Goal: Task Accomplishment & Management: Complete application form

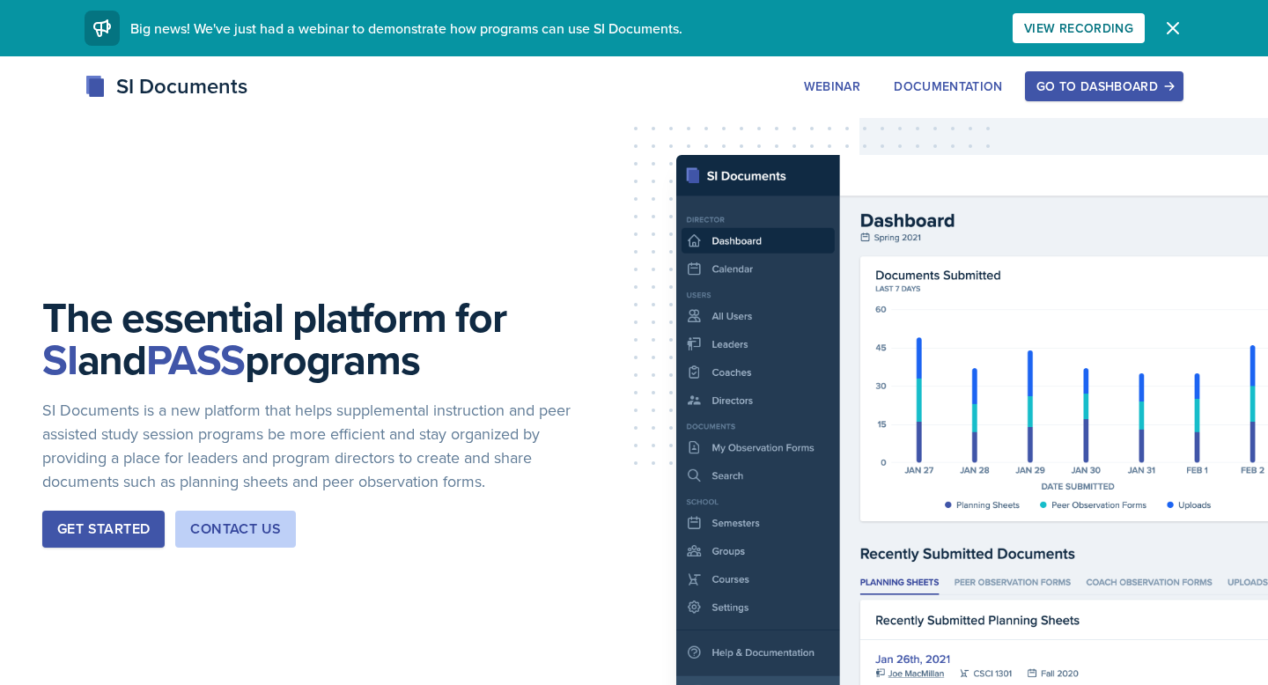
click at [1093, 93] on div "Go to Dashboard" at bounding box center [1104, 86] width 136 height 14
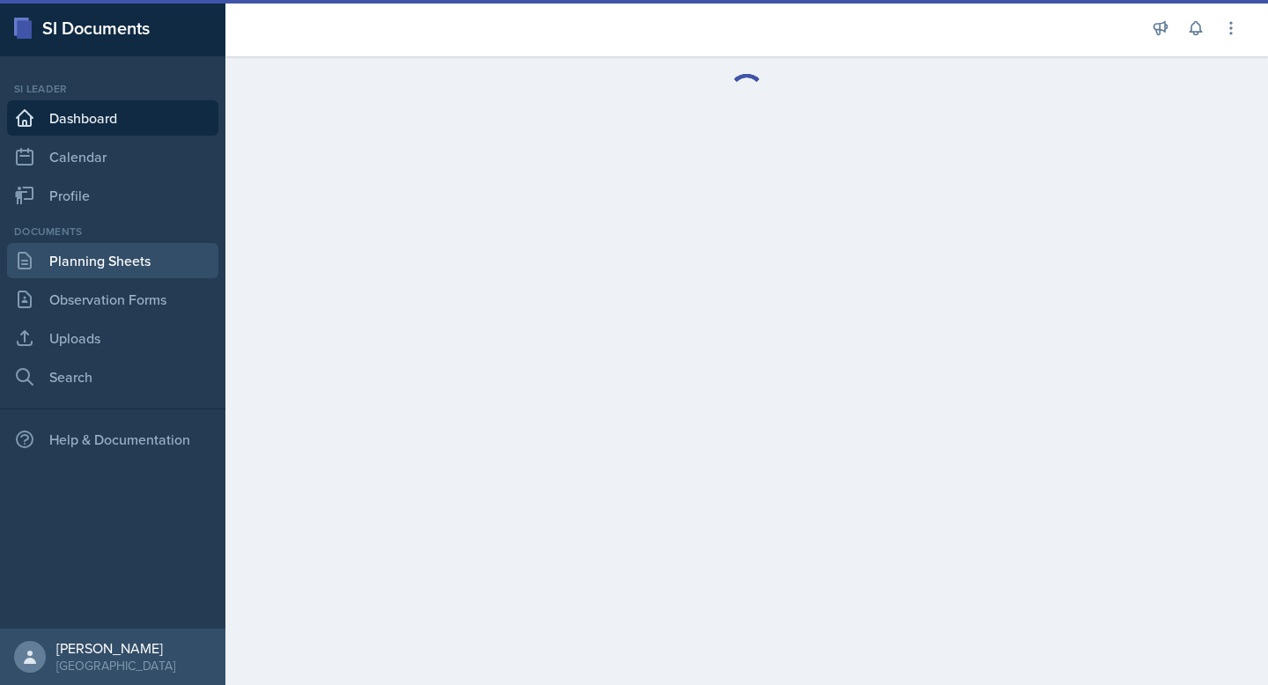
click at [122, 273] on link "Planning Sheets" at bounding box center [112, 260] width 211 height 35
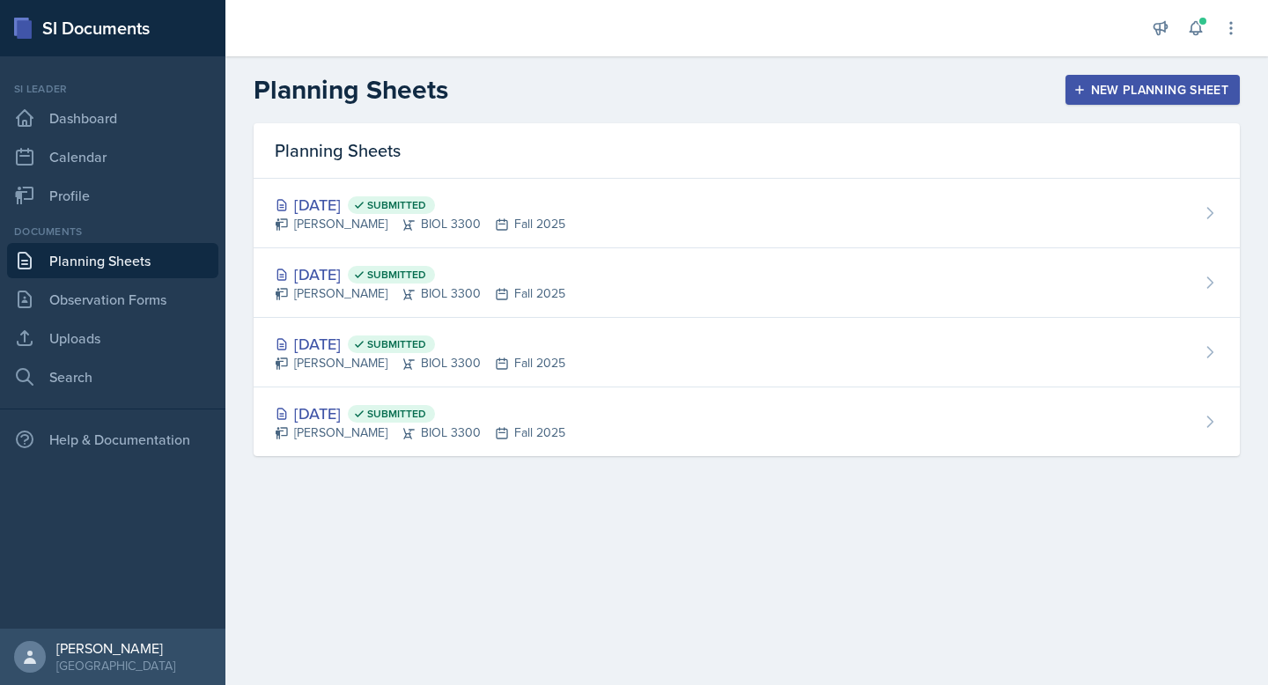
click at [1122, 89] on div "New Planning Sheet" at bounding box center [1152, 90] width 151 height 14
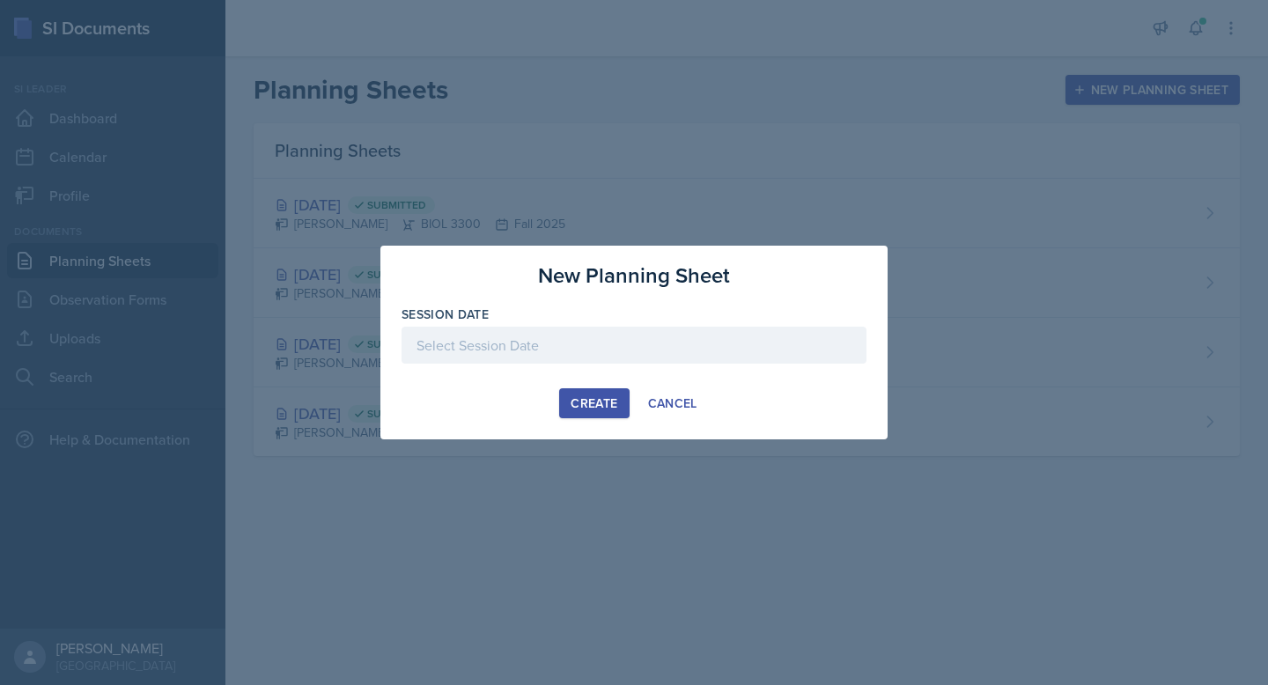
click at [676, 352] on div at bounding box center [634, 345] width 465 height 37
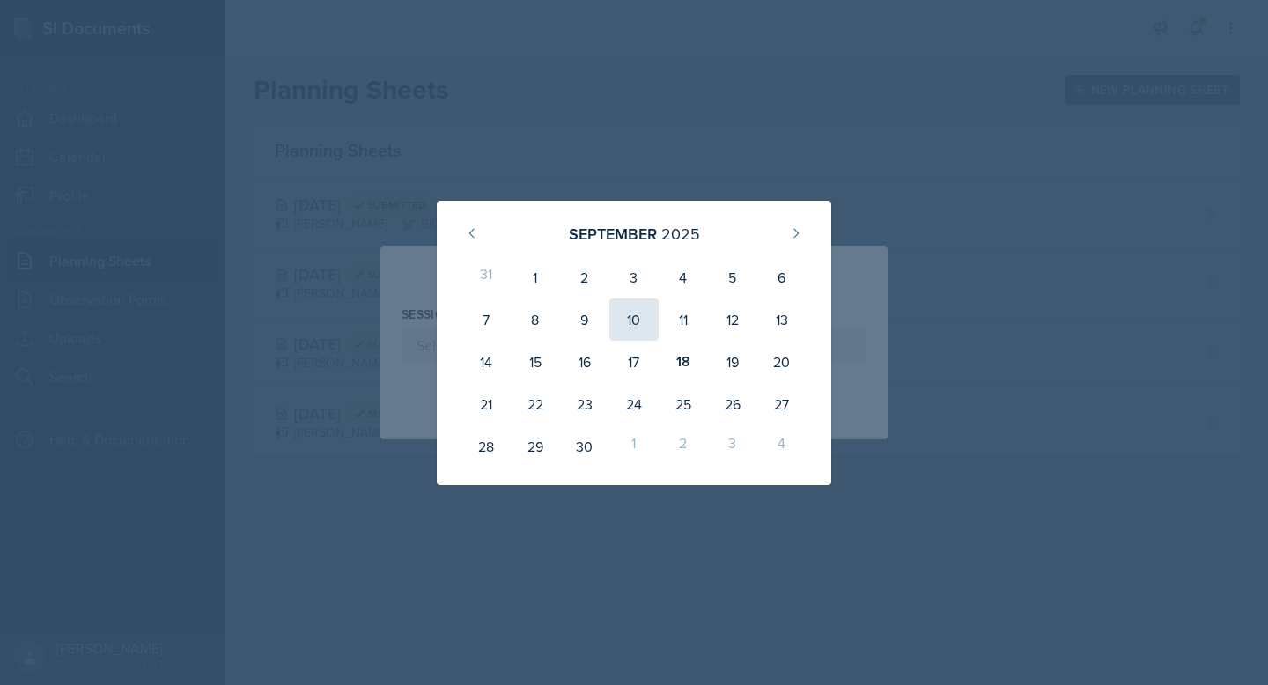
click at [635, 325] on div "10" at bounding box center [633, 320] width 49 height 42
type input "September 10th, 2025"
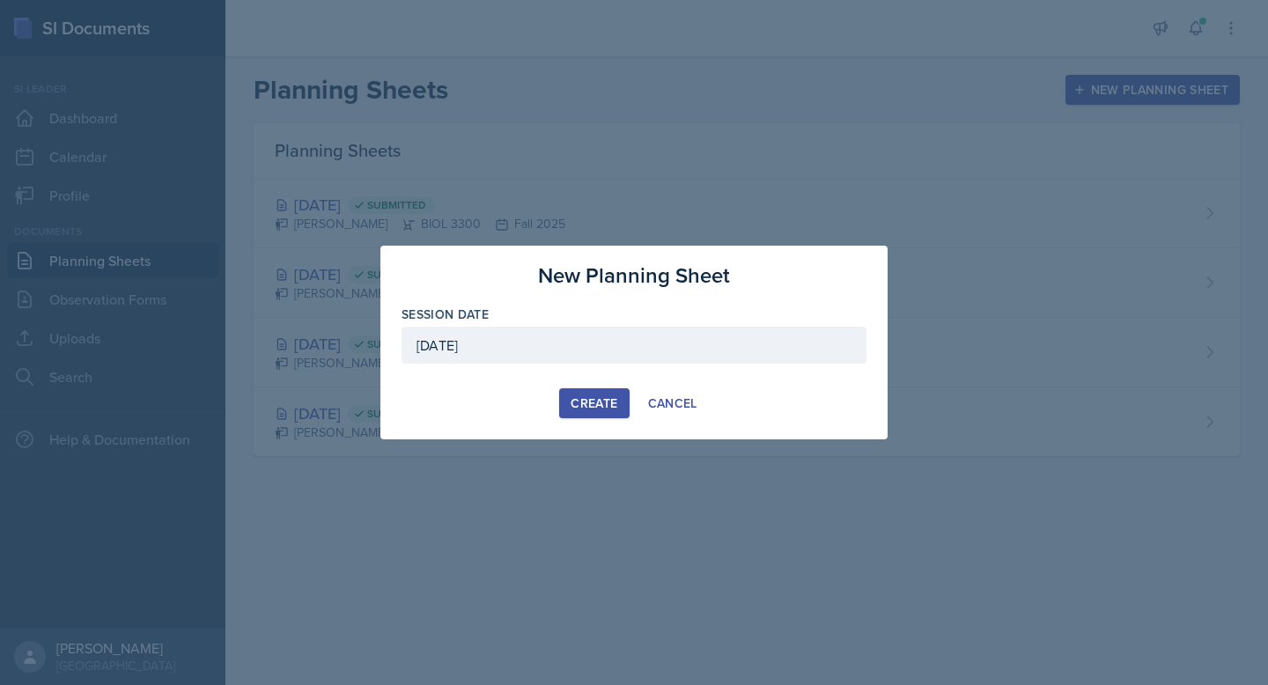
click at [592, 408] on div "Create" at bounding box center [594, 403] width 47 height 14
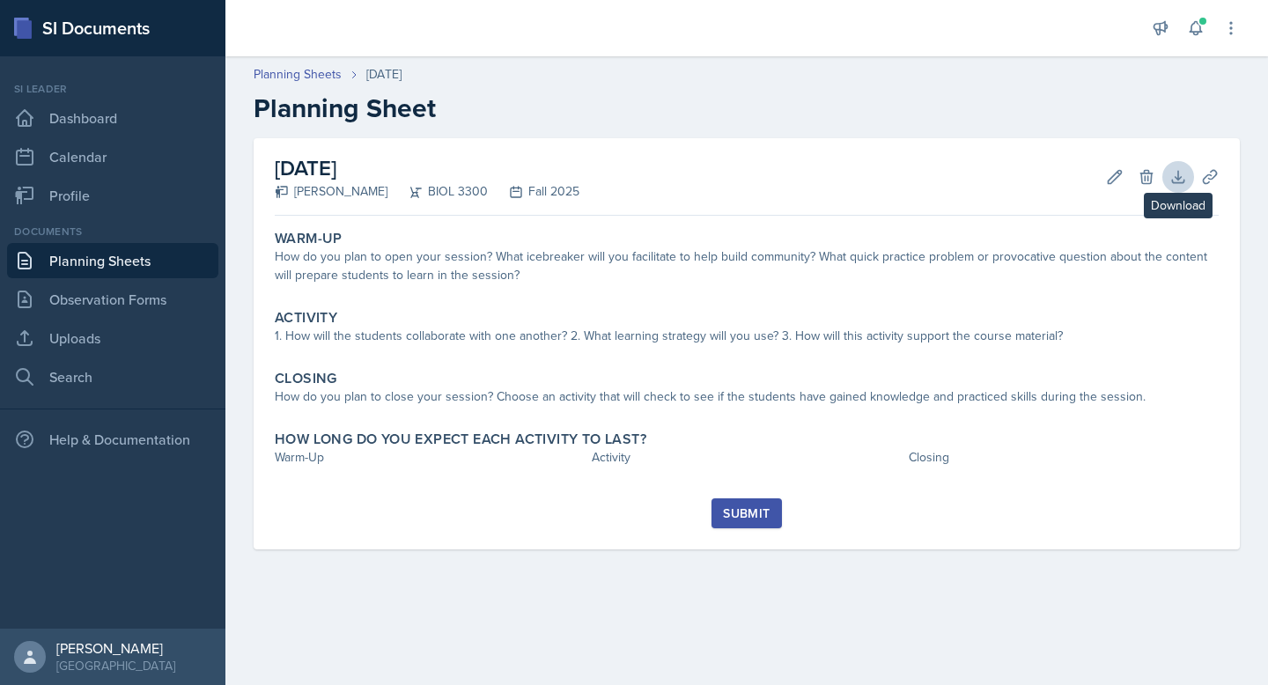
click at [1172, 181] on icon at bounding box center [1177, 176] width 11 height 11
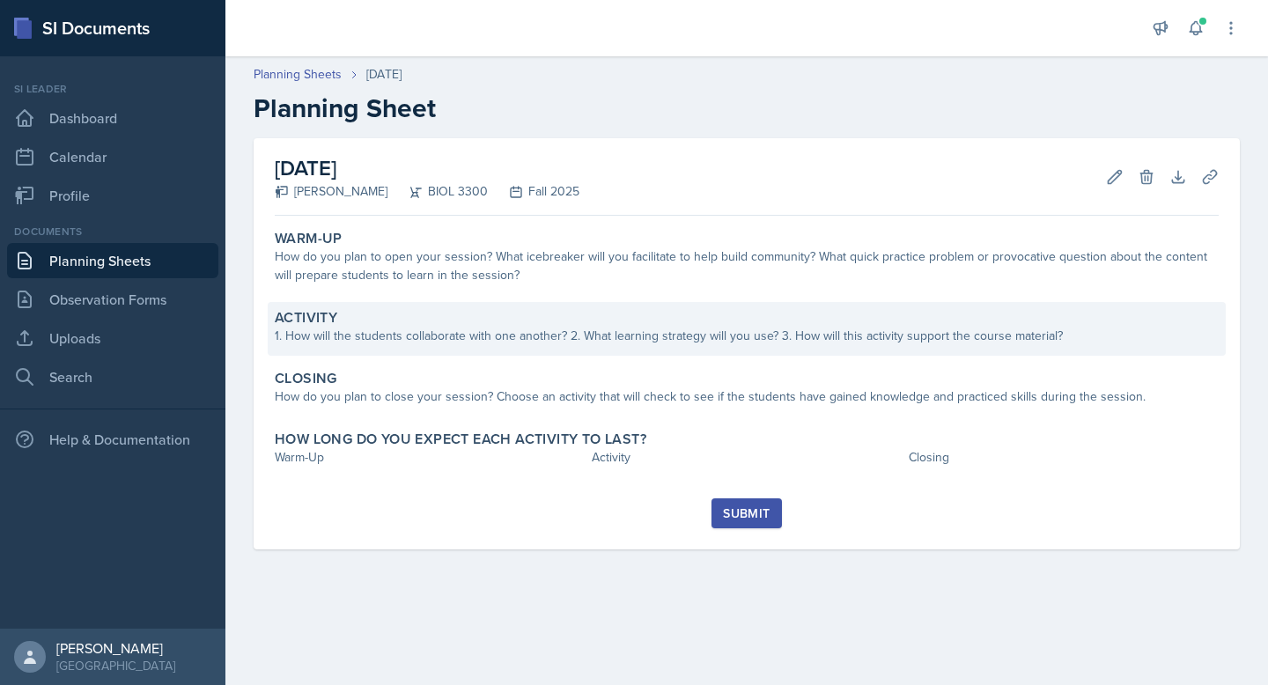
click at [806, 338] on div "1. How will the students collaborate with one another? 2. What learning strateg…" at bounding box center [747, 336] width 944 height 18
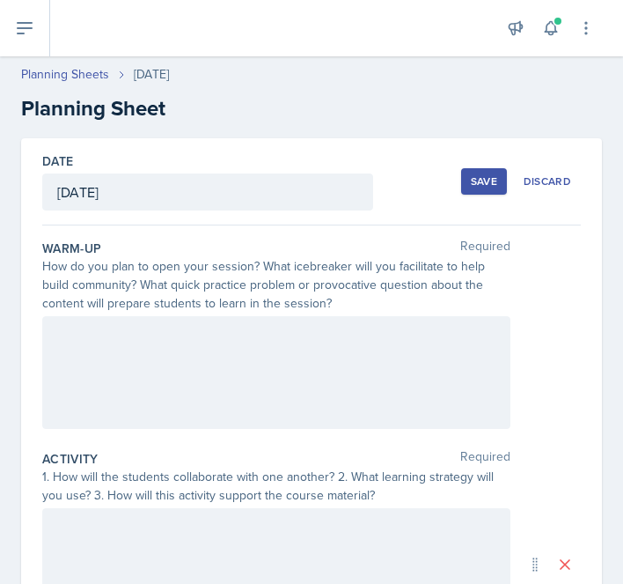
click at [328, 326] on div at bounding box center [276, 372] width 468 height 113
click at [0, 0] on div at bounding box center [0, 0] width 0 height 0
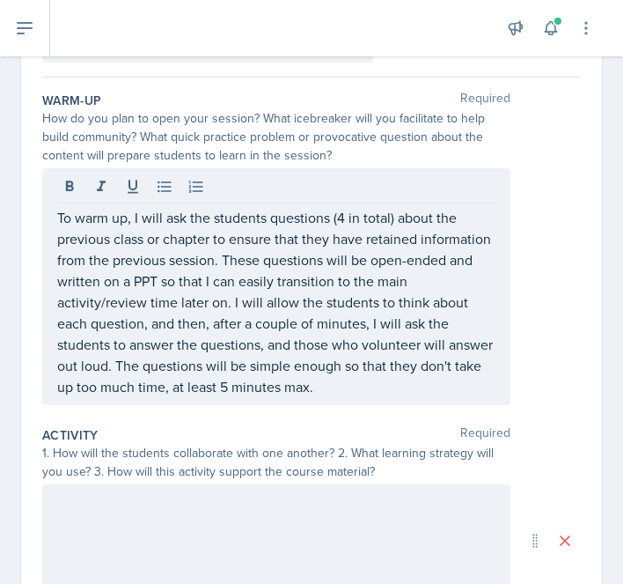
scroll to position [150, 0]
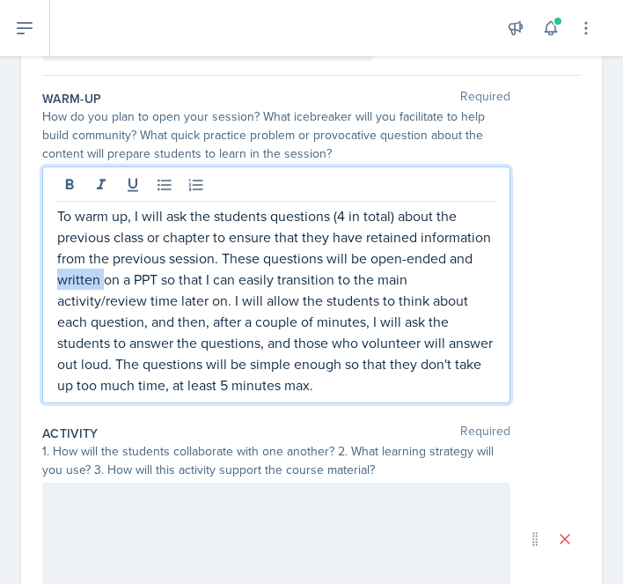
drag, startPoint x: 58, startPoint y: 281, endPoint x: 107, endPoint y: 282, distance: 48.4
click at [107, 282] on p "To warm up, I will ask the students questions (4 in total) about the previous c…" at bounding box center [276, 300] width 439 height 190
click at [474, 265] on p "To warm up, I will ask the students questions (4 in total) about the previous c…" at bounding box center [276, 300] width 439 height 190
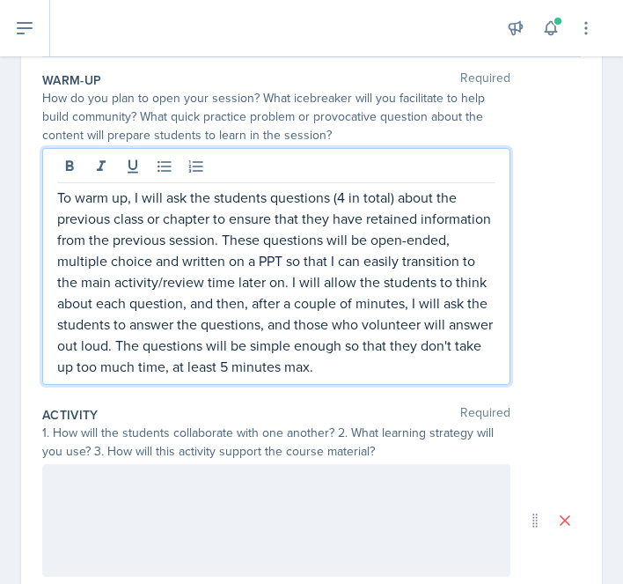
scroll to position [172, 0]
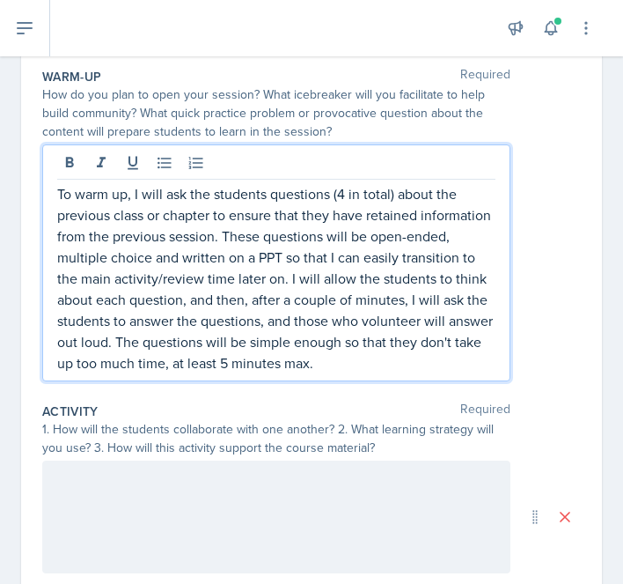
click at [348, 369] on p "To warm up, I will ask the students questions (4 in total) about the previous c…" at bounding box center [276, 278] width 439 height 190
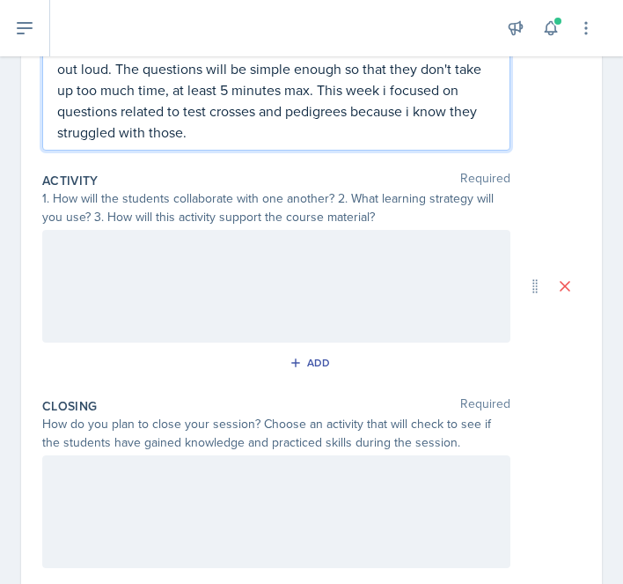
click at [327, 244] on p at bounding box center [276, 248] width 439 height 21
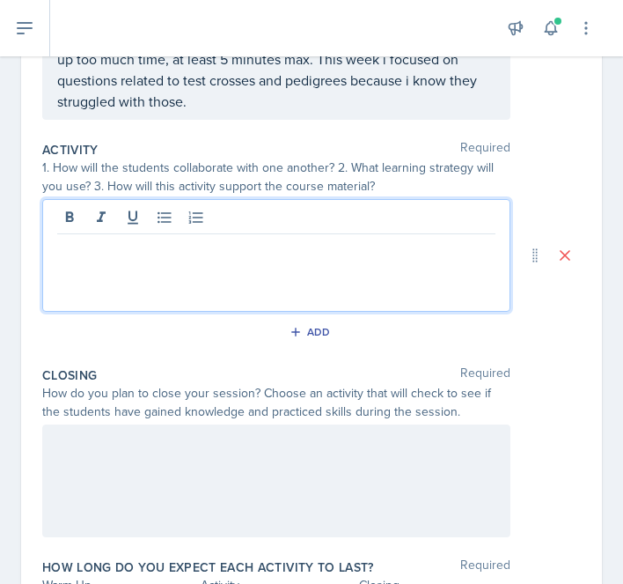
scroll to position [445, 0]
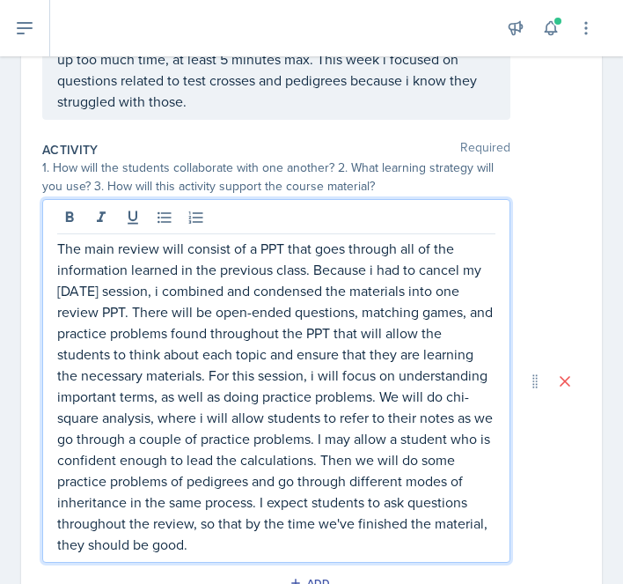
click at [316, 277] on p "The main review will consist of a PPT that goes through all of the information …" at bounding box center [276, 396] width 439 height 317
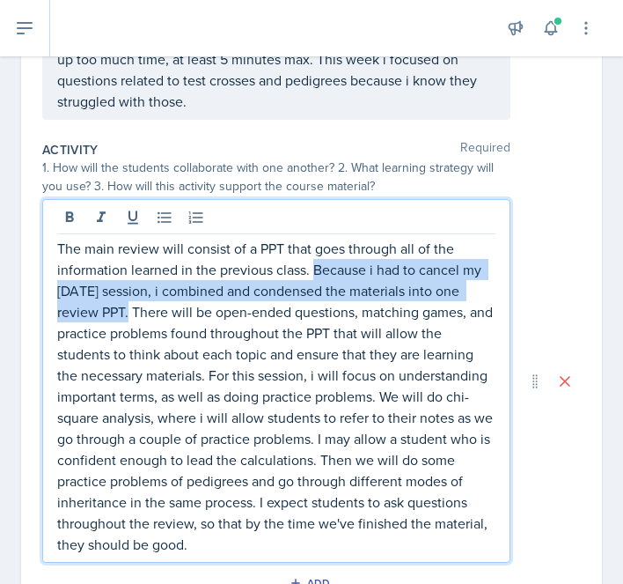
drag, startPoint x: 312, startPoint y: 276, endPoint x: 122, endPoint y: 321, distance: 194.8
click at [122, 321] on p "The main review will consist of a PPT that goes through all of the information …" at bounding box center [276, 396] width 439 height 317
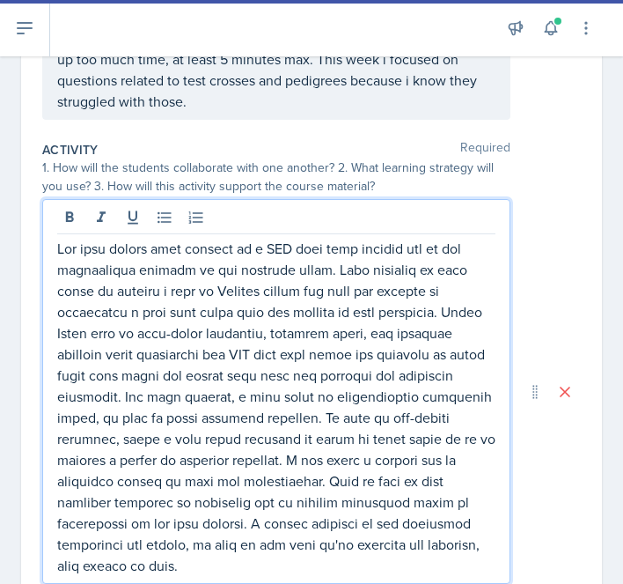
click at [330, 293] on p at bounding box center [276, 407] width 439 height 338
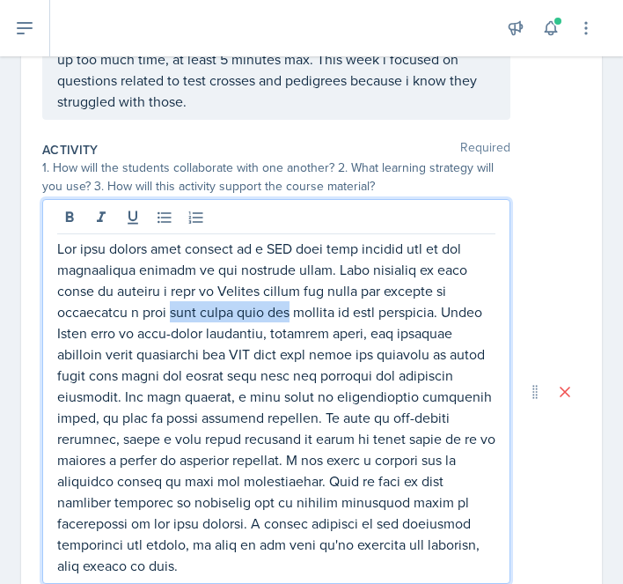
drag, startPoint x: 99, startPoint y: 316, endPoint x: 213, endPoint y: 311, distance: 114.6
click at [213, 312] on p at bounding box center [276, 407] width 439 height 338
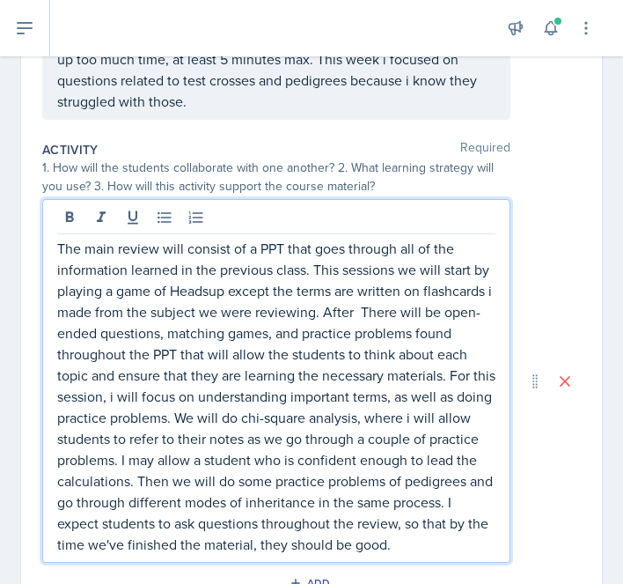
click at [219, 296] on p at bounding box center [276, 396] width 439 height 317
click at [242, 313] on p at bounding box center [276, 396] width 439 height 317
click at [306, 316] on p "The main review will consist of a PPT that goes through all of the information …" at bounding box center [276, 396] width 439 height 317
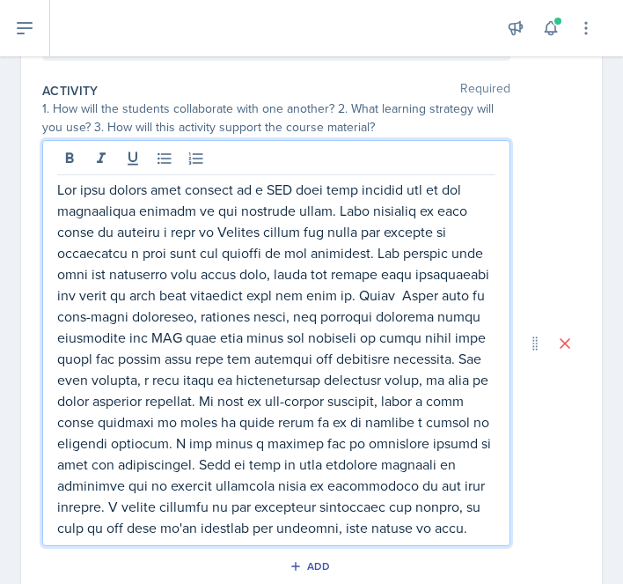
scroll to position [527, 0]
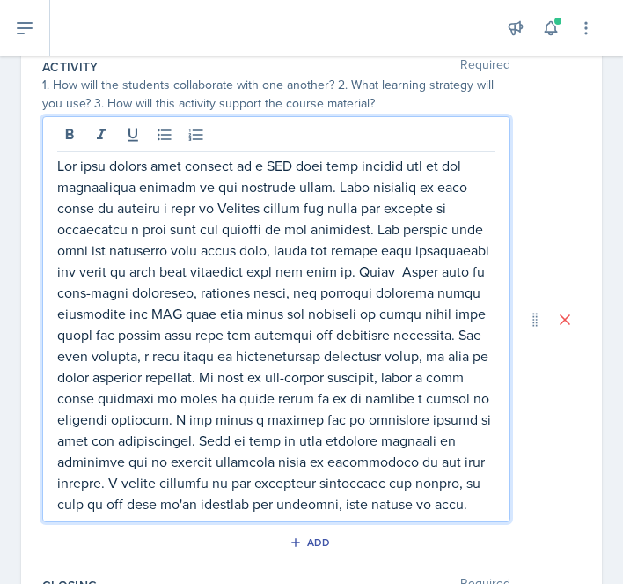
click at [334, 259] on p at bounding box center [276, 334] width 439 height 359
click at [331, 269] on p at bounding box center [276, 334] width 439 height 359
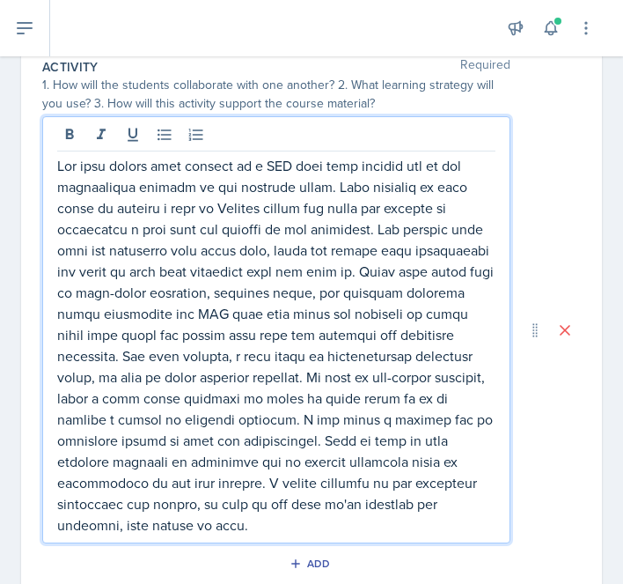
click at [203, 379] on p at bounding box center [276, 345] width 439 height 380
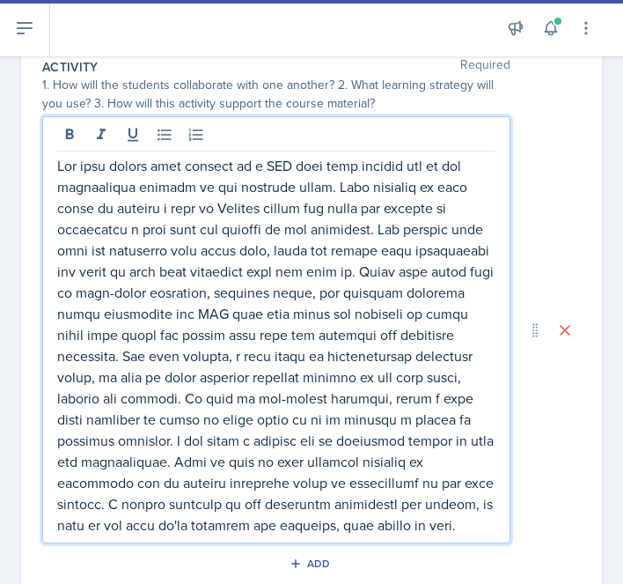
click at [145, 407] on p at bounding box center [276, 345] width 439 height 380
drag, startPoint x: 123, startPoint y: 399, endPoint x: 133, endPoint y: 399, distance: 9.7
click at [133, 399] on p at bounding box center [276, 345] width 439 height 380
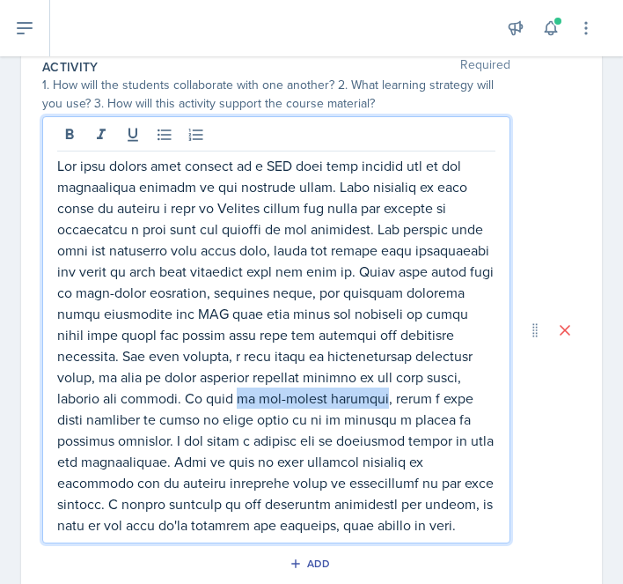
drag, startPoint x: 103, startPoint y: 395, endPoint x: 240, endPoint y: 402, distance: 137.5
click at [240, 402] on p at bounding box center [276, 345] width 439 height 380
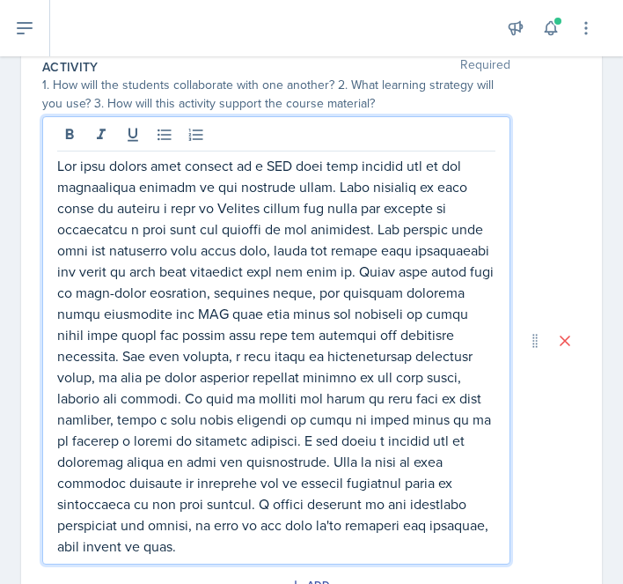
click at [166, 445] on p at bounding box center [276, 356] width 439 height 402
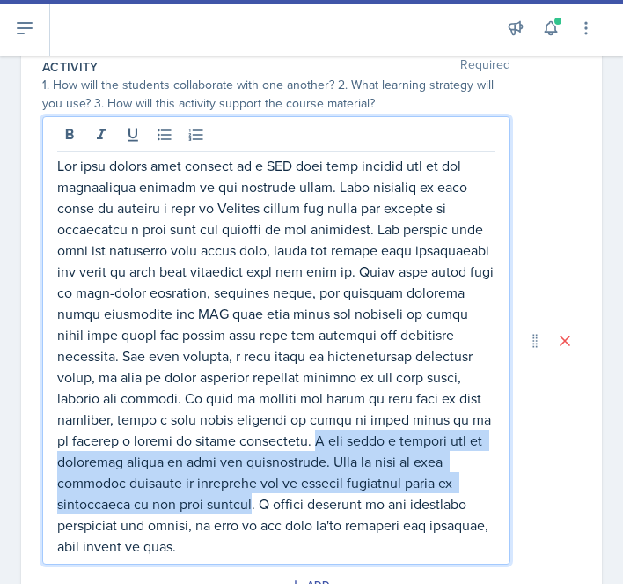
drag, startPoint x: 153, startPoint y: 437, endPoint x: 469, endPoint y: 487, distance: 320.1
click at [469, 487] on p at bounding box center [276, 356] width 439 height 402
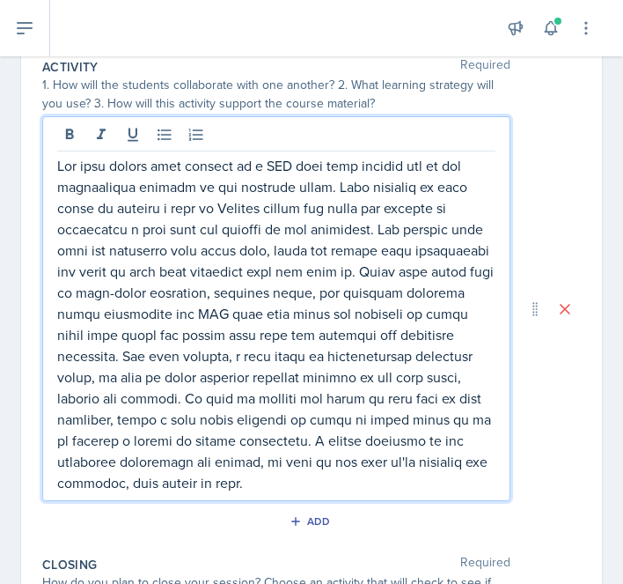
click at [145, 480] on p at bounding box center [276, 324] width 439 height 338
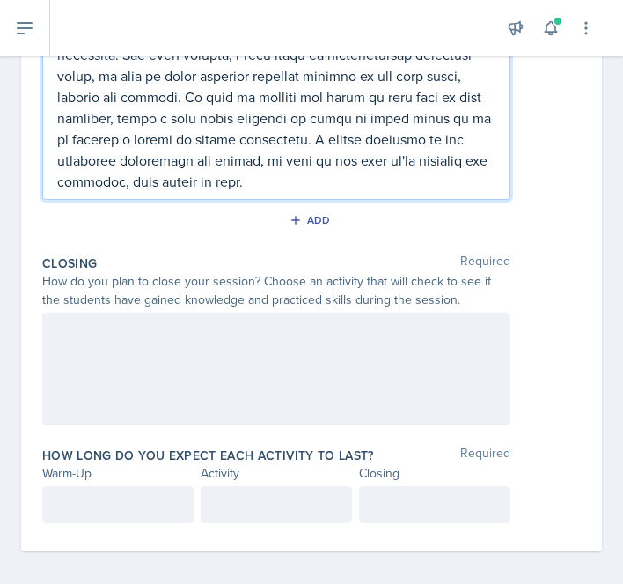
scroll to position [838, 0]
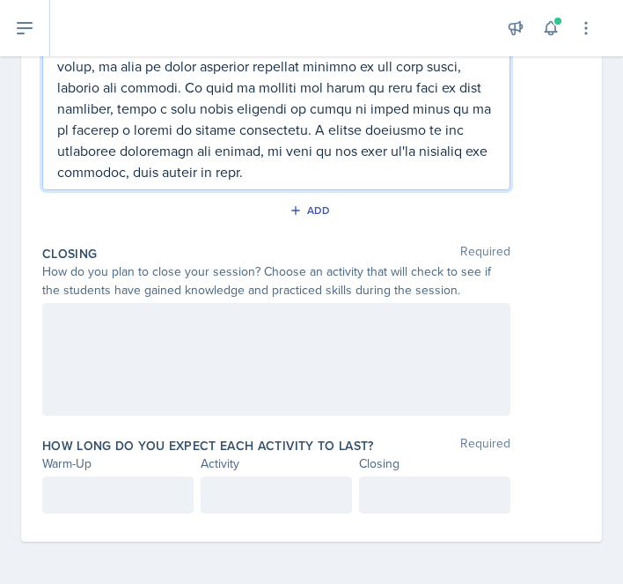
click at [335, 323] on div at bounding box center [276, 359] width 468 height 113
click at [0, 0] on div at bounding box center [0, 0] width 0 height 0
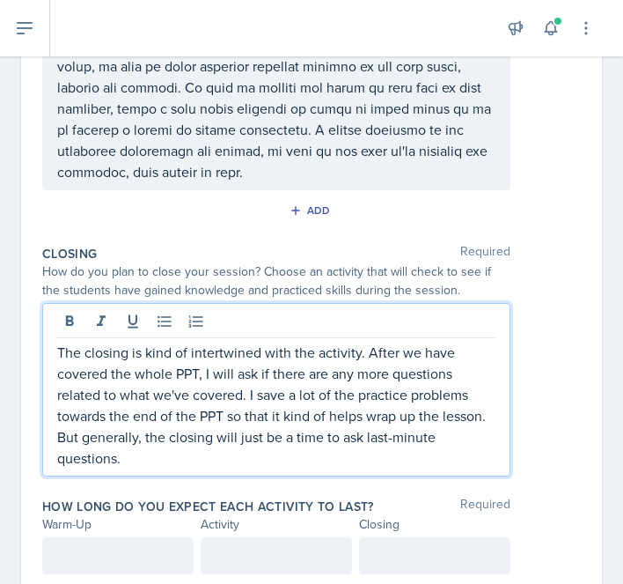
click at [361, 351] on p "The closing is kind of intertwined with the activity. After we have covered the…" at bounding box center [276, 405] width 439 height 127
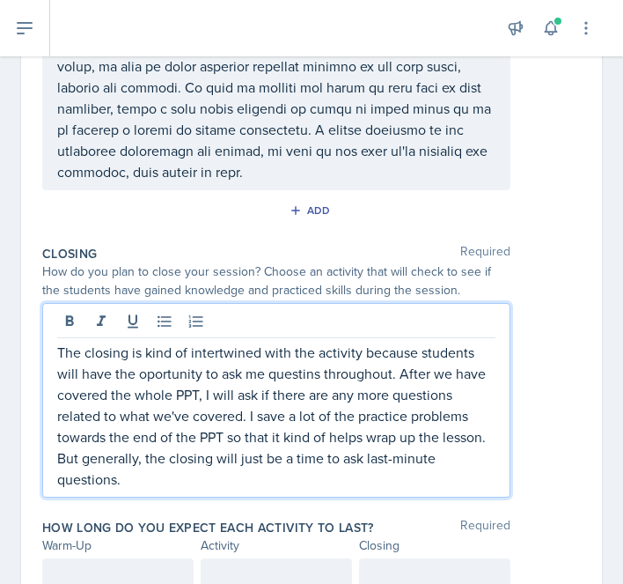
click at [289, 367] on p "The closing is kind of intertwined with the activity because students will have…" at bounding box center [276, 416] width 439 height 148
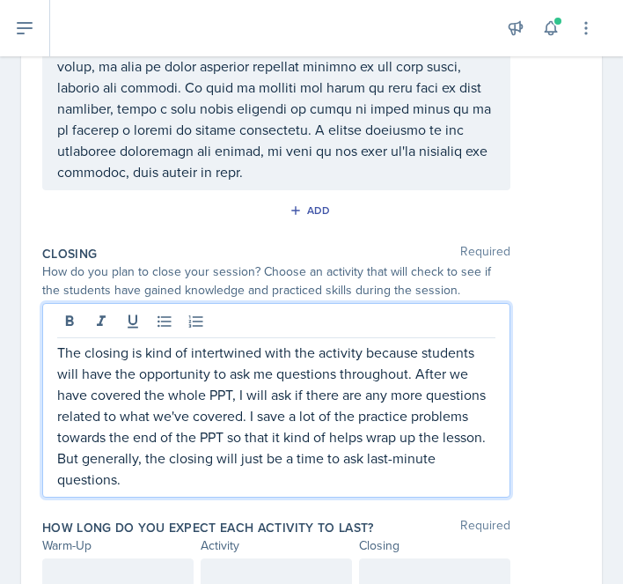
click at [166, 483] on p "The closing is kind of intertwined with the activity because students will have…" at bounding box center [276, 416] width 439 height 148
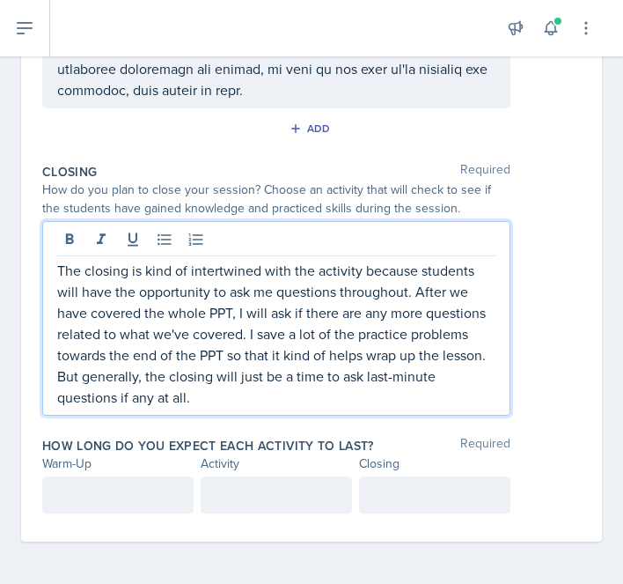
click at [88, 468] on div "Warm-Up" at bounding box center [117, 463] width 151 height 18
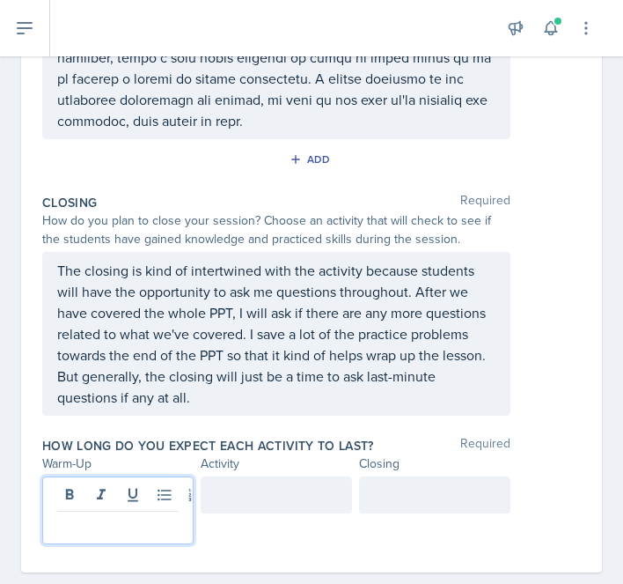
click at [106, 515] on p at bounding box center [118, 525] width 122 height 21
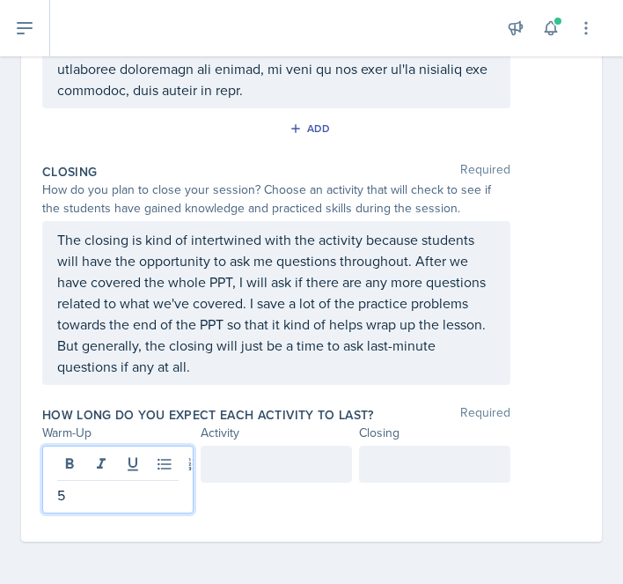
click at [282, 453] on div at bounding box center [276, 464] width 151 height 37
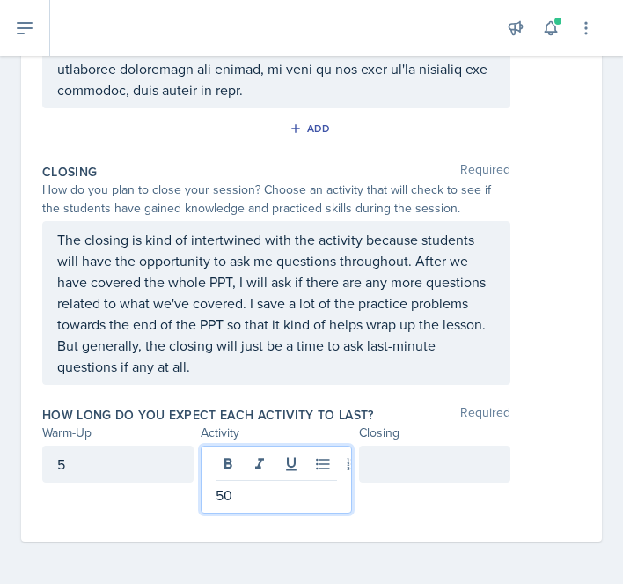
click at [477, 466] on div at bounding box center [434, 464] width 151 height 37
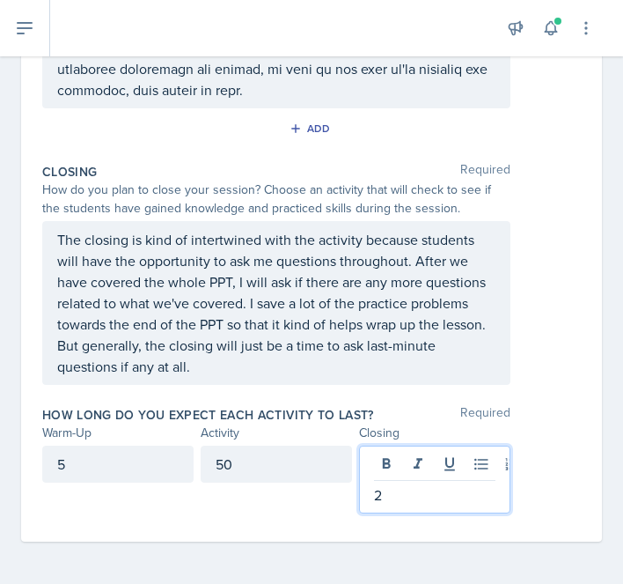
click at [263, 470] on div "50" at bounding box center [276, 464] width 151 height 37
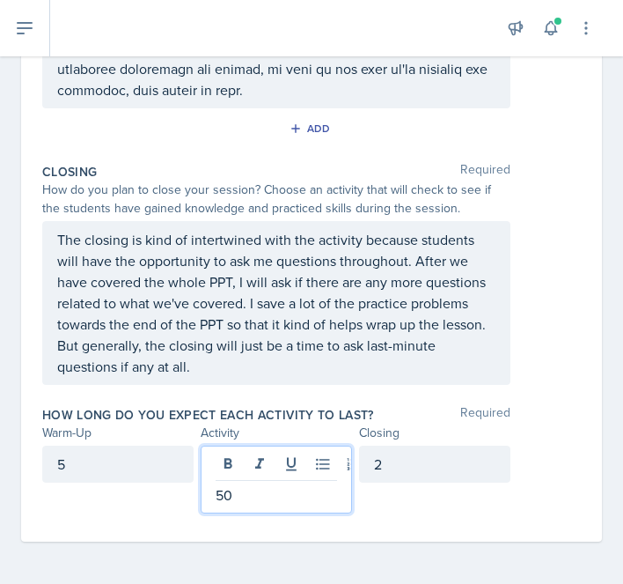
click at [372, 466] on div "2" at bounding box center [434, 464] width 151 height 37
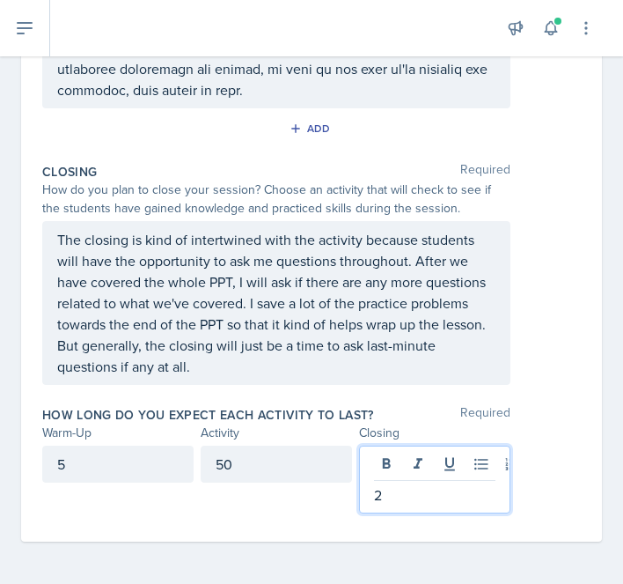
click at [289, 468] on div "50" at bounding box center [276, 464] width 151 height 37
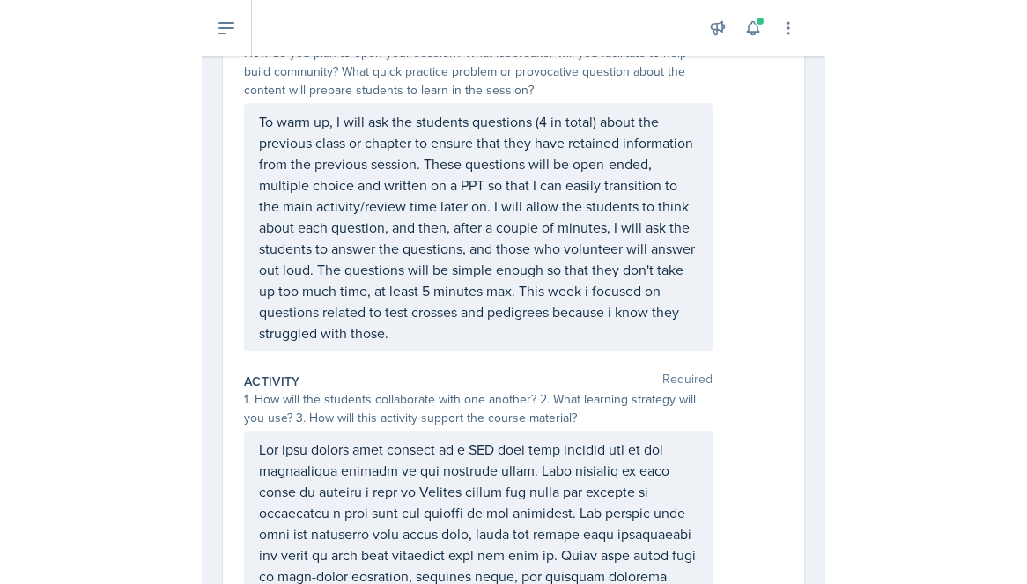
scroll to position [0, 0]
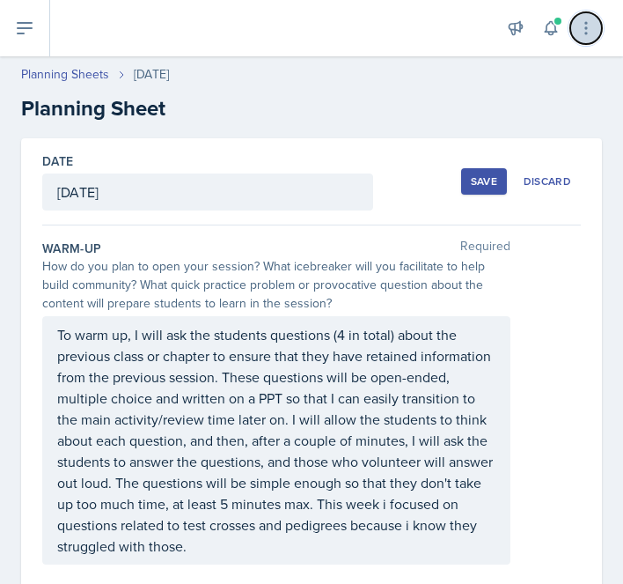
click at [591, 36] on icon at bounding box center [587, 28] width 18 height 18
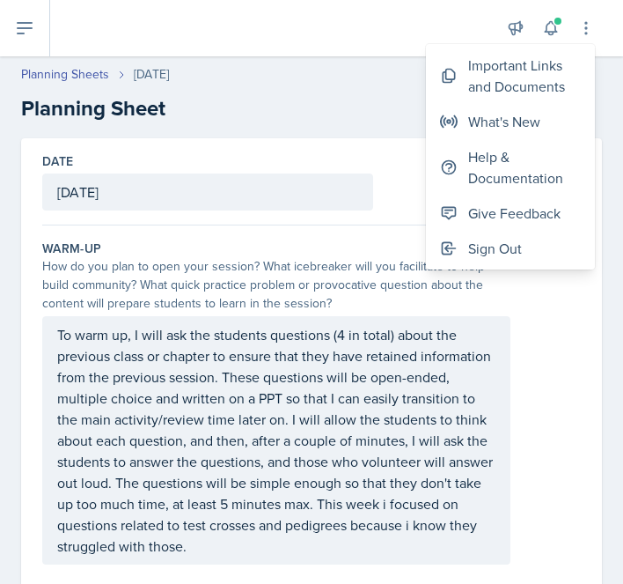
click at [386, 113] on h2 "Planning Sheet" at bounding box center [311, 108] width 581 height 32
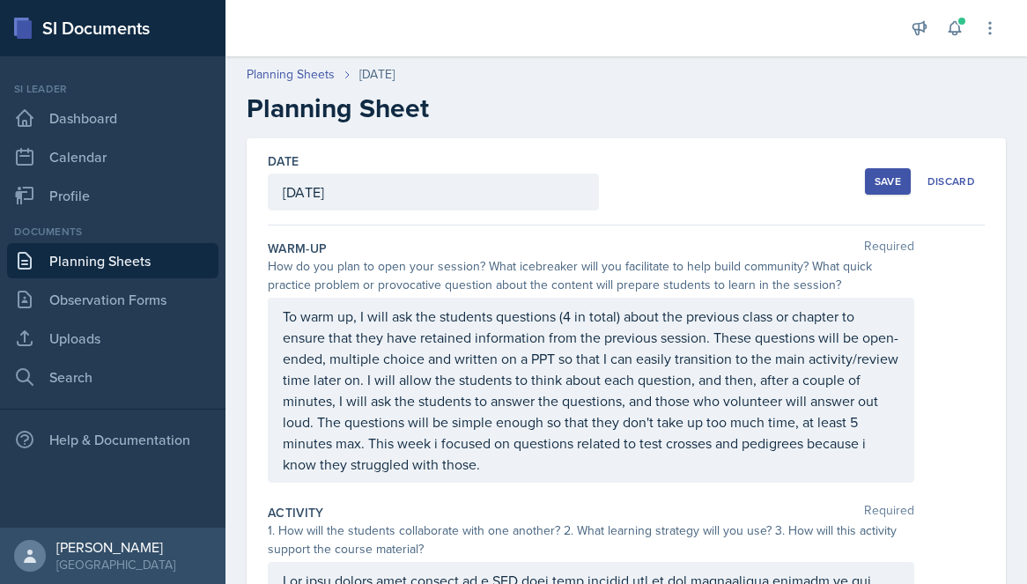
click at [898, 183] on div "Save" at bounding box center [887, 181] width 26 height 14
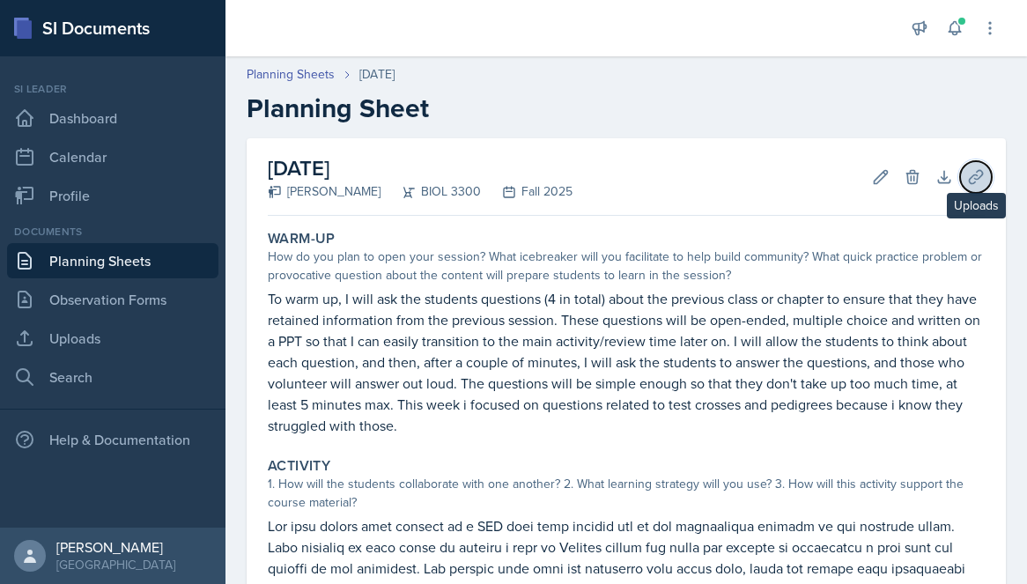
click at [982, 174] on icon at bounding box center [975, 176] width 13 height 13
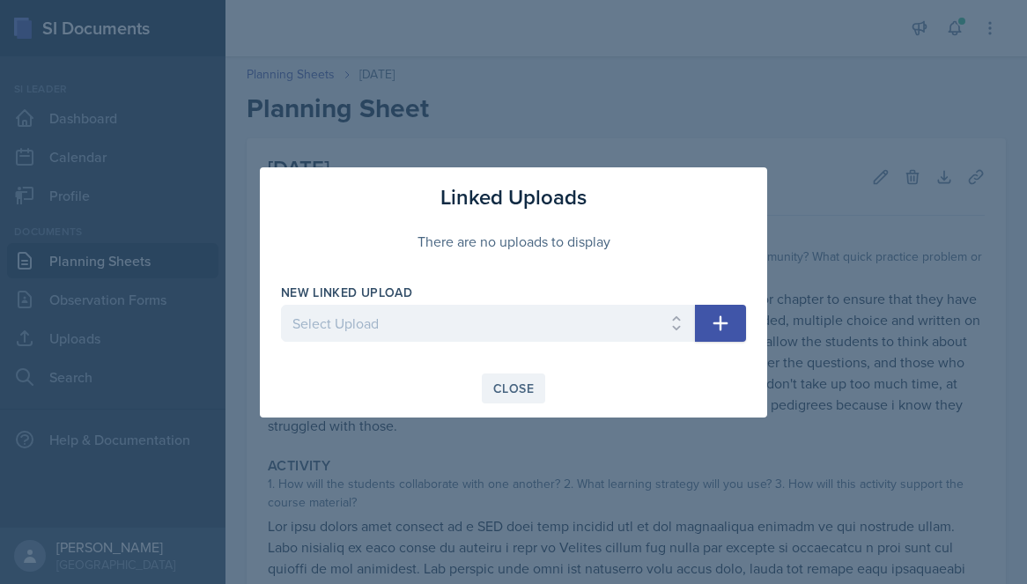
click at [512, 383] on div "Close" at bounding box center [513, 388] width 41 height 14
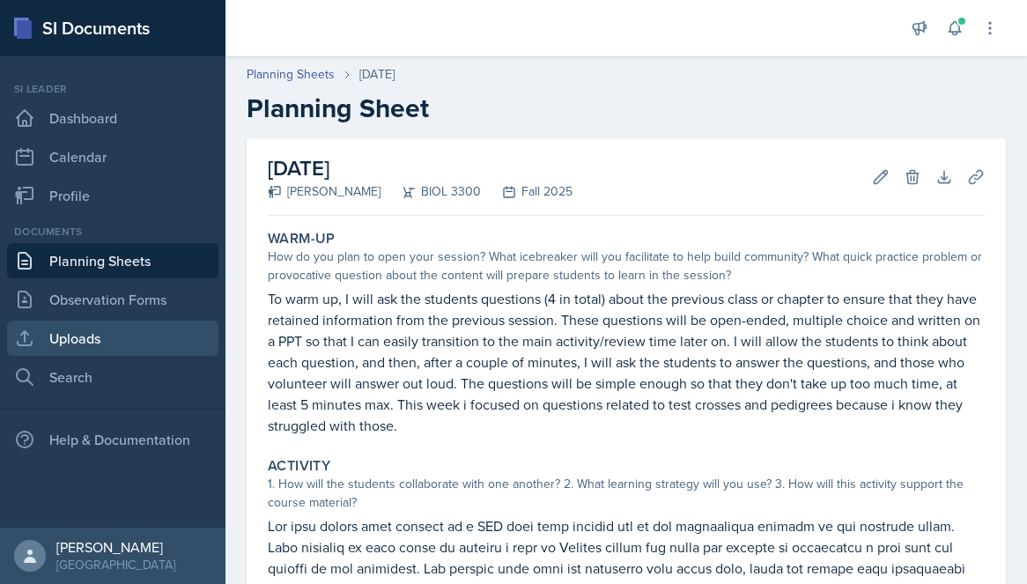
click at [127, 346] on link "Uploads" at bounding box center [112, 338] width 211 height 35
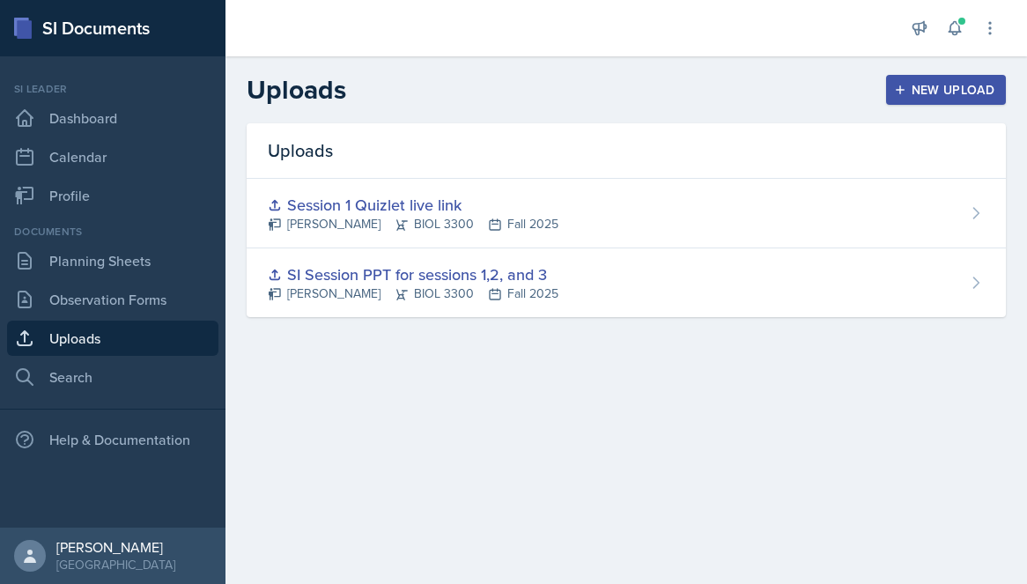
click at [889, 104] on button "New Upload" at bounding box center [946, 90] width 121 height 30
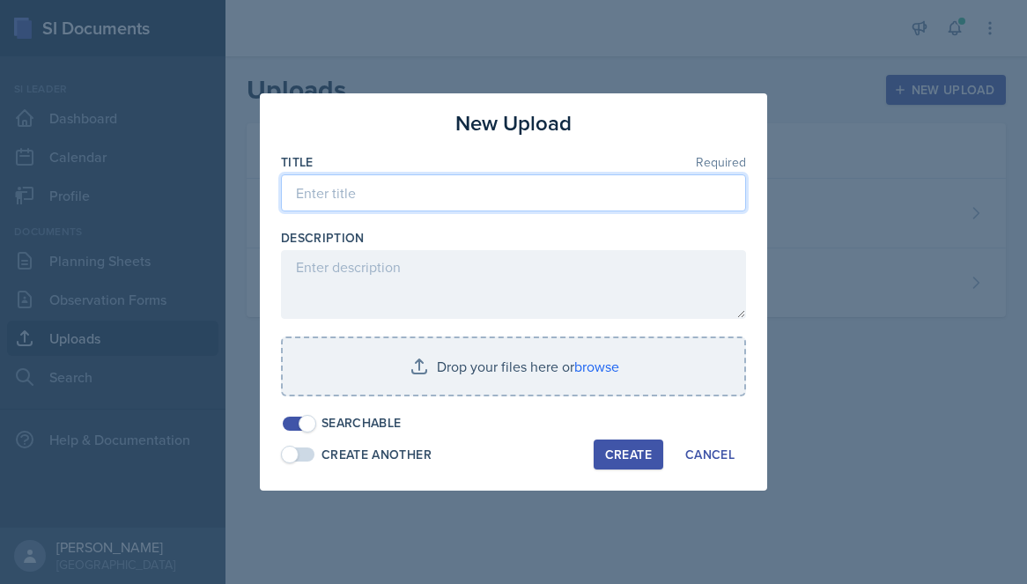
click at [586, 192] on input at bounding box center [513, 192] width 465 height 37
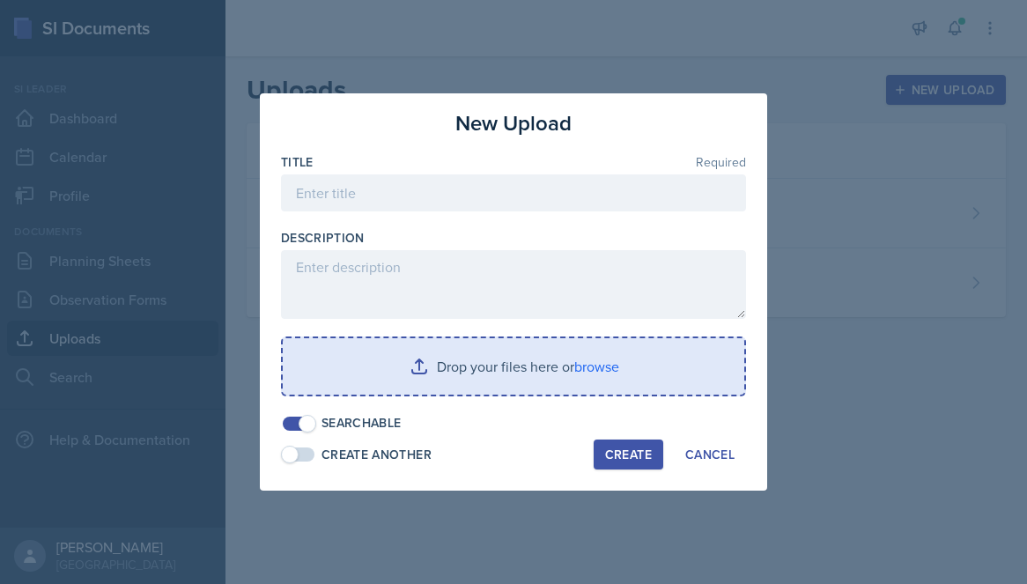
click at [634, 351] on input "file" at bounding box center [513, 366] width 461 height 56
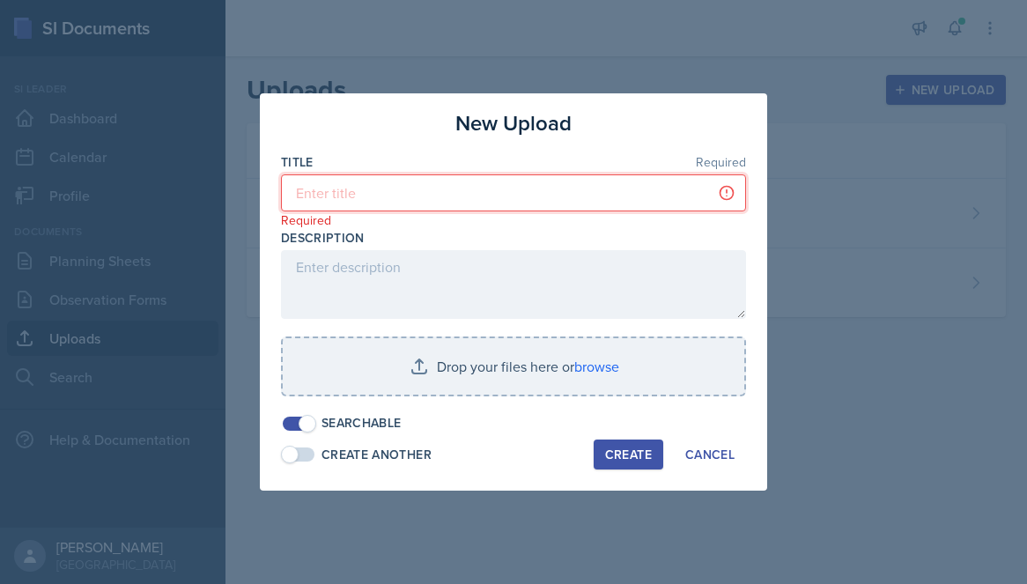
click at [387, 198] on input at bounding box center [513, 192] width 465 height 37
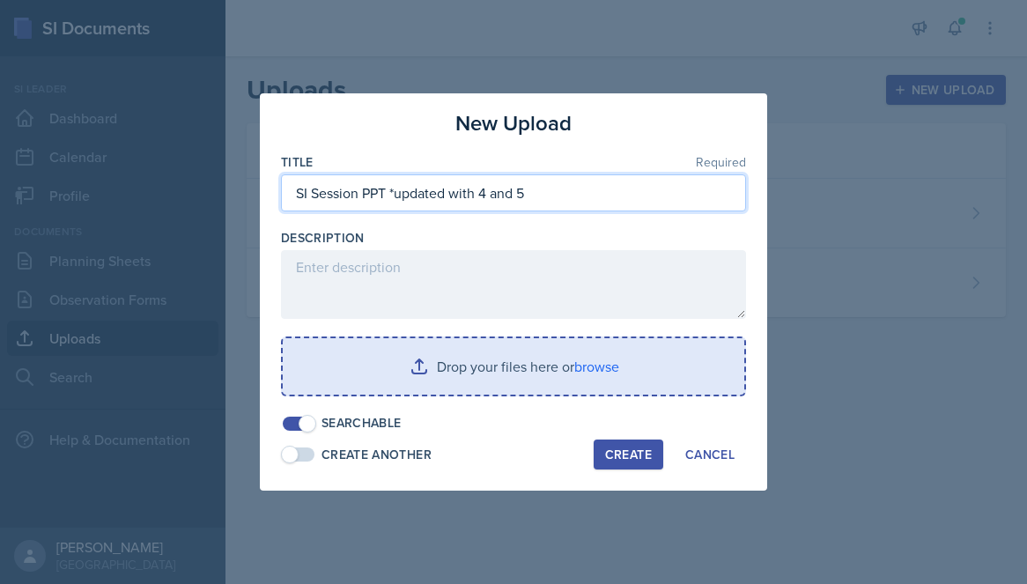
type input "SI Session PPT *updated with 4 and 5"
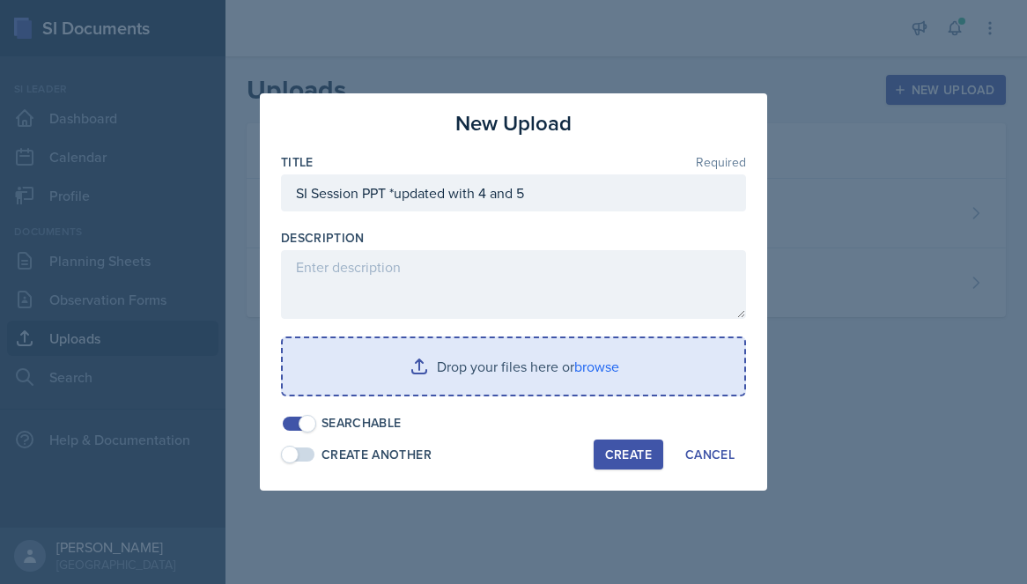
click at [506, 380] on input "file" at bounding box center [513, 366] width 461 height 56
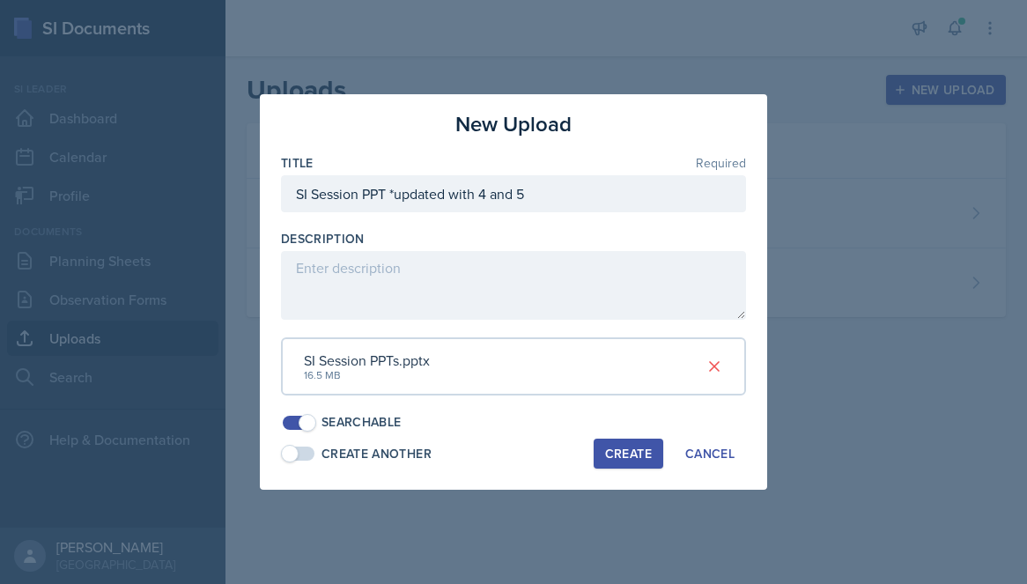
click at [617, 452] on div "Create" at bounding box center [628, 453] width 47 height 14
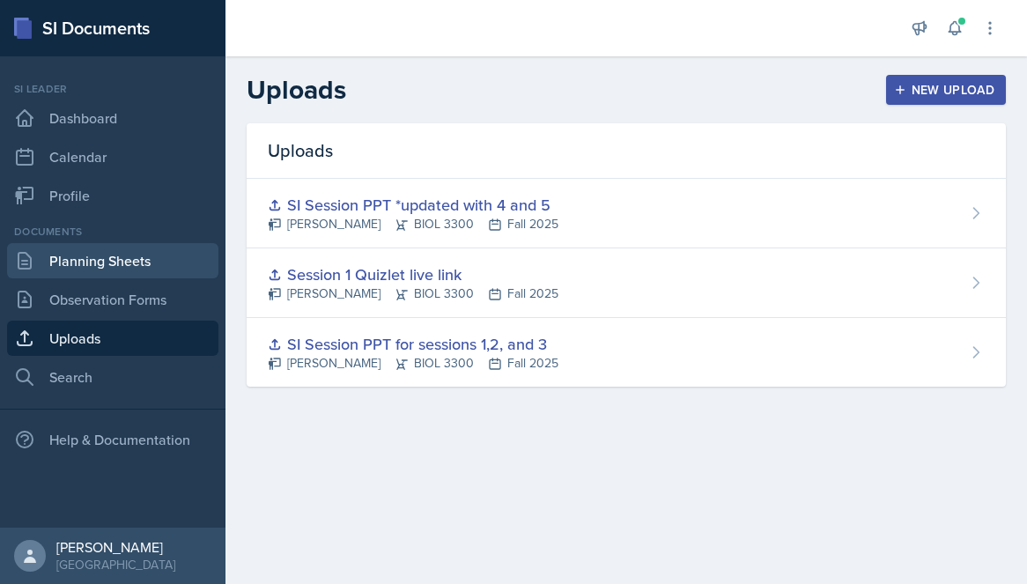
click at [134, 275] on link "Planning Sheets" at bounding box center [112, 260] width 211 height 35
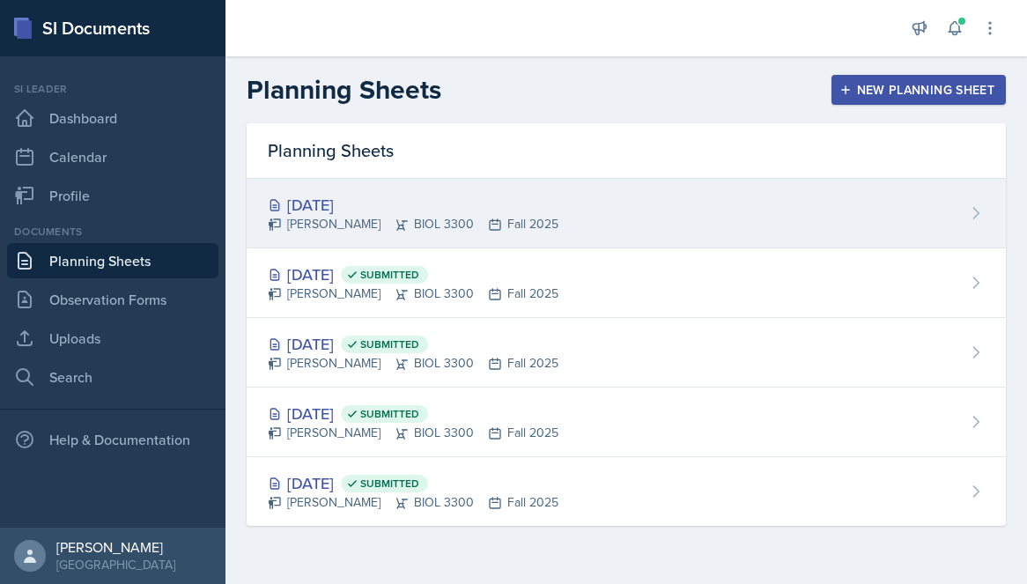
click at [579, 217] on div "Sep 10th, 2025 Jillian Guye BIOL 3300 Fall 2025" at bounding box center [626, 214] width 759 height 70
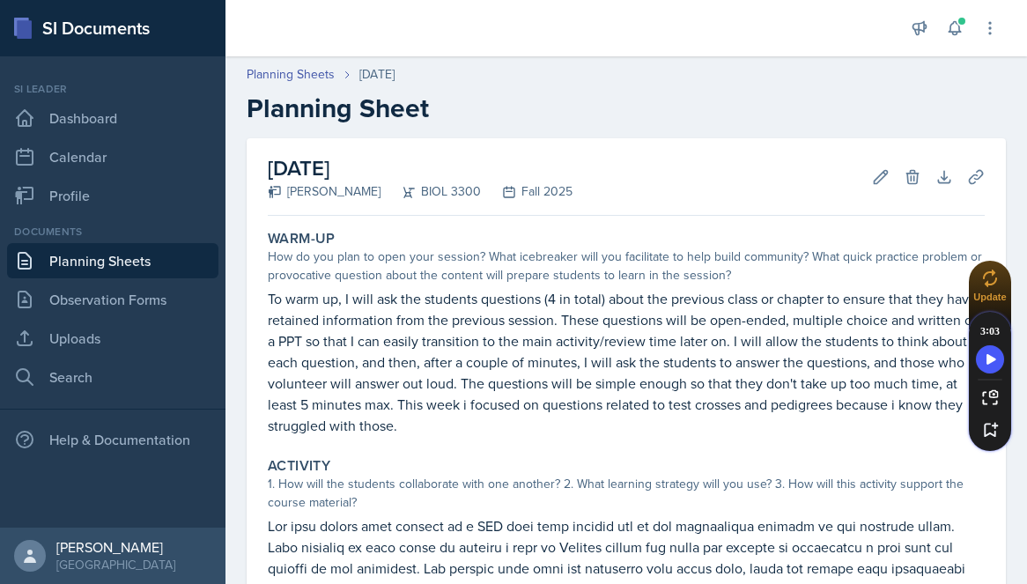
drag, startPoint x: 996, startPoint y: 102, endPoint x: 996, endPoint y: 288, distance: 185.8
click at [996, 287] on icon at bounding box center [990, 278] width 16 height 18
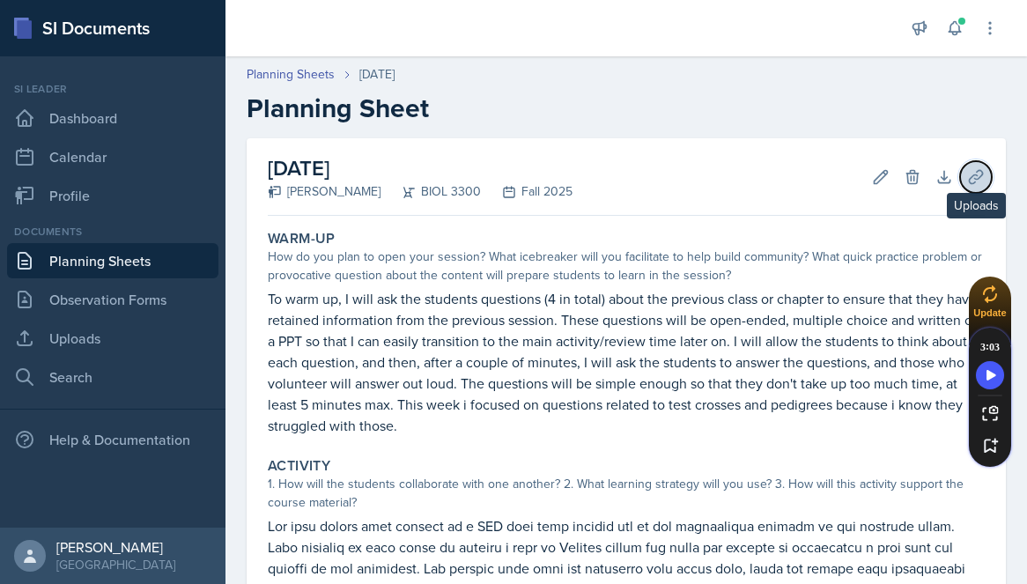
click at [977, 183] on icon at bounding box center [976, 177] width 18 height 18
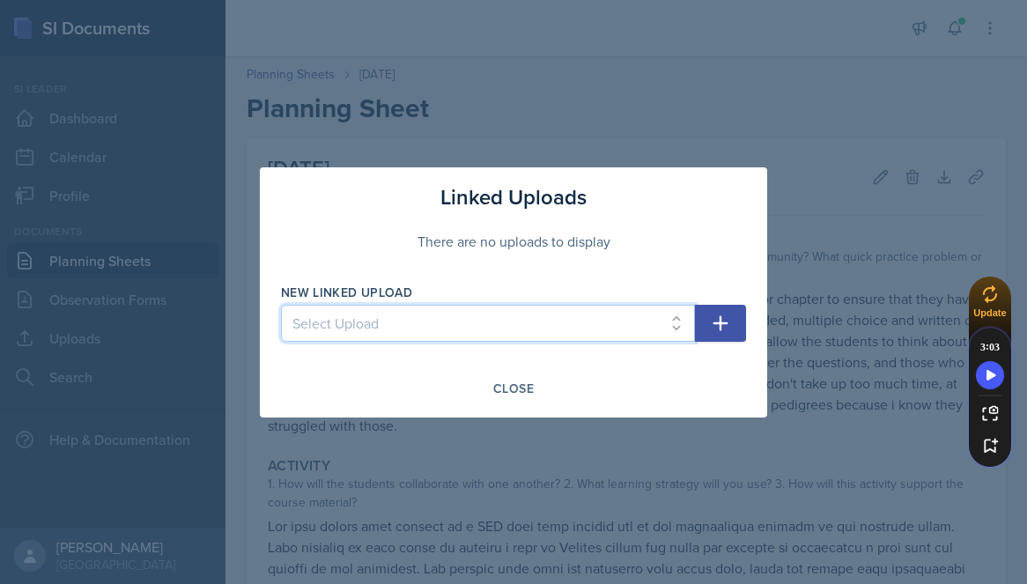
click at [518, 328] on select "Select Upload SI Session PPT for sessions 1,2, and 3 Session 1 Quizlet live lin…" at bounding box center [488, 323] width 414 height 37
select select "b934a0f2-cc2c-4978-ac27-1141ae4e7a86"
click at [281, 305] on select "Select Upload SI Session PPT for sessions 1,2, and 3 Session 1 Quizlet live lin…" at bounding box center [488, 323] width 414 height 37
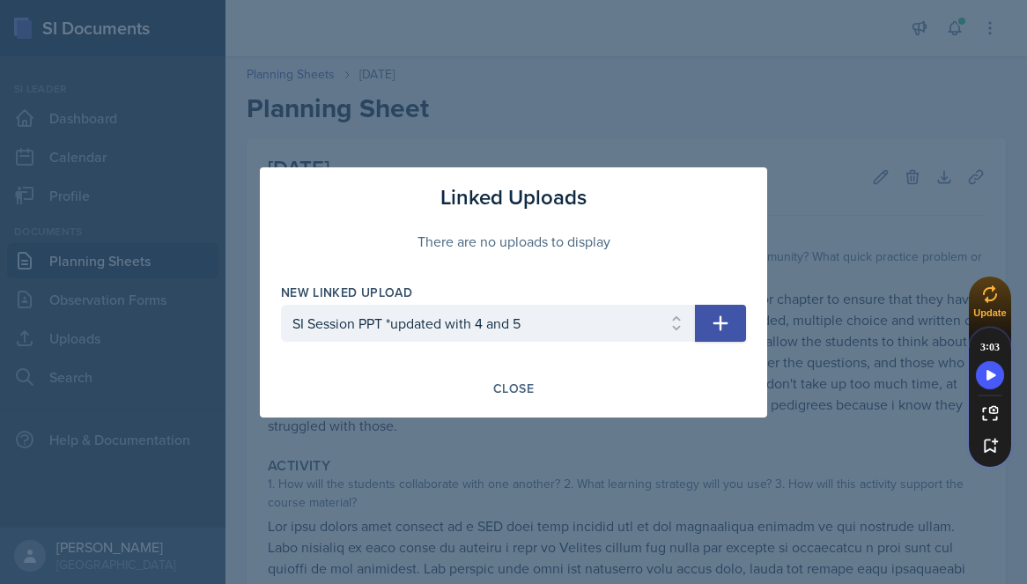
click at [726, 337] on button "button" at bounding box center [720, 323] width 51 height 37
select select
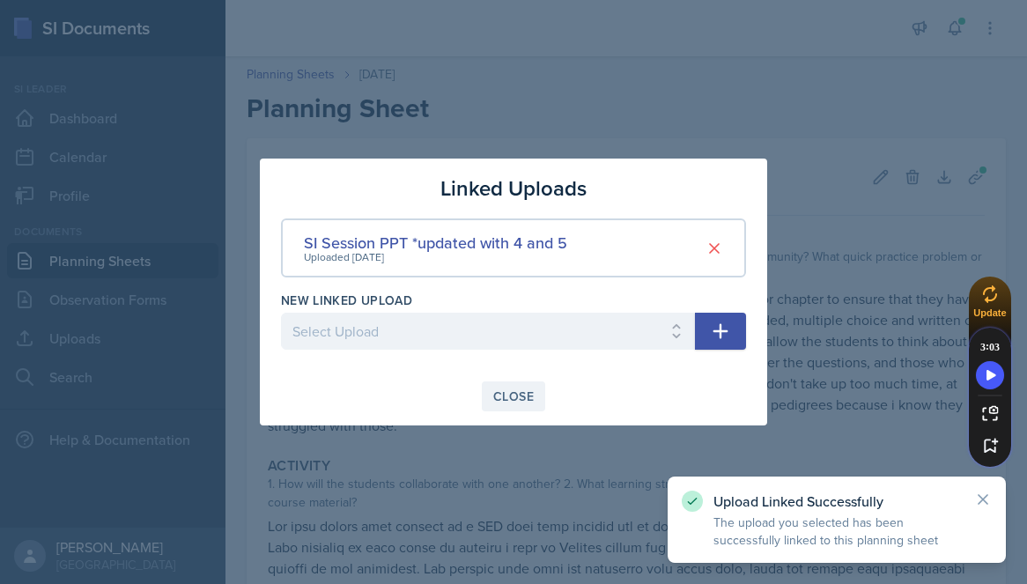
click at [544, 393] on button "Close" at bounding box center [513, 396] width 63 height 30
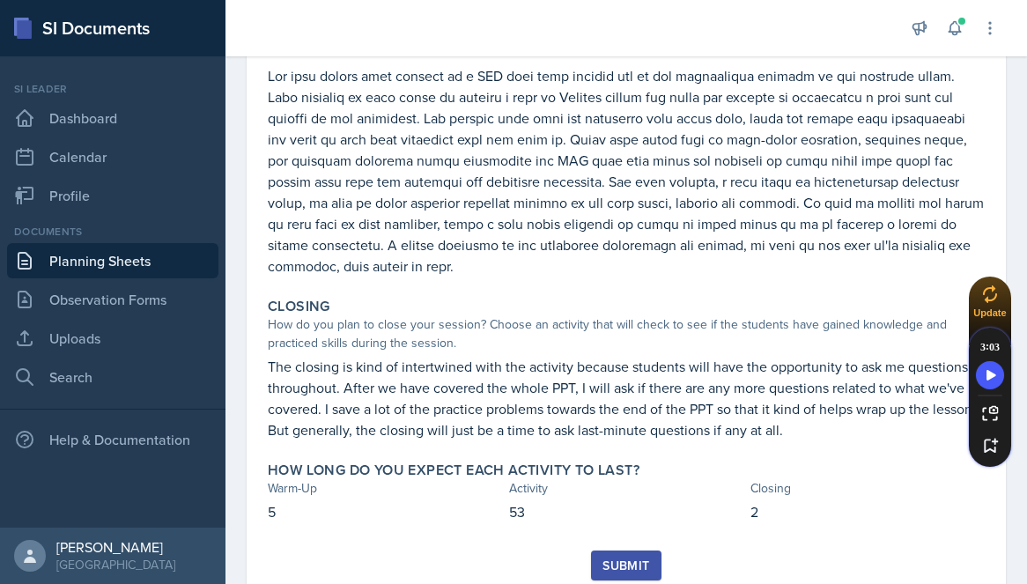
scroll to position [510, 0]
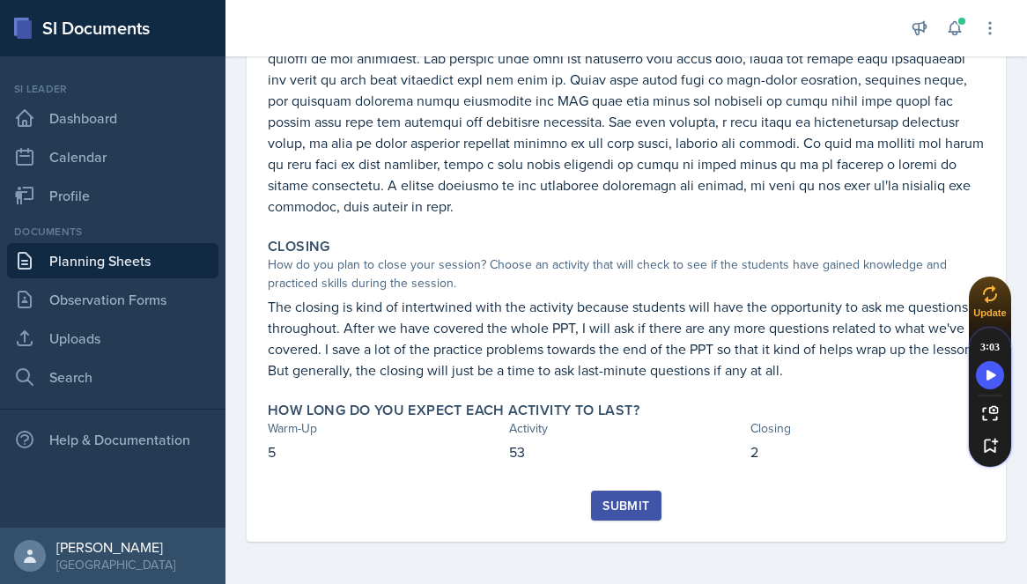
click at [630, 501] on div "Submit" at bounding box center [625, 505] width 47 height 14
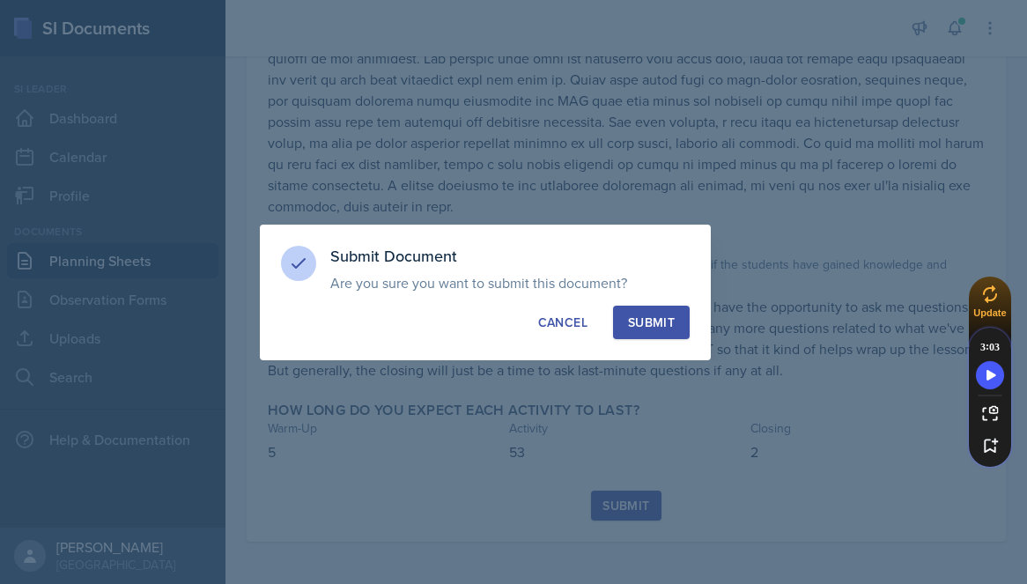
click at [660, 332] on button "Submit" at bounding box center [651, 322] width 77 height 33
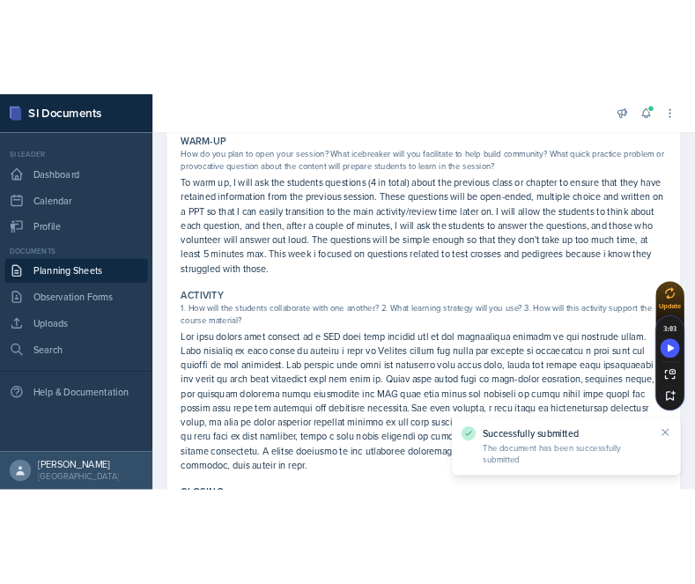
scroll to position [0, 0]
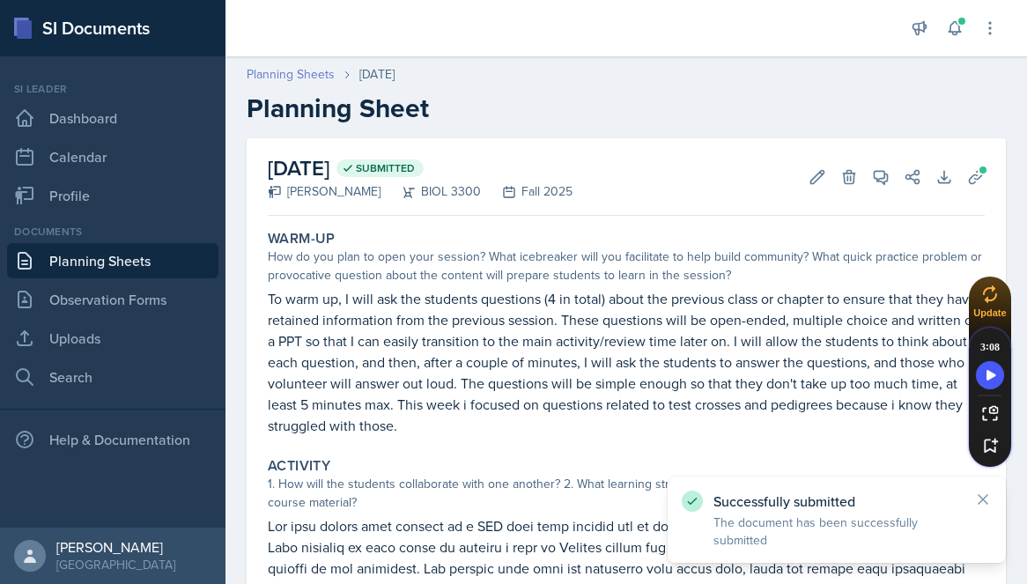
click at [324, 70] on link "Planning Sheets" at bounding box center [291, 74] width 88 height 18
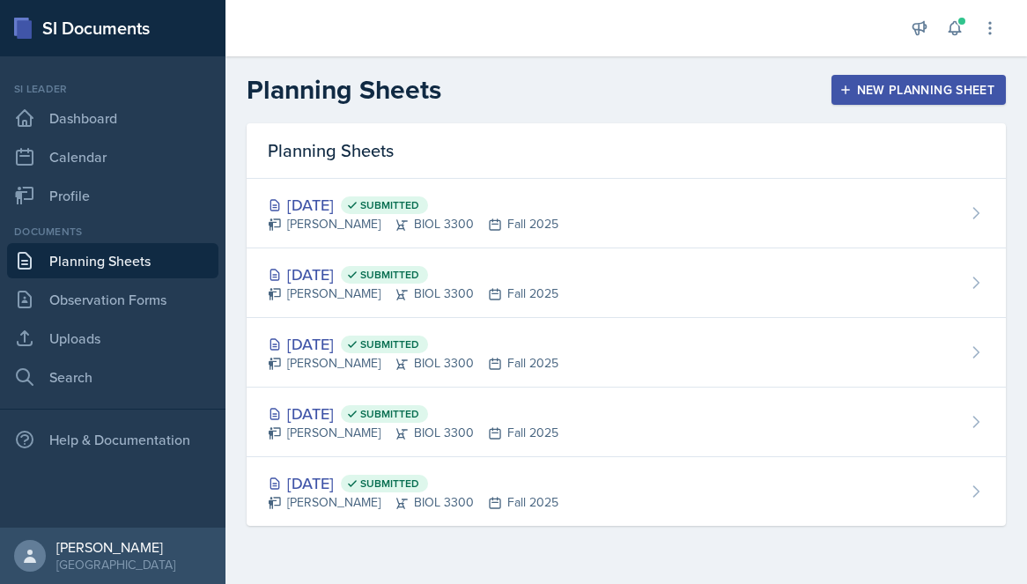
click at [910, 83] on div "New Planning Sheet" at bounding box center [918, 90] width 151 height 14
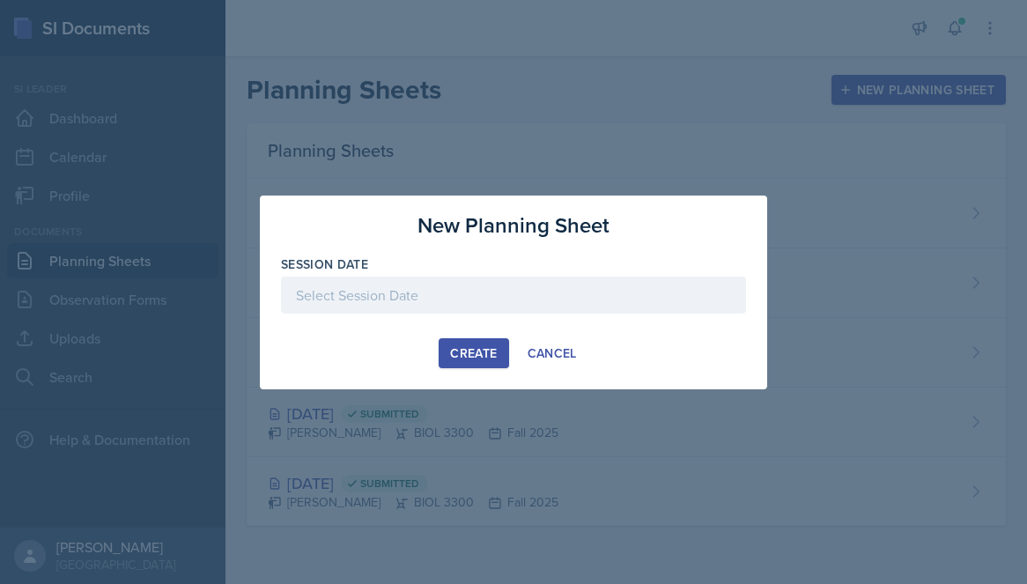
click at [460, 279] on div at bounding box center [513, 294] width 465 height 37
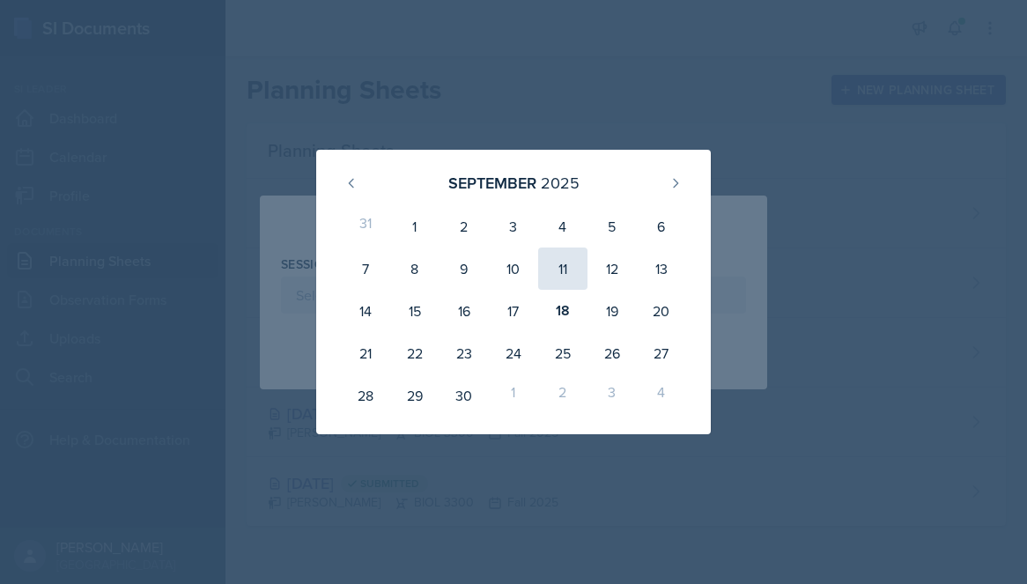
click at [568, 274] on div "11" at bounding box center [562, 268] width 49 height 42
type input "September 11th, 2025"
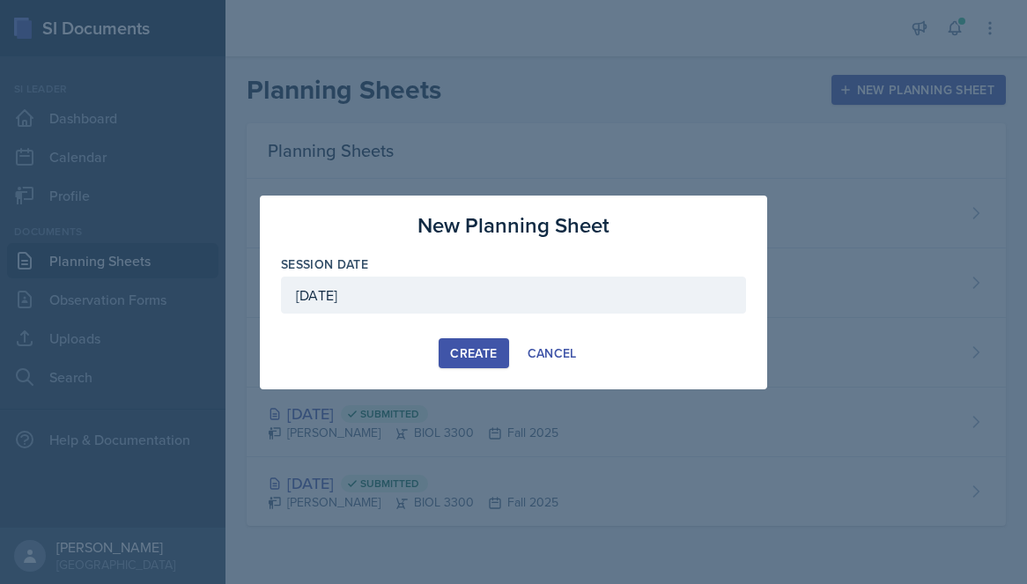
click at [470, 358] on div "Create" at bounding box center [473, 353] width 47 height 14
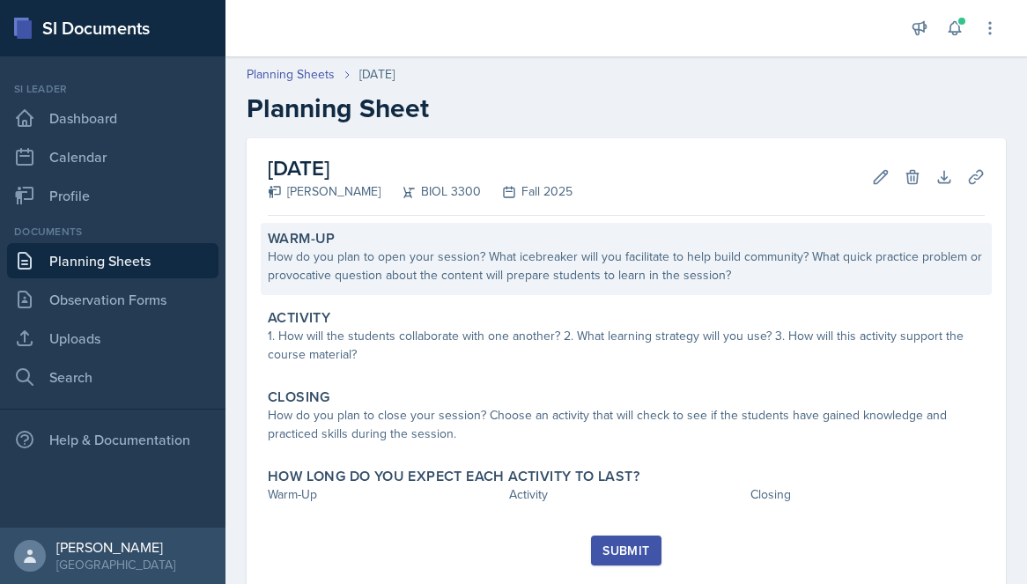
click at [489, 284] on div "How do you plan to open your session? What icebreaker will you facilitate to he…" at bounding box center [626, 265] width 717 height 37
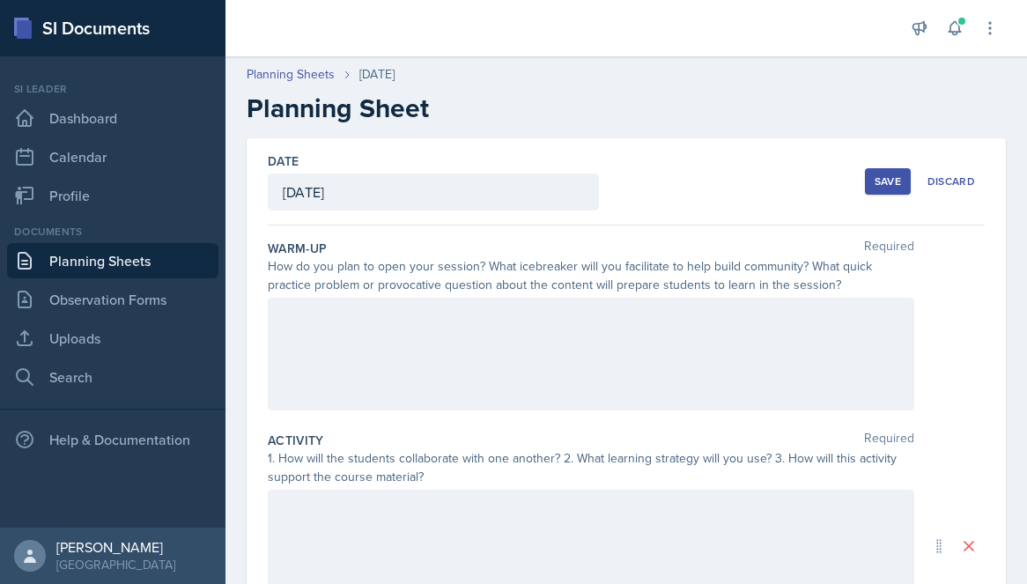
click at [586, 359] on div at bounding box center [591, 354] width 646 height 113
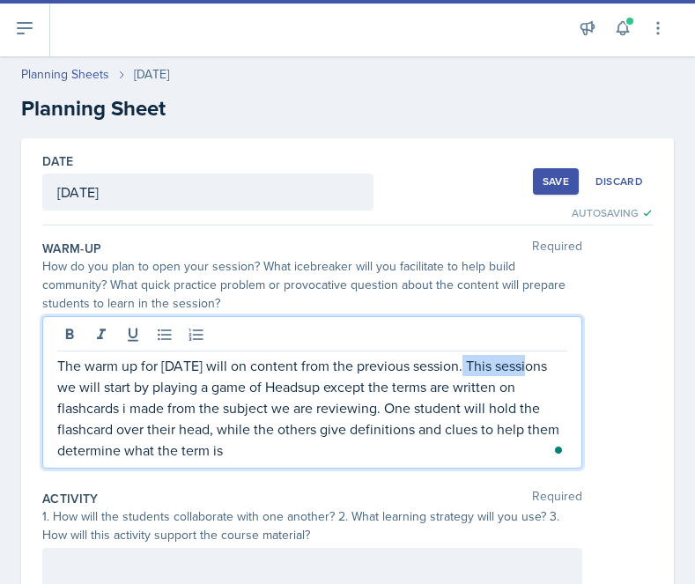
drag, startPoint x: 567, startPoint y: 369, endPoint x: 459, endPoint y: 363, distance: 108.5
click at [459, 363] on div "The warm up for today will on content from the previous session. This sessions …" at bounding box center [312, 392] width 540 height 152
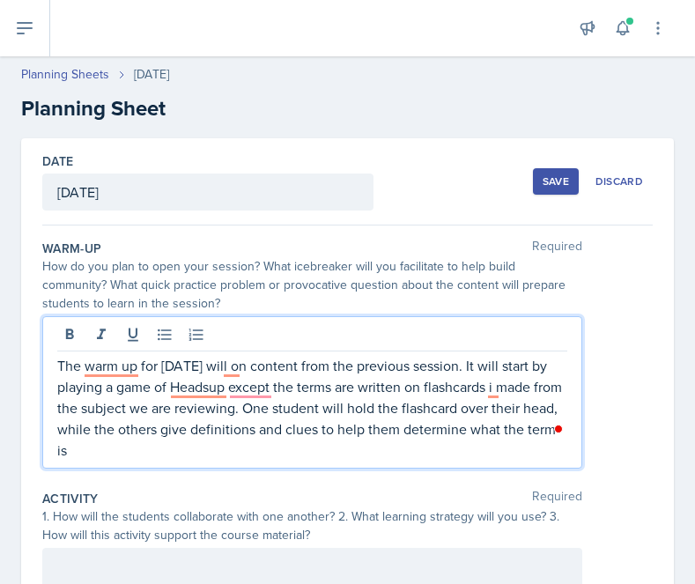
click at [208, 400] on p "The warm up for today will on content from the previous session. It will start …" at bounding box center [312, 408] width 510 height 106
click at [208, 396] on p "The warm up for today will on content from the previous session. It will start …" at bounding box center [312, 408] width 510 height 106
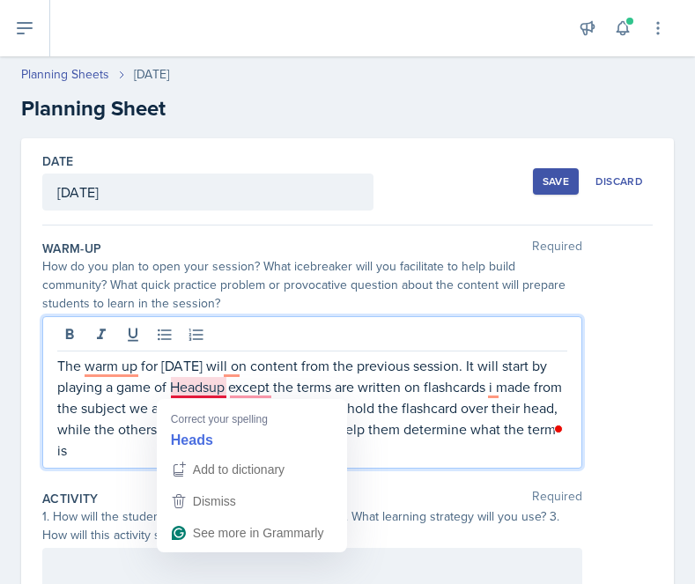
click at [291, 387] on p "The warm up for today will on content from the previous session. It will start …" at bounding box center [312, 408] width 510 height 106
click at [264, 387] on p "The warm up for today will on content from the previous session. It will start …" at bounding box center [312, 408] width 510 height 106
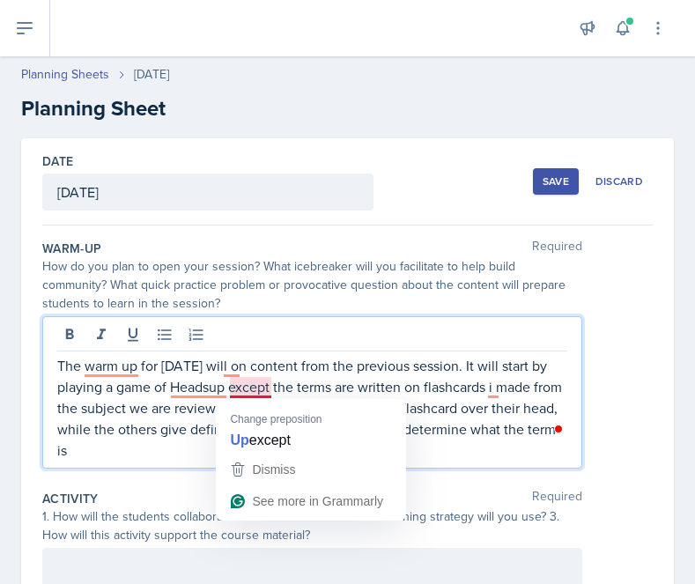
click at [422, 393] on p "The warm up for today will on content from the previous session. It will start …" at bounding box center [312, 408] width 510 height 106
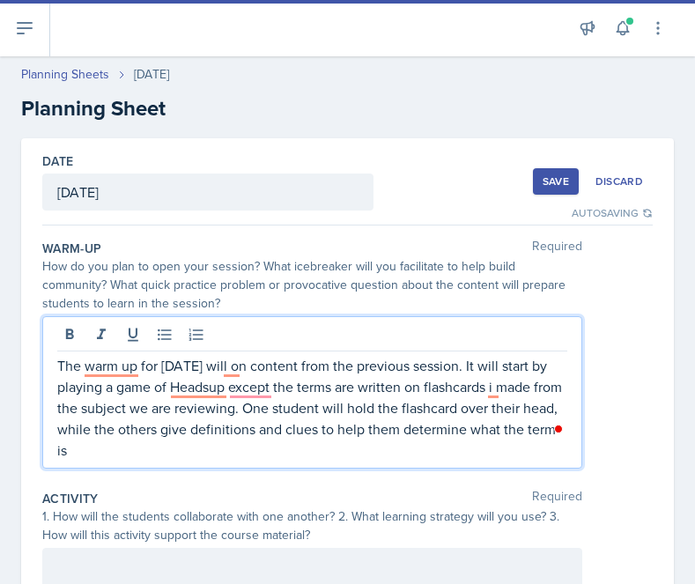
click at [229, 389] on p "The warm up for today will on content from the previous session. It will start …" at bounding box center [312, 408] width 510 height 106
click at [240, 389] on p "The warm up for today will on content from the previous session. It will start …" at bounding box center [312, 408] width 510 height 106
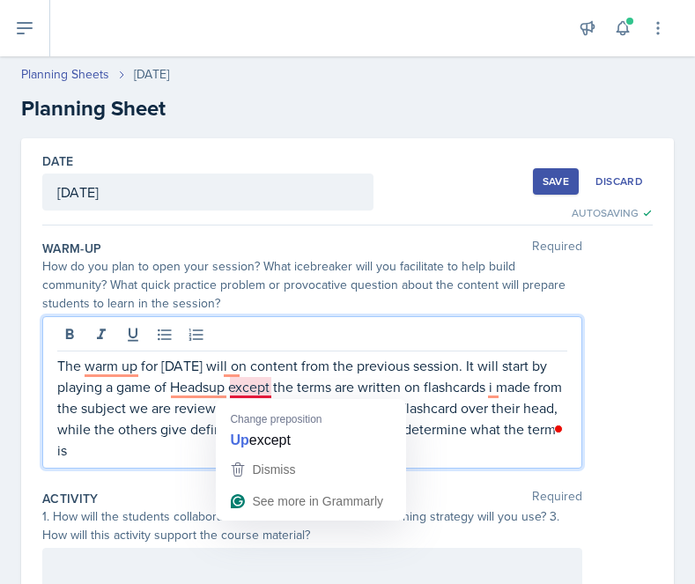
click at [499, 404] on p "The warm up for today will on content from the previous session. It will start …" at bounding box center [312, 408] width 510 height 106
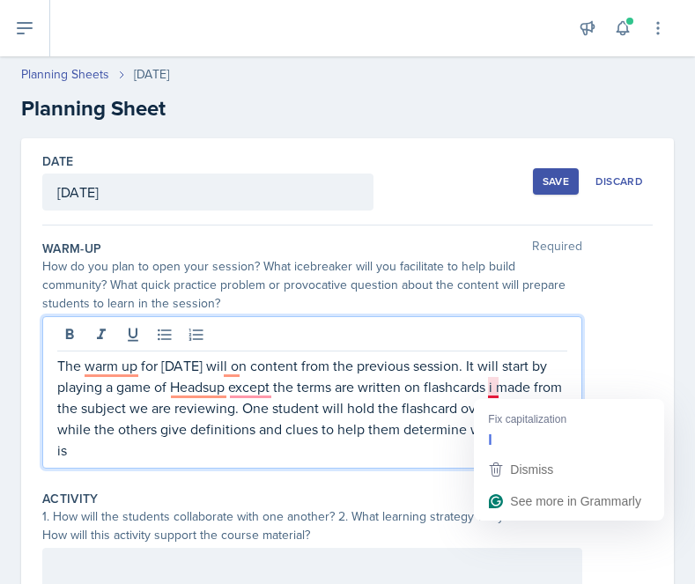
click at [491, 386] on p "The warm up for today will on content from the previous session. It will start …" at bounding box center [312, 408] width 510 height 106
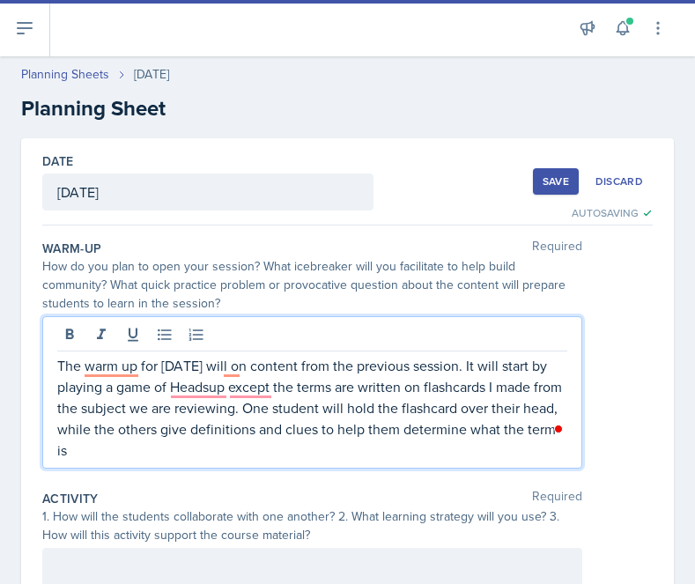
click at [531, 424] on p "The warm up for today will on content from the previous session. It will start …" at bounding box center [312, 408] width 510 height 106
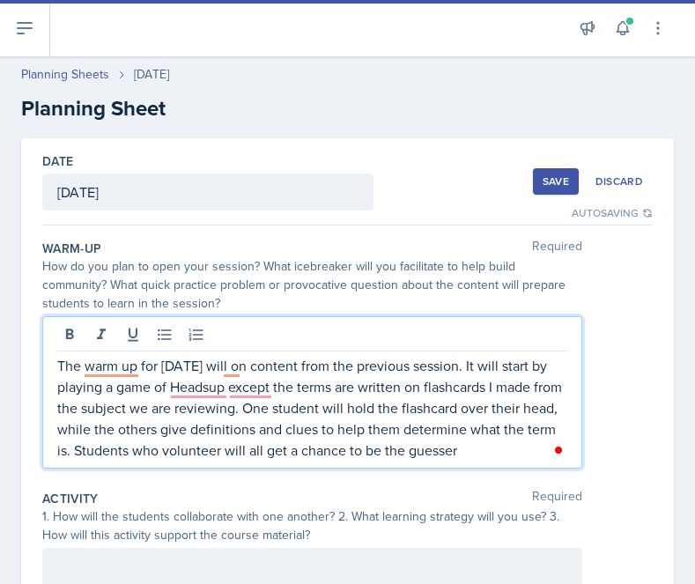
click at [531, 424] on p "The warm up for today will on content from the previous session. It will start …" at bounding box center [312, 408] width 510 height 106
click at [493, 445] on p "The warm up for today will on content from the previous session. It will start …" at bounding box center [312, 408] width 510 height 106
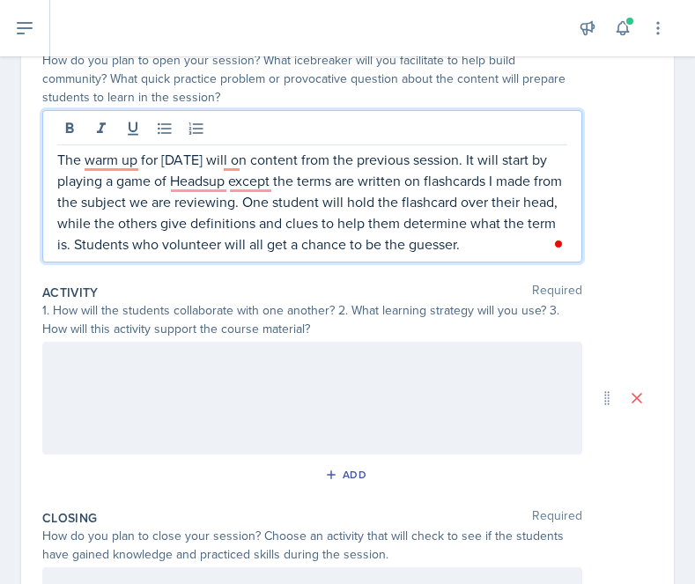
scroll to position [203, 0]
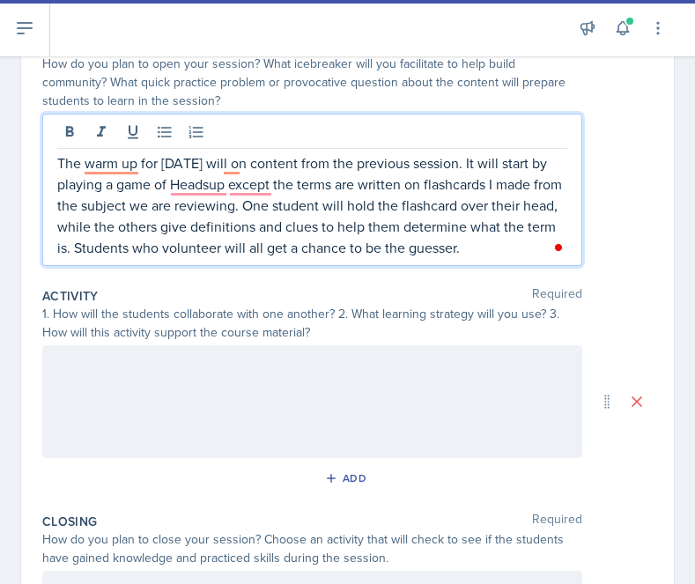
click at [254, 350] on div at bounding box center [312, 401] width 540 height 113
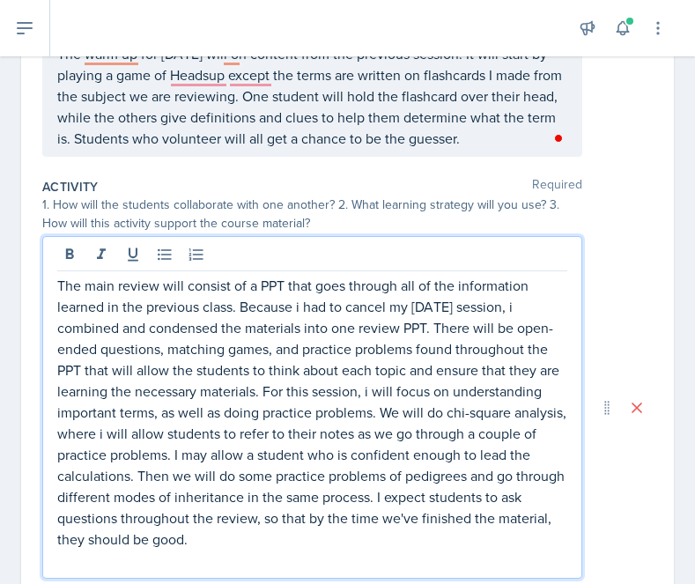
scroll to position [285, 0]
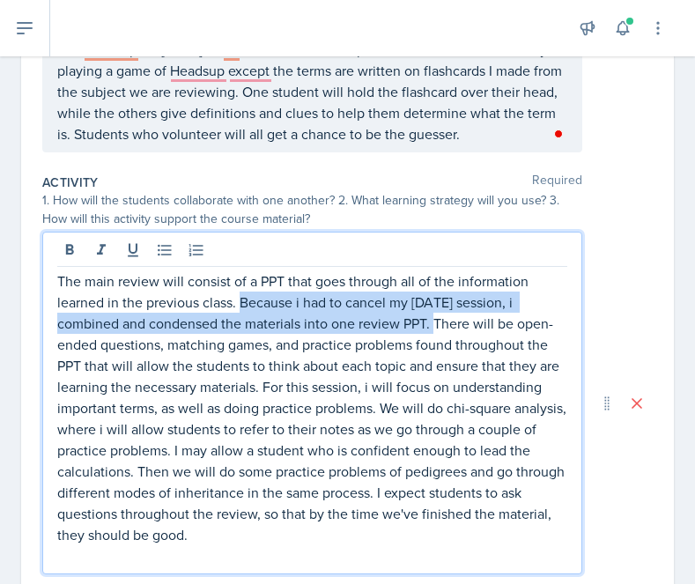
drag, startPoint x: 243, startPoint y: 307, endPoint x: 430, endPoint y: 326, distance: 187.6
click at [430, 326] on p "The main review will consist of a PPT that goes through all of the information …" at bounding box center [312, 407] width 510 height 275
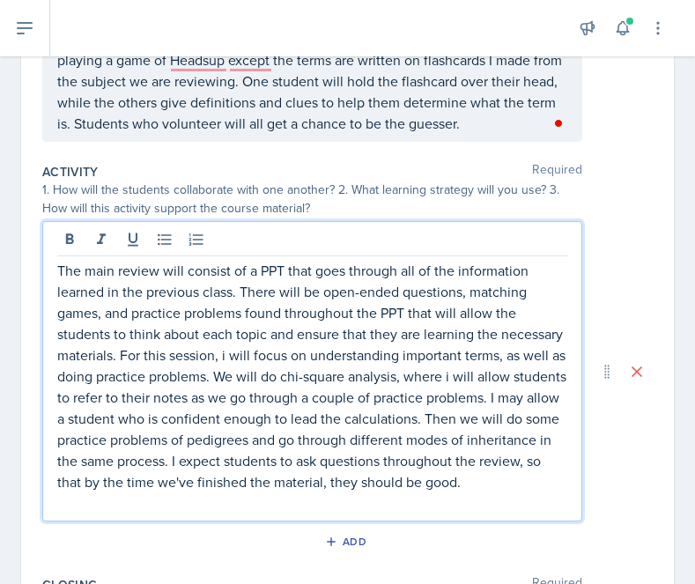
scroll to position [297, 0]
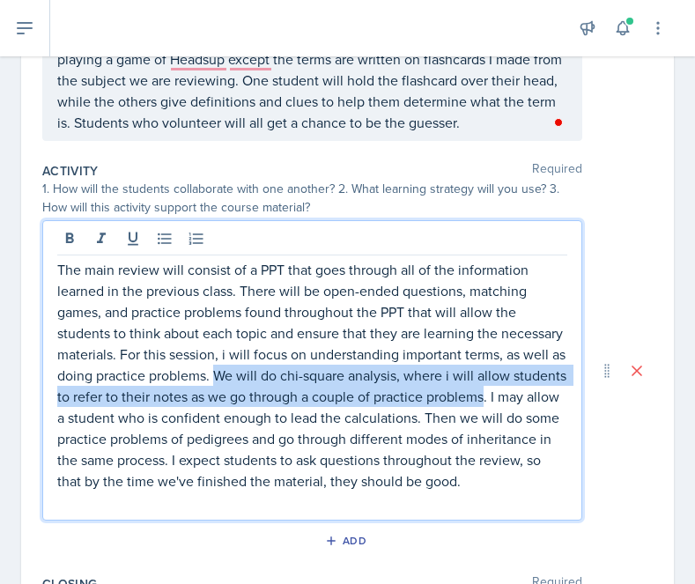
drag, startPoint x: 216, startPoint y: 380, endPoint x: 483, endPoint y: 402, distance: 268.7
click at [483, 402] on p "The main review will consist of a PPT that goes through all of the information …" at bounding box center [312, 375] width 510 height 232
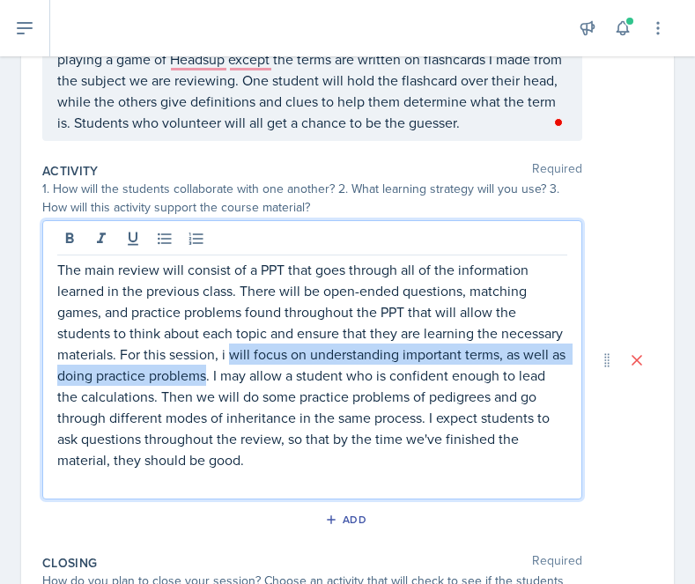
drag, startPoint x: 208, startPoint y: 377, endPoint x: 232, endPoint y: 362, distance: 28.1
click at [232, 362] on p "The main review will consist of a PPT that goes through all of the information …" at bounding box center [312, 364] width 510 height 211
click at [332, 363] on p "The main review will consist of a PPT that goes through all of the information …" at bounding box center [312, 364] width 510 height 211
drag, startPoint x: 310, startPoint y: 353, endPoint x: 206, endPoint y: 380, distance: 107.4
click at [206, 380] on p "The main review will consist of a PPT that goes through all of the information …" at bounding box center [312, 364] width 510 height 211
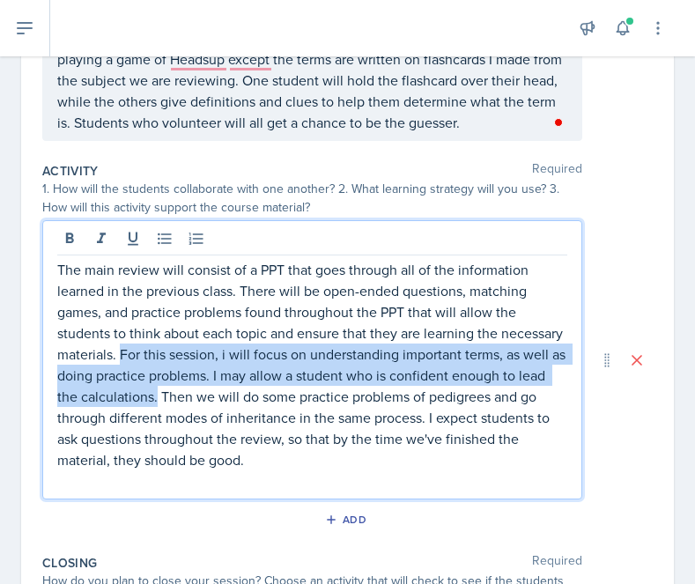
drag, startPoint x: 157, startPoint y: 397, endPoint x: 122, endPoint y: 358, distance: 52.4
click at [122, 358] on p "The main review will consist of a PPT that goes through all of the information …" at bounding box center [312, 364] width 510 height 211
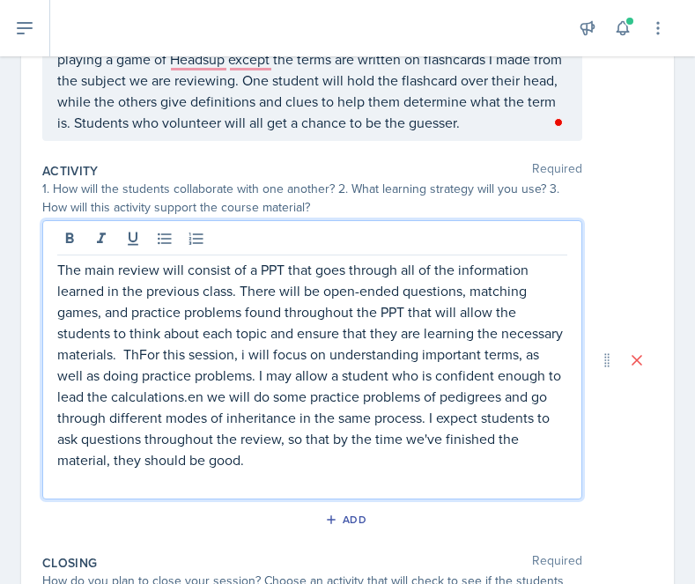
click at [169, 387] on p "The main review will consist of a PPT that goes through all of the information …" at bounding box center [312, 364] width 510 height 211
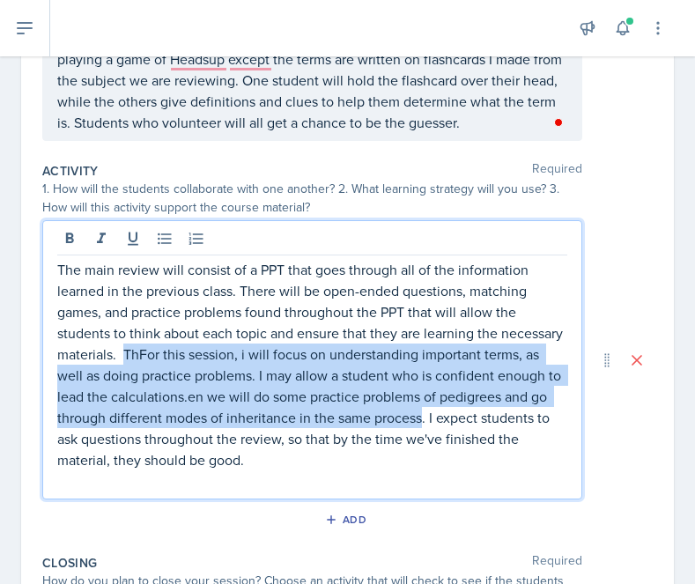
drag, startPoint x: 125, startPoint y: 356, endPoint x: 423, endPoint y: 424, distance: 305.5
click at [423, 424] on p "The main review will consist of a PPT that goes through all of the information …" at bounding box center [312, 364] width 510 height 211
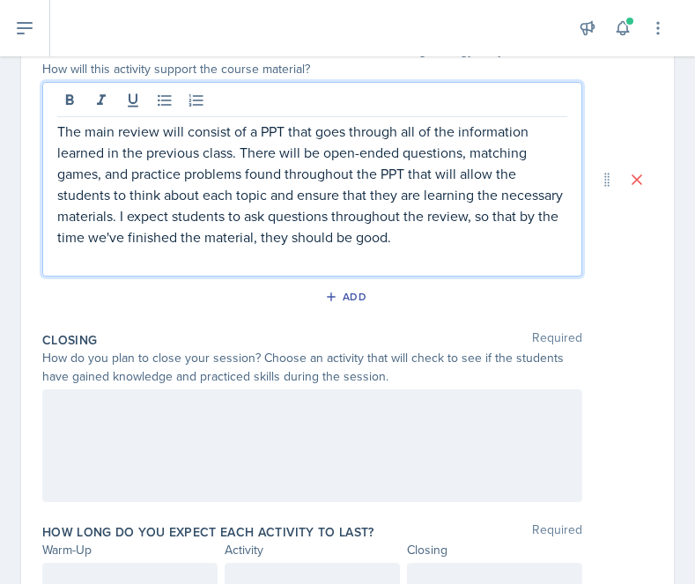
scroll to position [483, 0]
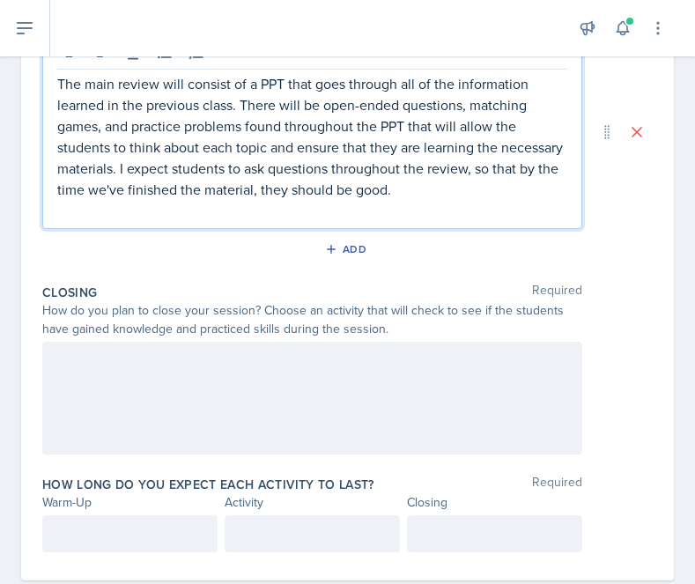
click at [220, 334] on div "How do you plan to close your session? Choose an activity that will check to se…" at bounding box center [312, 319] width 540 height 37
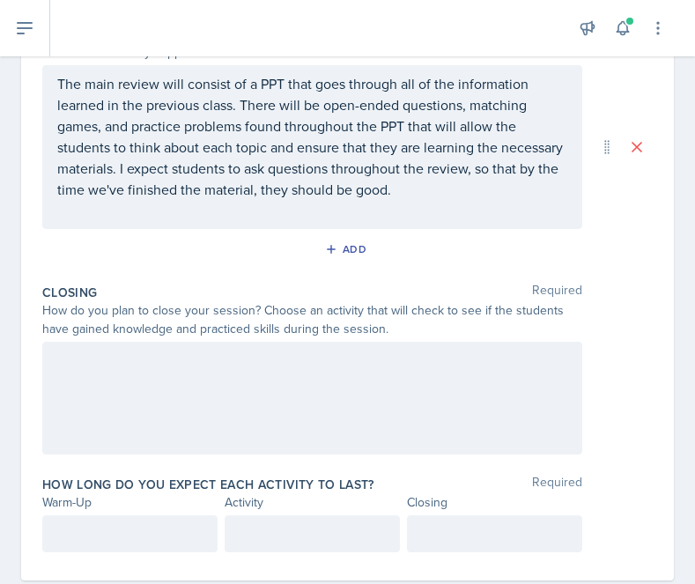
click at [230, 381] on div at bounding box center [312, 398] width 540 height 113
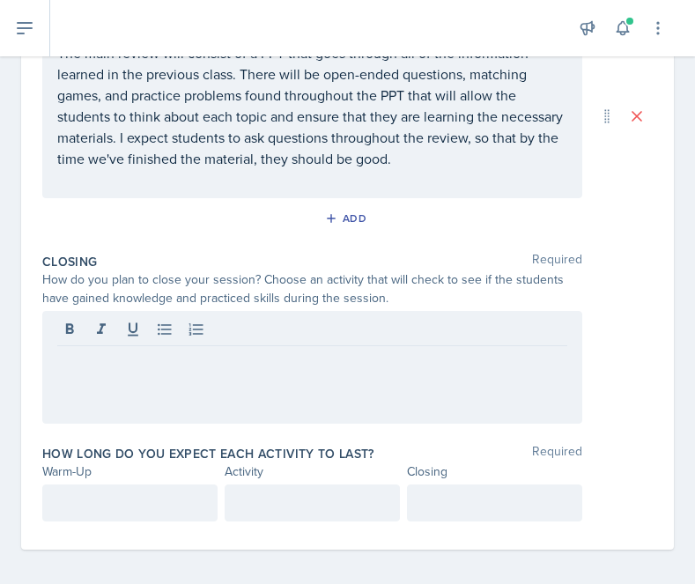
click at [423, 374] on div at bounding box center [312, 367] width 540 height 113
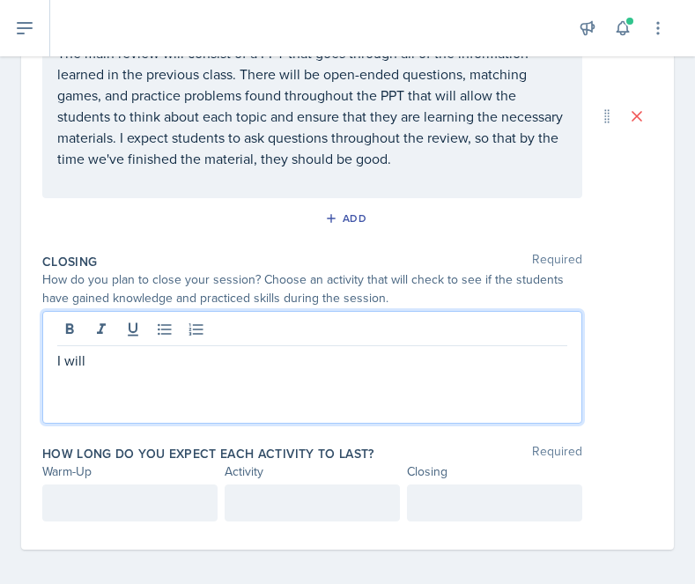
click at [93, 499] on div at bounding box center [129, 502] width 175 height 37
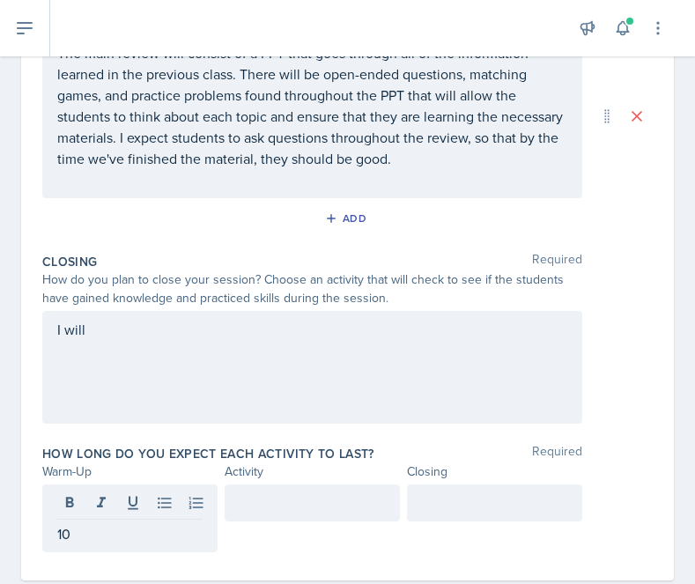
click at [307, 513] on div at bounding box center [312, 502] width 175 height 37
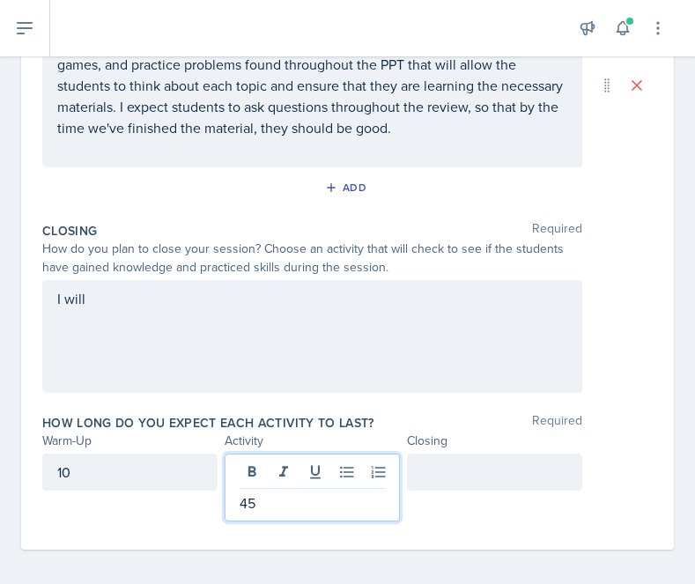
click at [448, 471] on div at bounding box center [494, 471] width 175 height 37
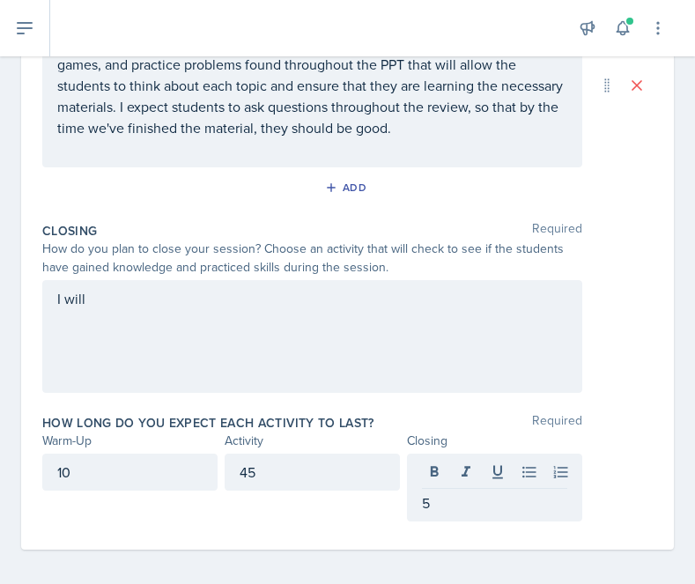
click at [272, 358] on div "I will" at bounding box center [312, 336] width 540 height 113
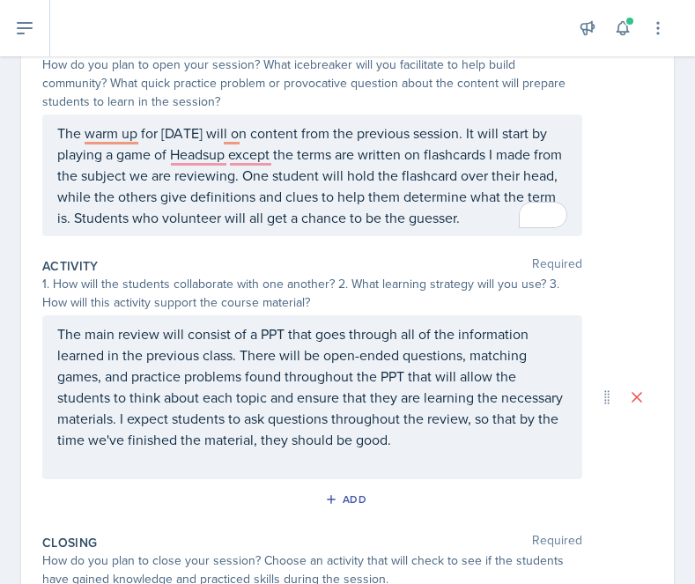
scroll to position [0, 0]
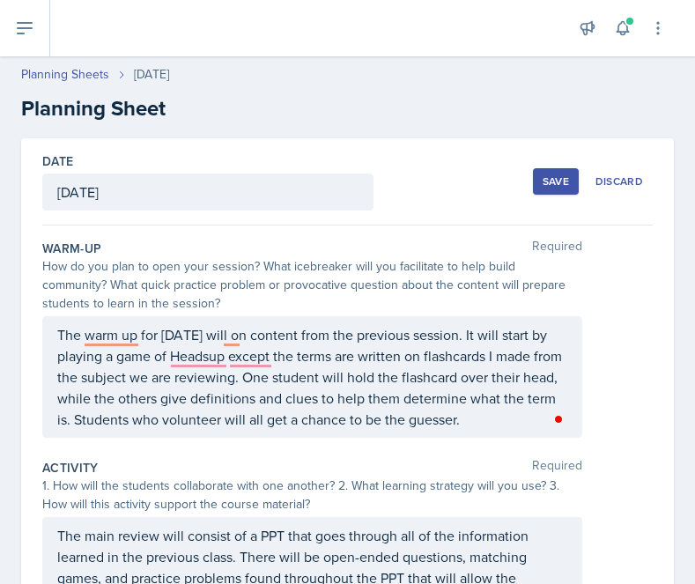
click at [545, 184] on div "Save" at bounding box center [555, 181] width 26 height 14
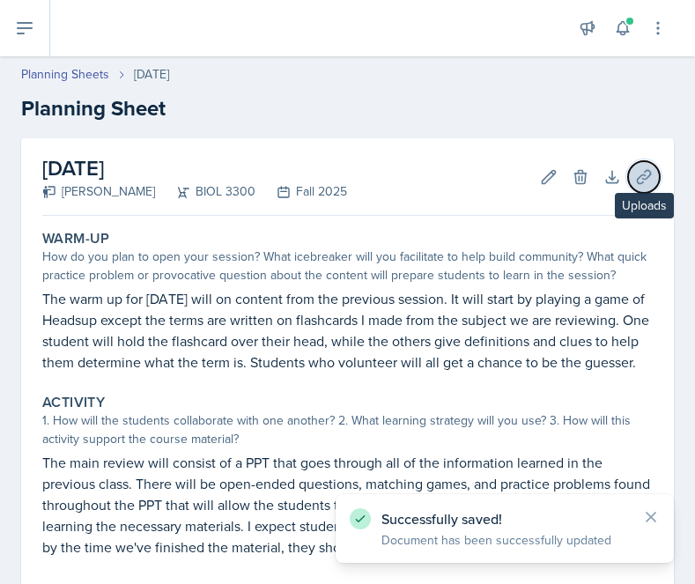
click at [630, 176] on button "Uploads" at bounding box center [644, 177] width 32 height 32
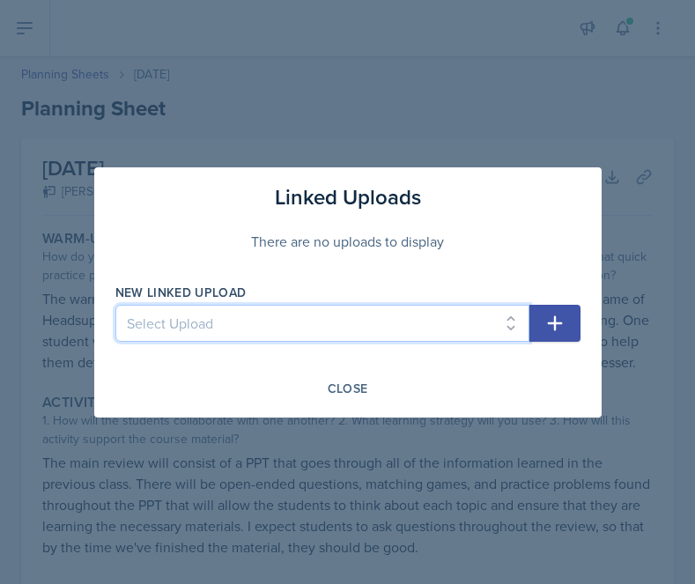
click at [411, 316] on select "Select Upload SI Session PPT for sessions 1,2, and 3 Session 1 Quizlet live lin…" at bounding box center [322, 323] width 414 height 37
select select "b934a0f2-cc2c-4978-ac27-1141ae4e7a86"
click at [115, 305] on select "Select Upload SI Session PPT for sessions 1,2, and 3 Session 1 Quizlet live lin…" at bounding box center [322, 323] width 414 height 37
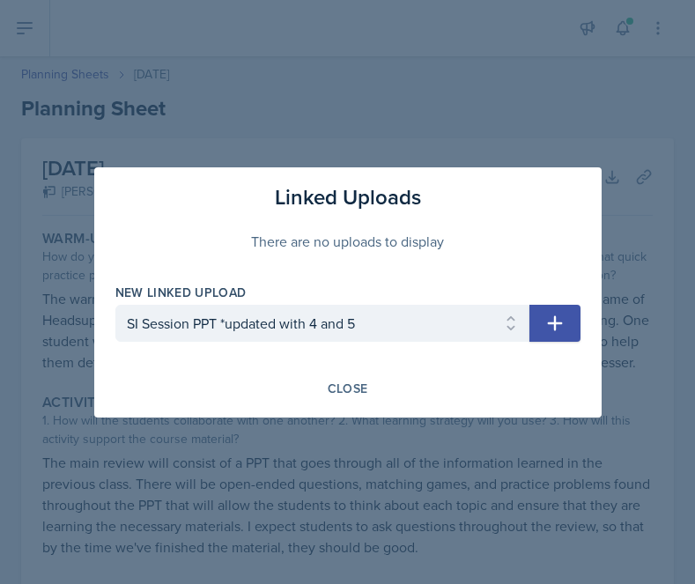
click at [549, 330] on icon "button" at bounding box center [554, 323] width 21 height 21
select select
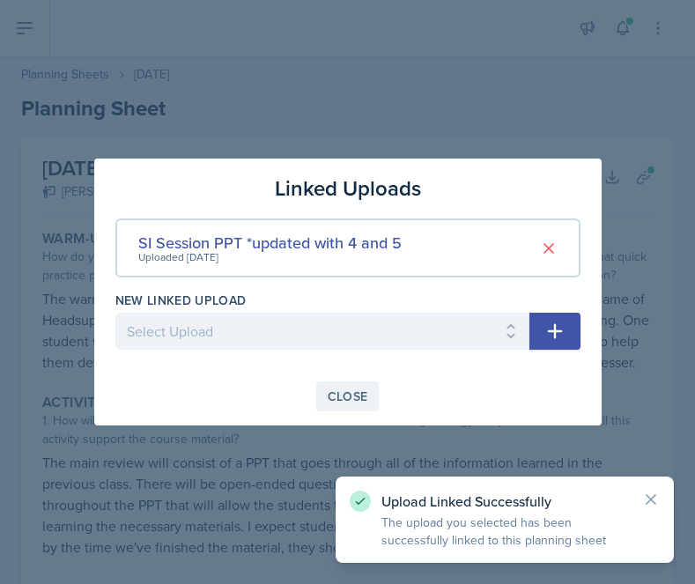
click at [364, 396] on div "Close" at bounding box center [348, 396] width 41 height 14
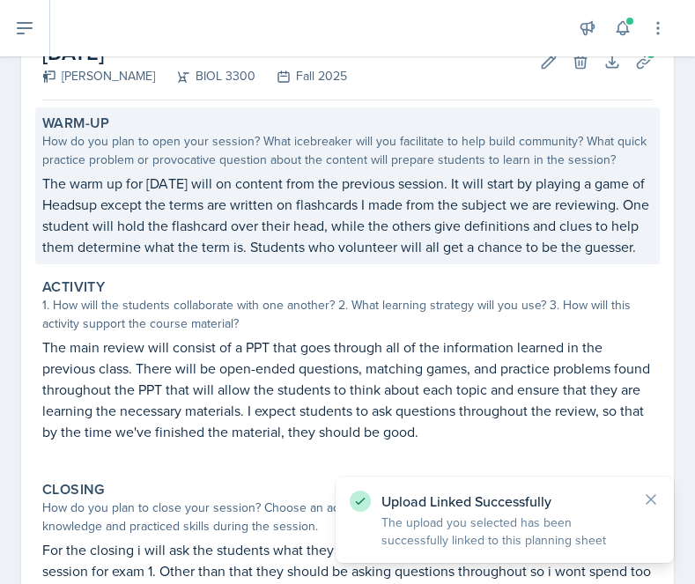
scroll to position [337, 0]
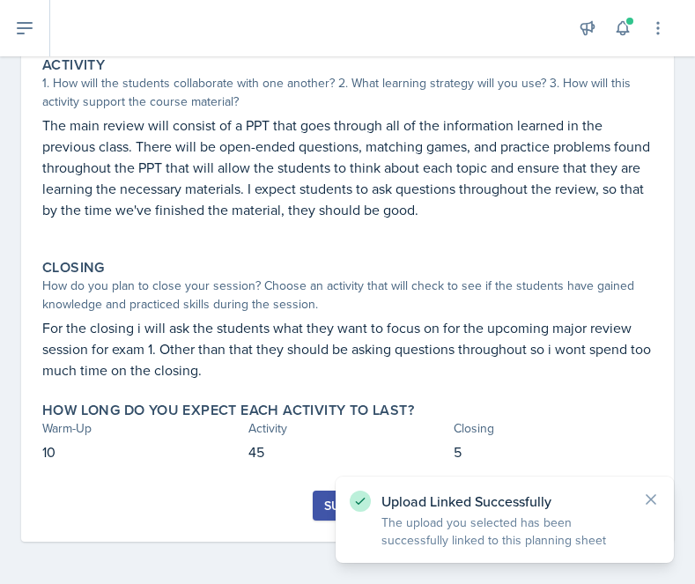
click at [324, 512] on div "Submit" at bounding box center [347, 505] width 47 height 14
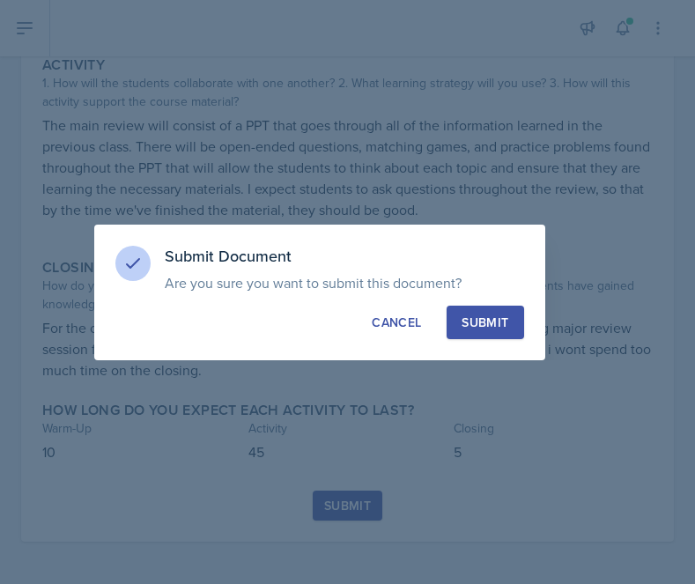
click at [480, 310] on button "Submit" at bounding box center [484, 322] width 77 height 33
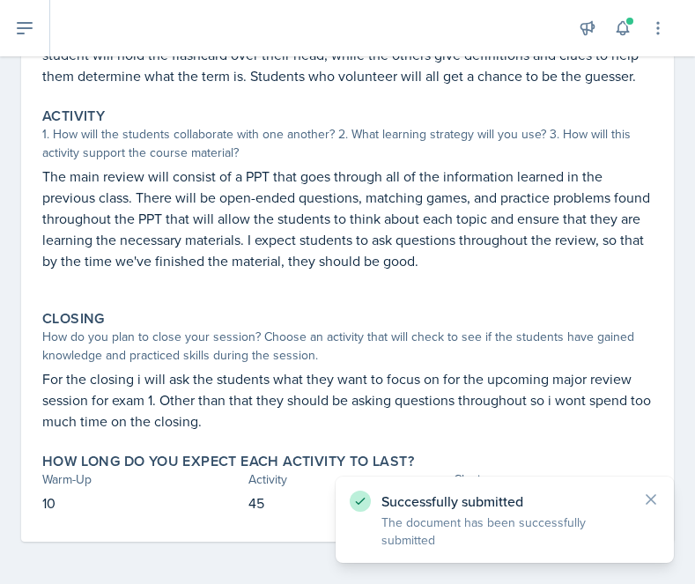
scroll to position [0, 0]
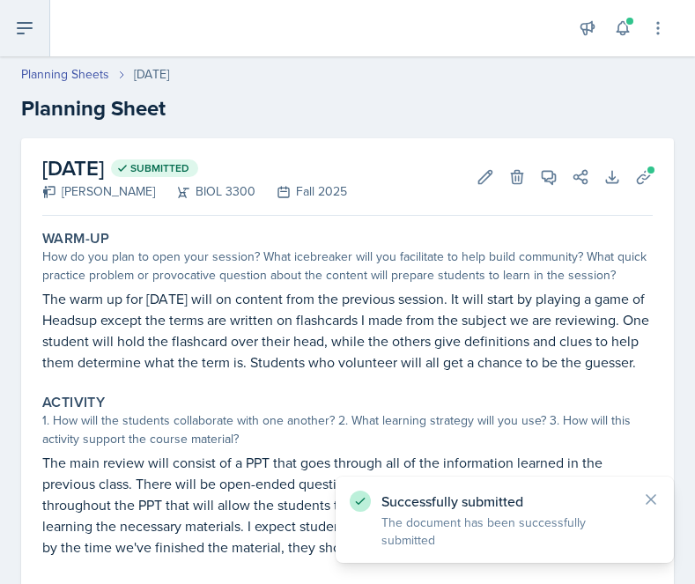
click at [22, 40] on button at bounding box center [25, 28] width 50 height 56
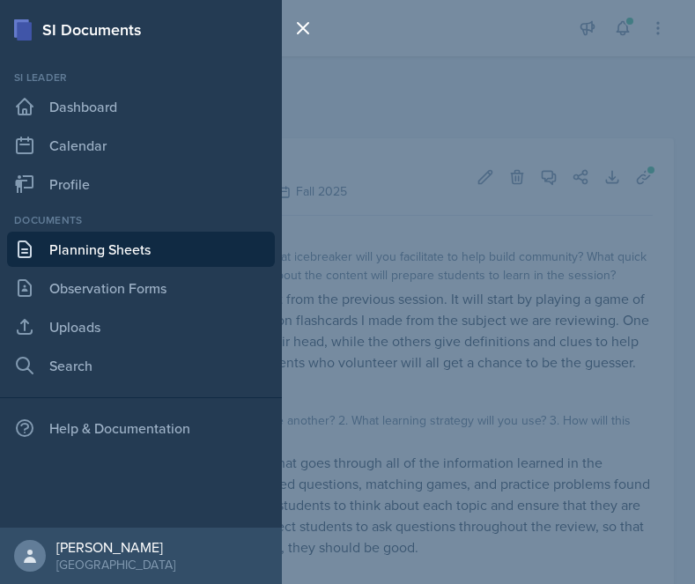
click at [83, 240] on link "Planning Sheets" at bounding box center [141, 249] width 268 height 35
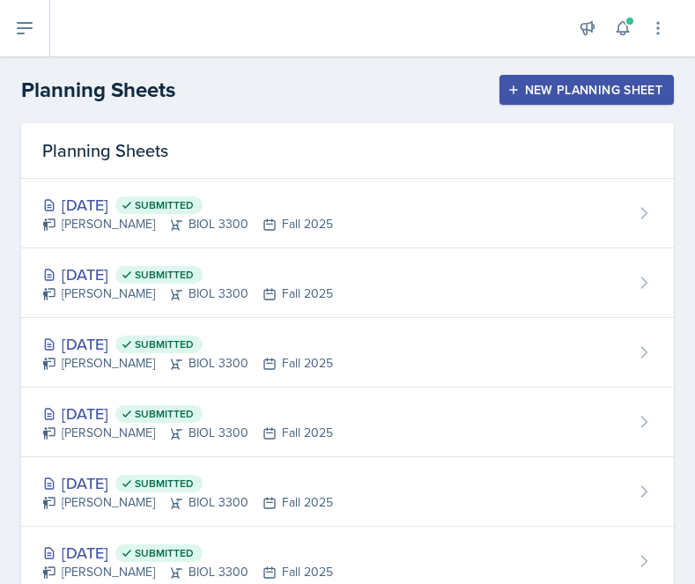
click at [83, 240] on div "Sep 11th, 2025 Submitted Jillian Guye BIOL 3300 Fall 2025" at bounding box center [347, 214] width 652 height 70
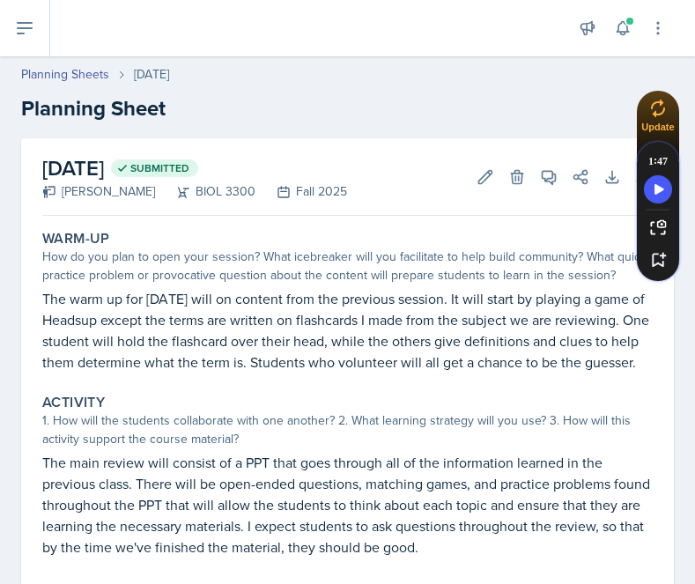
click at [82, 63] on header "Planning Sheets Sep 11th, 2025 Planning Sheet" at bounding box center [347, 95] width 695 height 94
click at [82, 68] on link "Planning Sheets" at bounding box center [65, 74] width 88 height 18
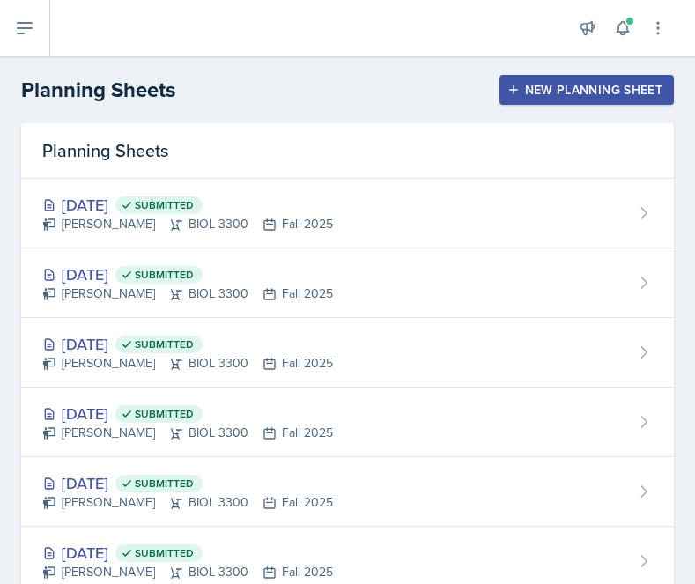
click at [554, 94] on div "New Planning Sheet" at bounding box center [586, 90] width 151 height 14
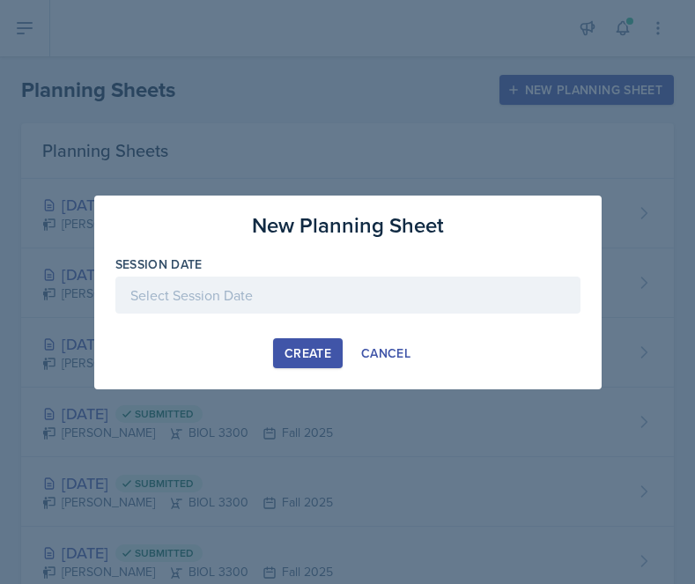
click at [371, 301] on div at bounding box center [347, 294] width 465 height 37
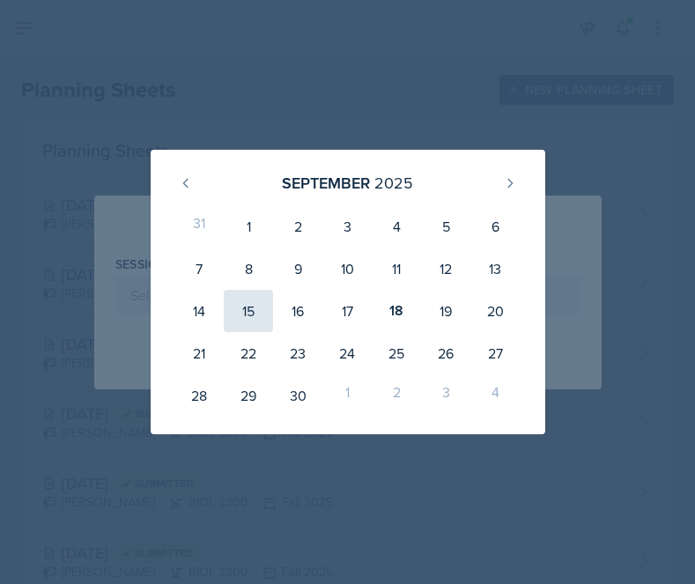
click at [259, 313] on div "15" at bounding box center [248, 311] width 49 height 42
type input "September 15th, 2025"
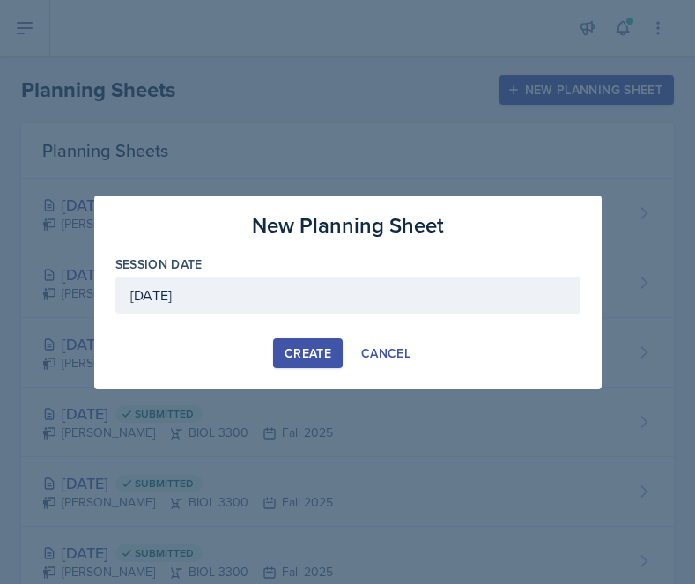
click at [311, 350] on div "Create" at bounding box center [307, 353] width 47 height 14
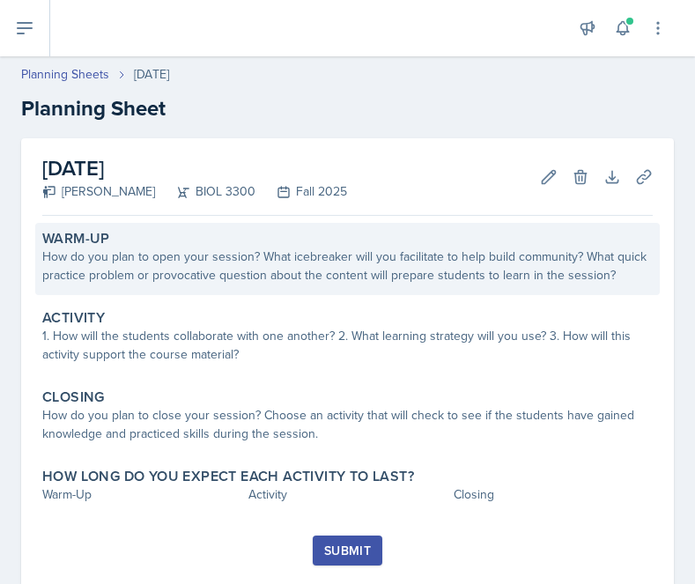
click at [342, 231] on div "Warm-Up" at bounding box center [347, 239] width 610 height 18
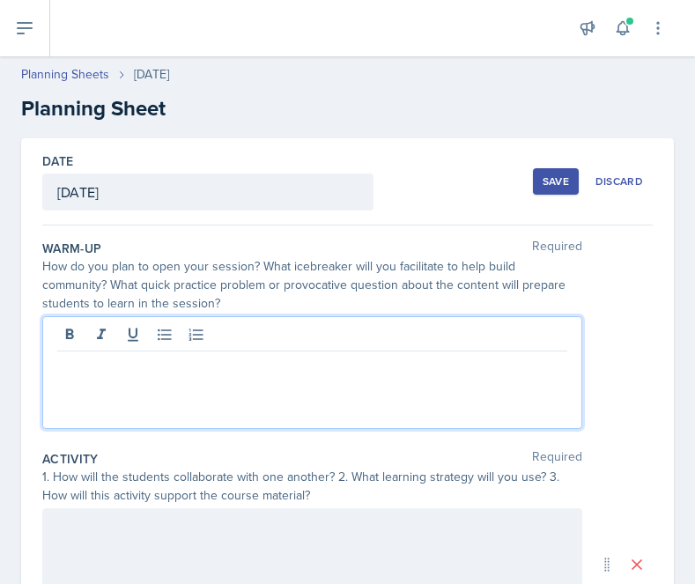
click at [211, 338] on div at bounding box center [312, 372] width 540 height 113
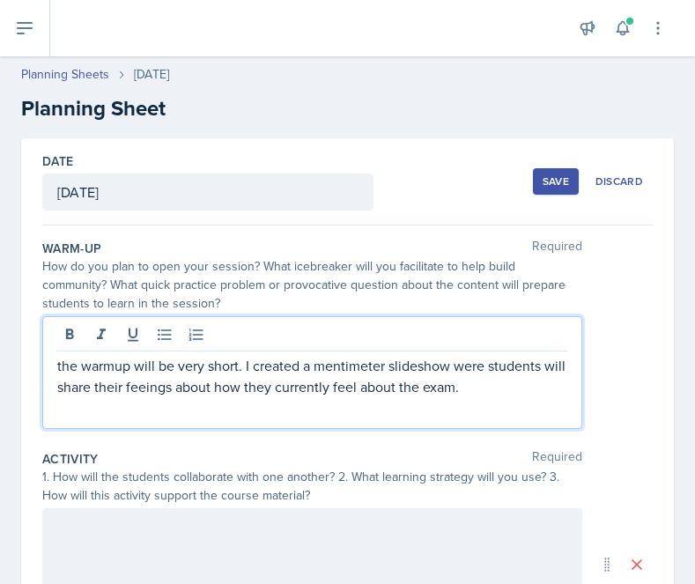
click at [211, 338] on div at bounding box center [312, 336] width 510 height 29
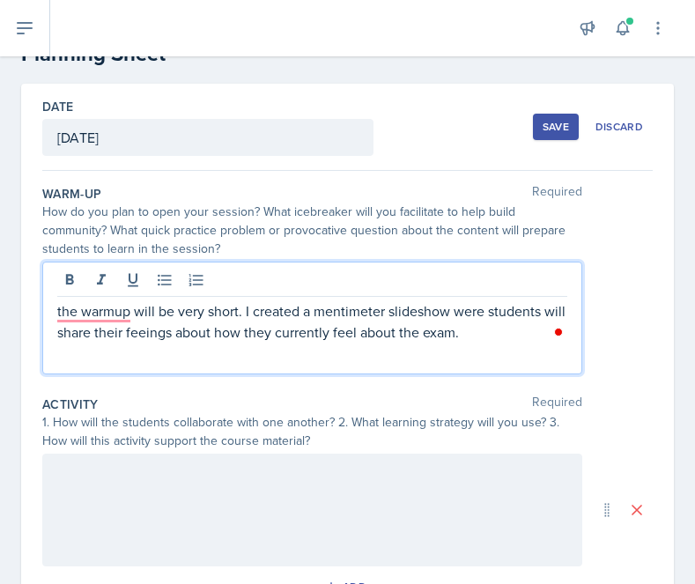
scroll to position [57, 0]
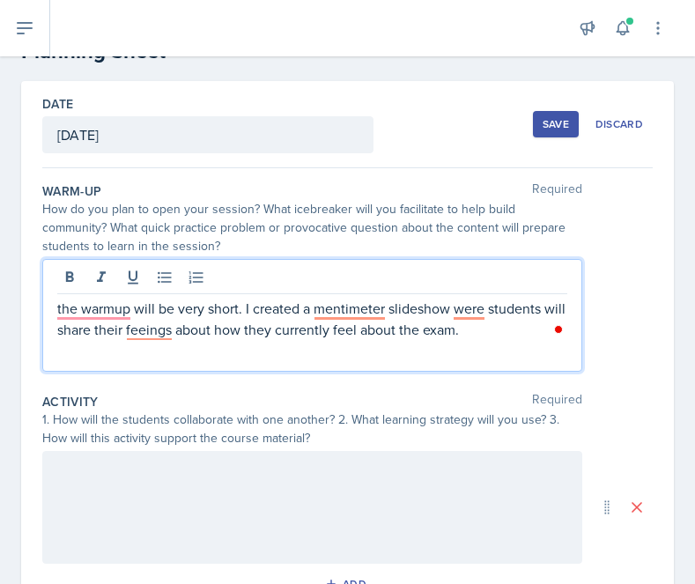
click at [375, 512] on div at bounding box center [312, 507] width 540 height 113
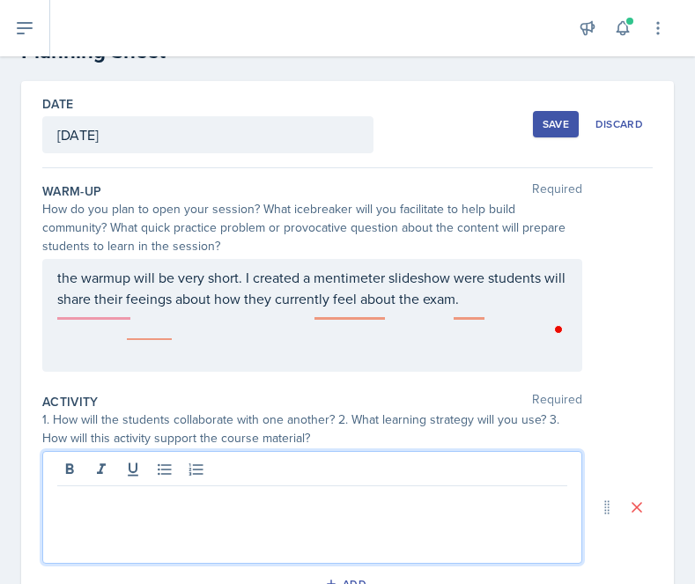
scroll to position [88, 0]
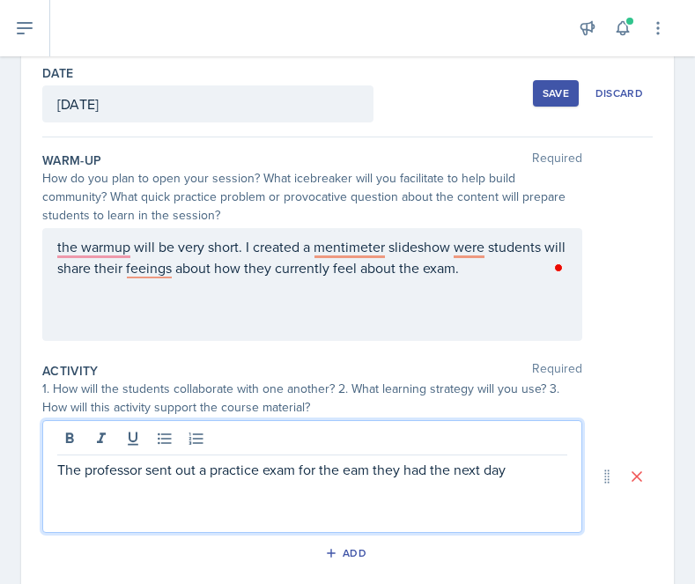
click at [351, 462] on p "The professor sent out a practice exam for the eam they had the next day" at bounding box center [312, 469] width 510 height 21
click at [549, 469] on p "The professor sent out a practice exam for the exam they had the next day" at bounding box center [312, 469] width 510 height 21
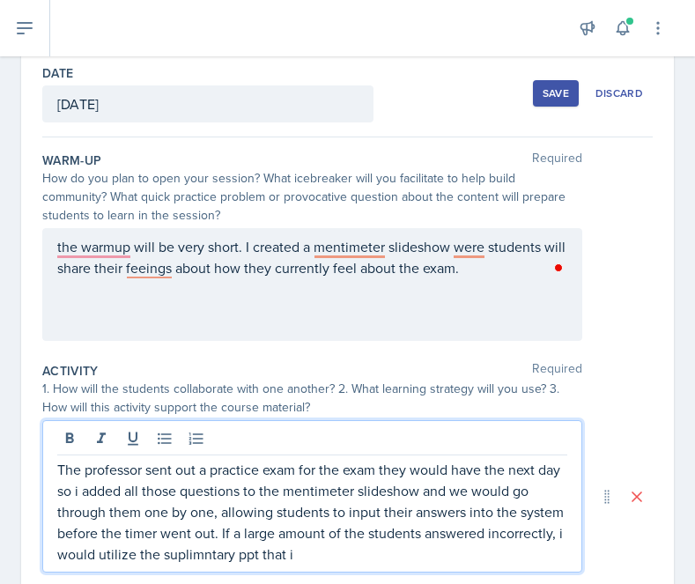
click at [217, 544] on p "The professor sent out a practice exam for the exam they would have the next da…" at bounding box center [312, 512] width 510 height 106
click at [202, 544] on p "The professor sent out a practice exam for the exam they would have the next da…" at bounding box center [312, 512] width 510 height 106
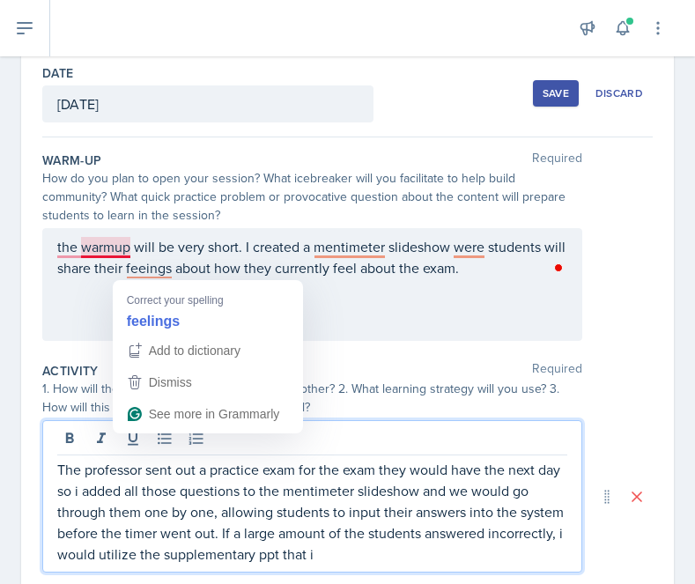
click at [114, 254] on div "the warmup will be very short. I created a mentimeter slideshow were students w…" at bounding box center [312, 284] width 540 height 113
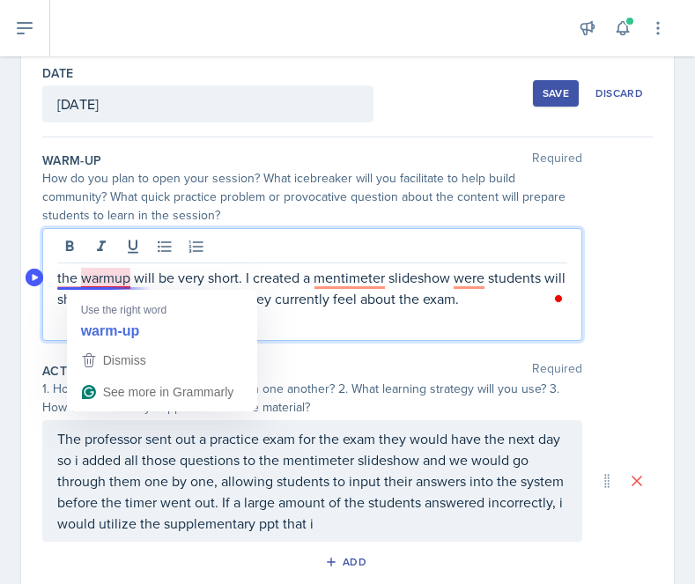
click at [107, 284] on p "the warmup will be very short. I created a mentimeter slideshow were students w…" at bounding box center [312, 288] width 510 height 42
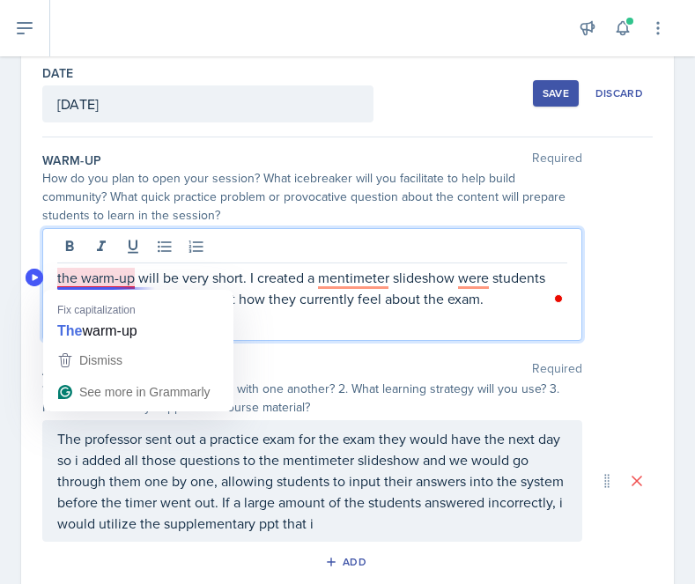
click at [70, 278] on p "the warm-up will be very short. I created a mentimeter slideshow were students …" at bounding box center [312, 288] width 510 height 42
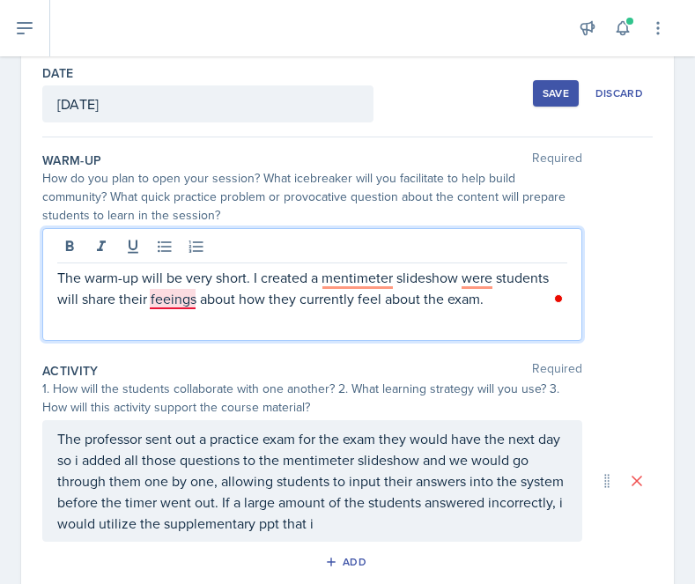
click at [169, 296] on p "The warm-up will be very short. I created a mentimeter slideshow were students …" at bounding box center [312, 288] width 510 height 42
click at [367, 278] on p "The warm-up will be very short. I created a mentimeter slideshow were students …" at bounding box center [312, 288] width 510 height 42
click at [484, 282] on p "The warm-up will be very short. I created a Mentimeter slideshow were students …" at bounding box center [312, 288] width 510 height 42
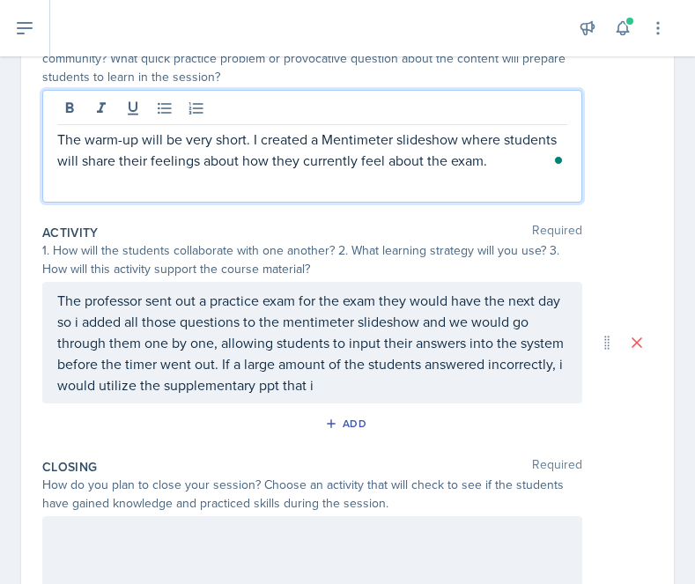
scroll to position [245, 0]
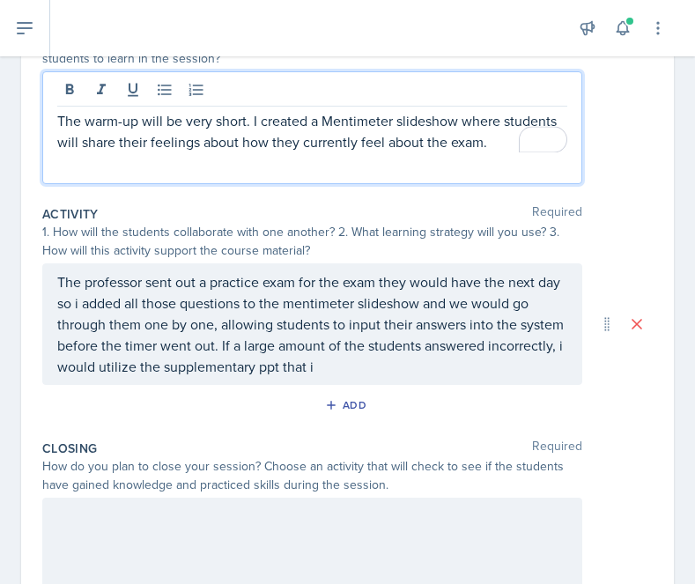
click at [336, 358] on p "The professor sent out a practice exam for the exam they would have the next da…" at bounding box center [312, 324] width 510 height 106
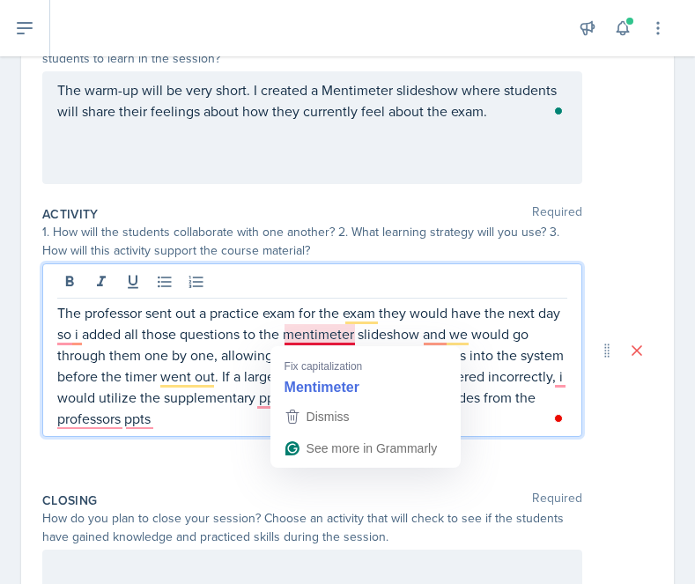
click at [315, 335] on p "The professor sent out a practice exam for the exam they would have the next da…" at bounding box center [312, 365] width 510 height 127
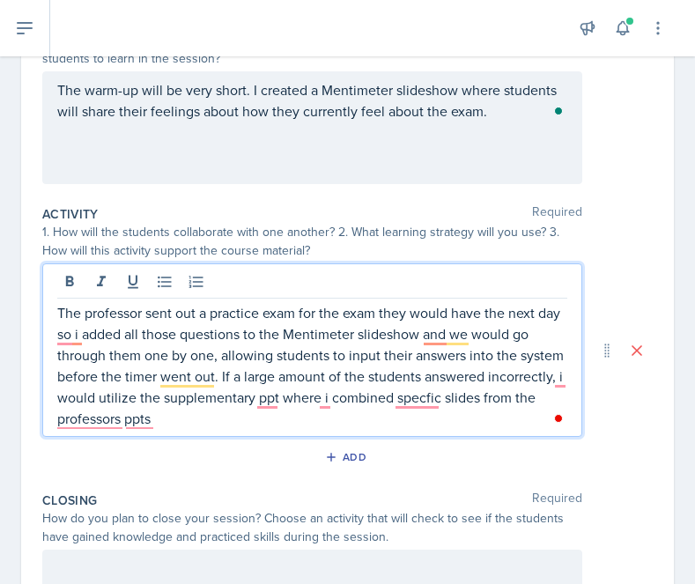
click at [423, 342] on p "The professor sent out a practice exam for the exam they would have the next da…" at bounding box center [312, 365] width 510 height 127
click at [444, 340] on p "The professor sent out a practice exam for the exam they would have the next da…" at bounding box center [312, 365] width 510 height 127
click at [63, 333] on p "The professor sent out a practice exam for the exam they would have the next da…" at bounding box center [312, 365] width 510 height 127
click at [78, 336] on p "The professor sent out a practice exam for the exam they would have the next da…" at bounding box center [312, 365] width 510 height 127
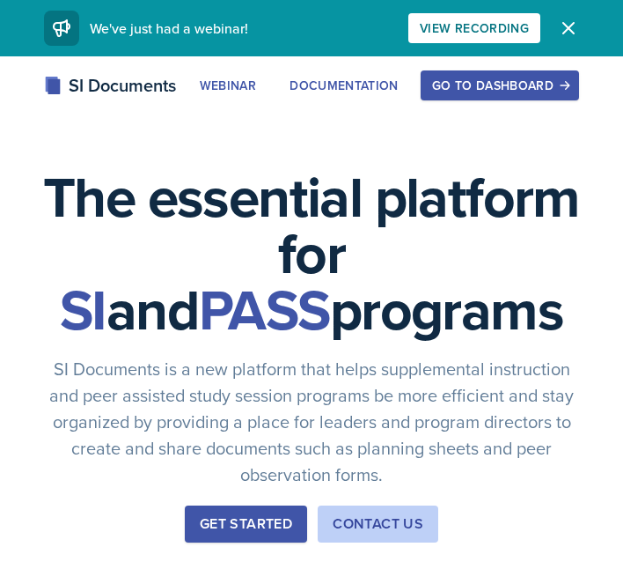
click at [509, 90] on div "Go to Dashboard" at bounding box center [500, 85] width 136 height 14
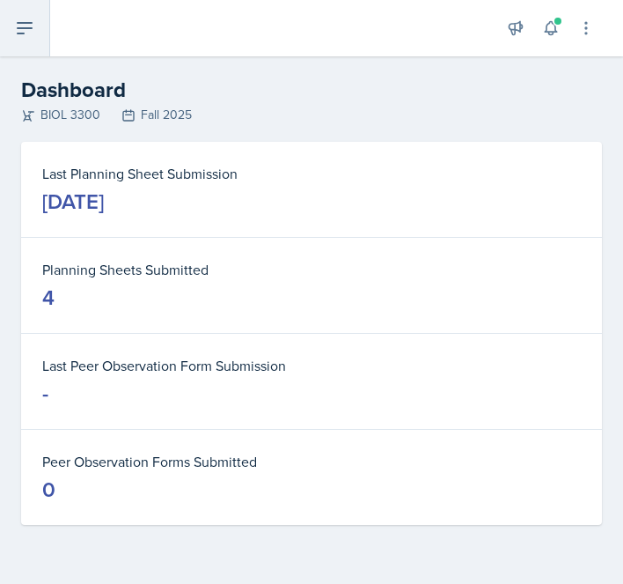
click at [19, 11] on button at bounding box center [25, 28] width 50 height 56
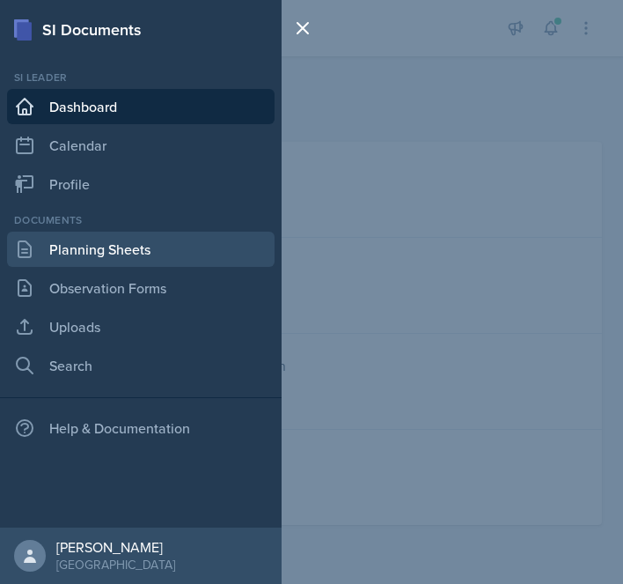
click at [108, 245] on link "Planning Sheets" at bounding box center [141, 249] width 268 height 35
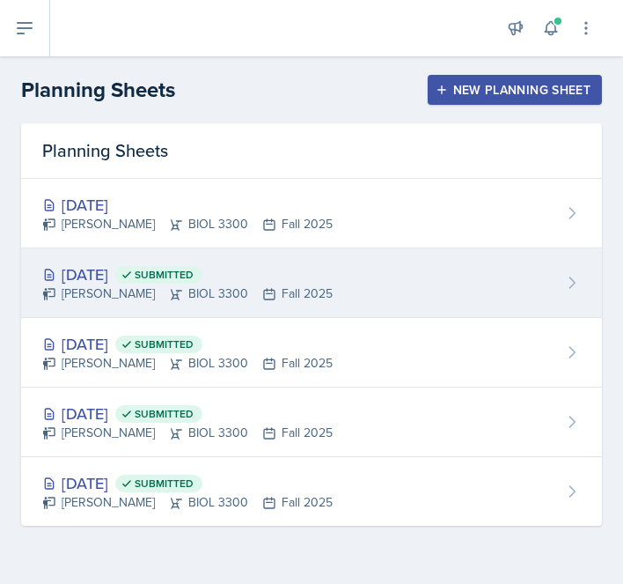
click at [295, 292] on div "Jillian Guye BIOL 3300 Fall 2025" at bounding box center [187, 293] width 291 height 18
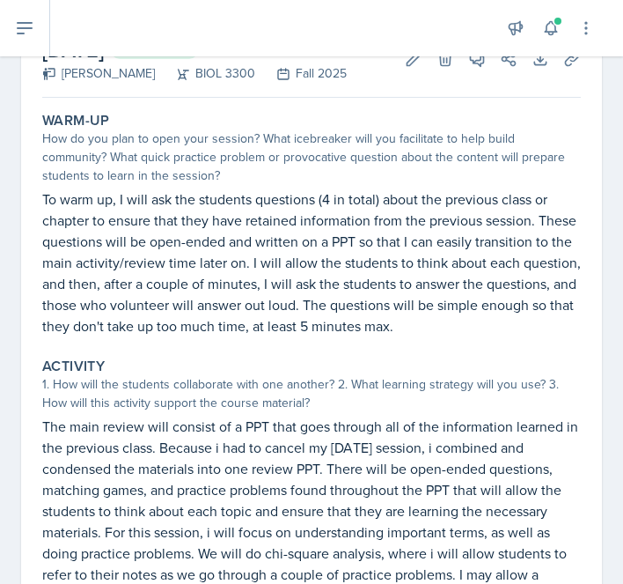
scroll to position [123, 0]
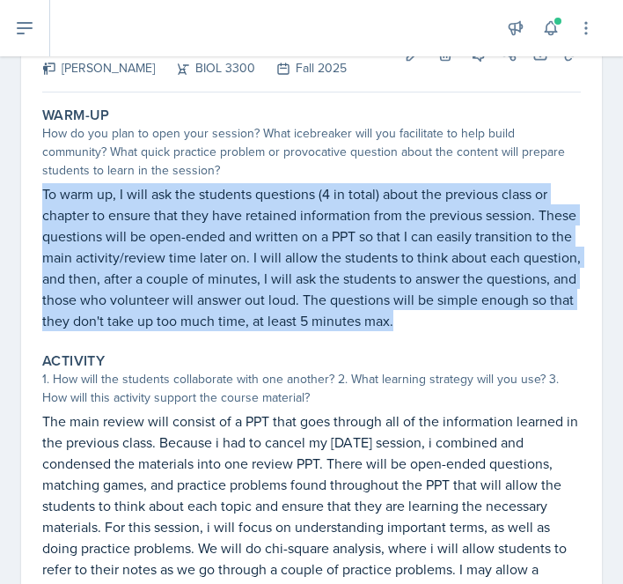
drag, startPoint x: 42, startPoint y: 195, endPoint x: 446, endPoint y: 318, distance: 421.5
click at [446, 319] on p "To warm up, I will ask the students questions (4 in total) about the previous c…" at bounding box center [311, 257] width 539 height 148
copy p "To warm up, I will ask the students questions (4 in total) about the previous c…"
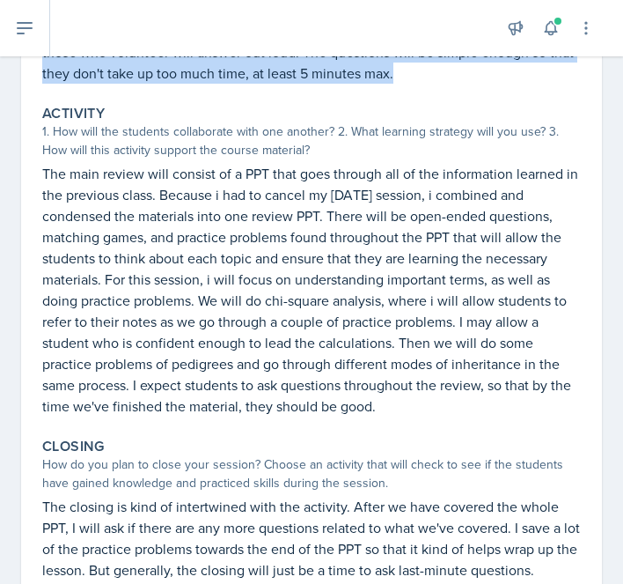
scroll to position [367, 0]
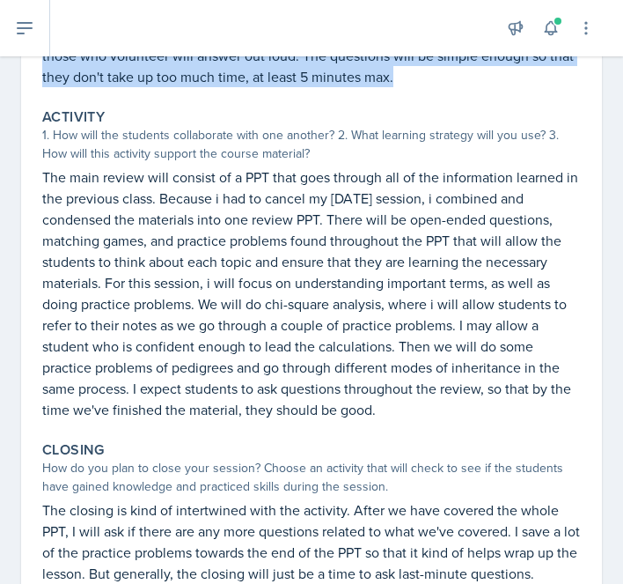
drag, startPoint x: 46, startPoint y: 179, endPoint x: 383, endPoint y: 406, distance: 406.6
click at [383, 406] on p "The main review will consist of a PPT that goes through all of the information …" at bounding box center [311, 293] width 539 height 254
copy p "The main review will consist of a PPT that goes through all of the information …"
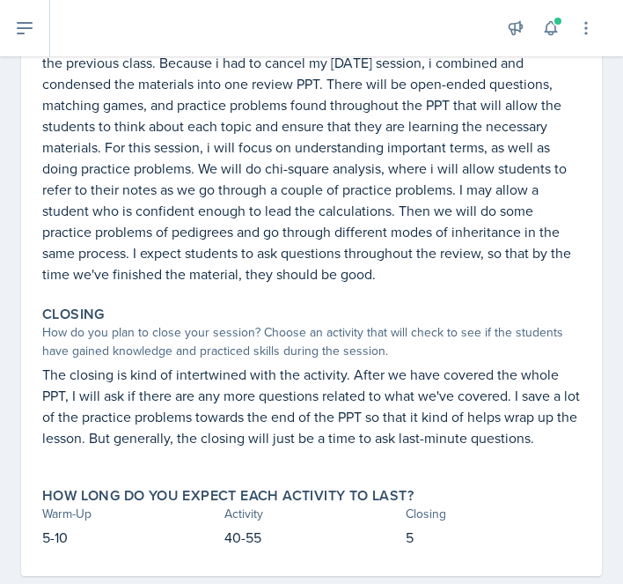
scroll to position [537, 0]
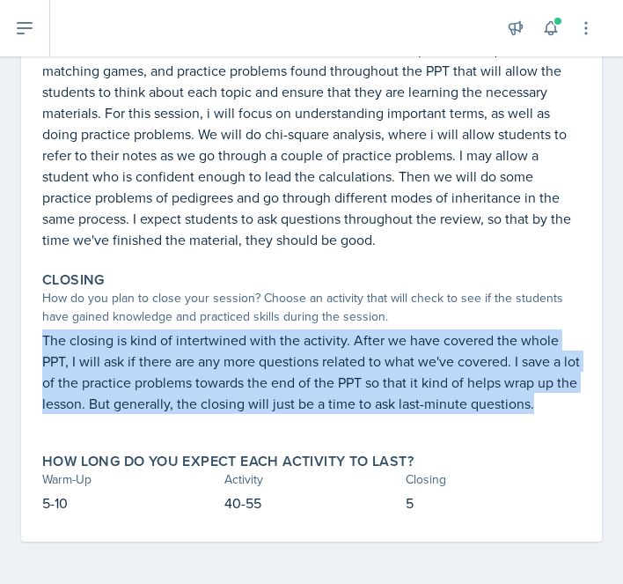
drag, startPoint x: 41, startPoint y: 338, endPoint x: 586, endPoint y: 433, distance: 553.3
click at [586, 434] on div "Closing How do you plan to close your session? Choose an activity that will che…" at bounding box center [311, 351] width 553 height 174
copy p "The closing is kind of intertwined with the activity. After we have covered the…"
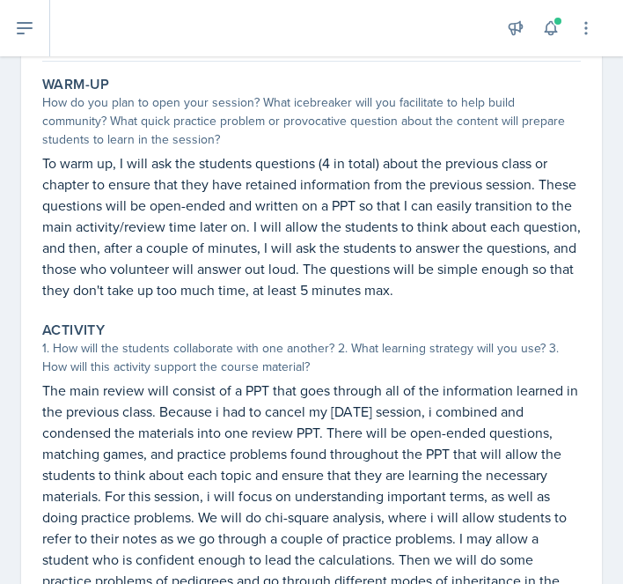
scroll to position [0, 0]
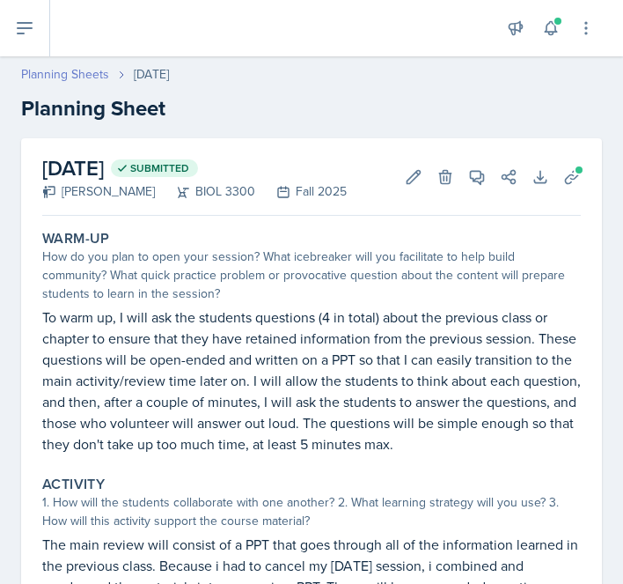
click at [84, 65] on link "Planning Sheets" at bounding box center [65, 74] width 88 height 18
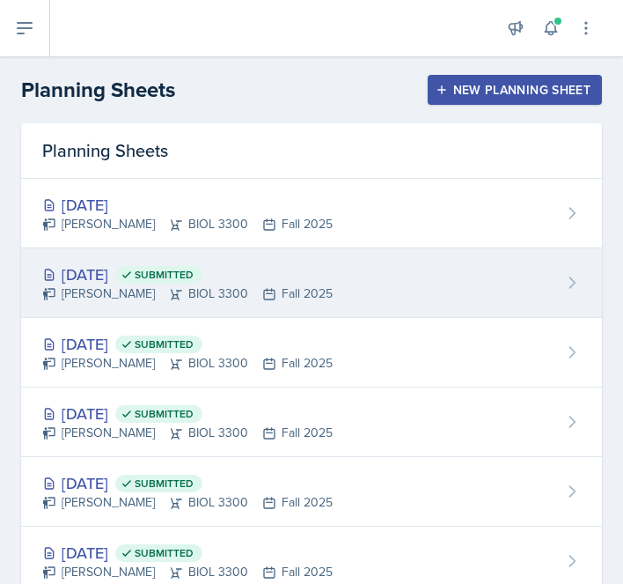
click at [289, 269] on div "Sep 10th, 2025 Submitted" at bounding box center [187, 274] width 291 height 24
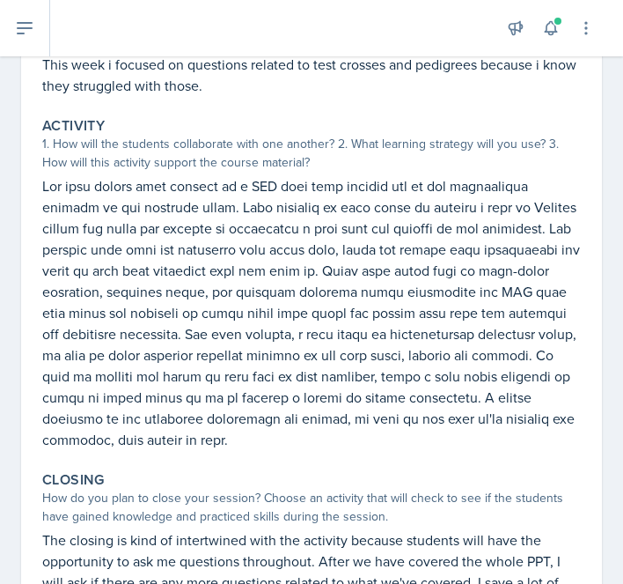
scroll to position [410, 0]
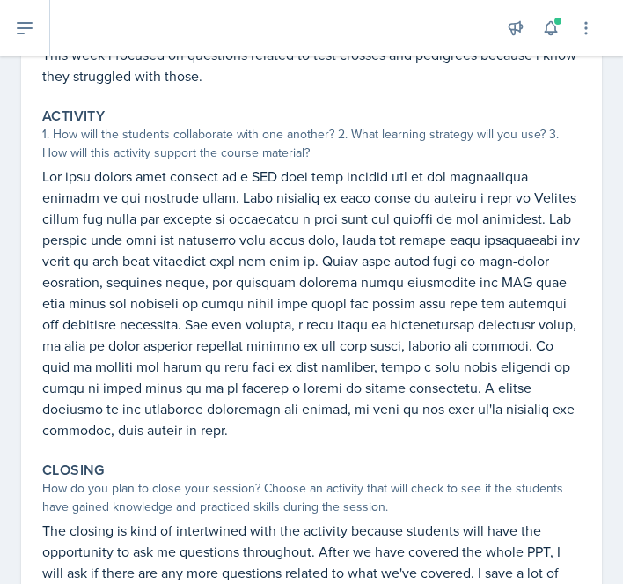
click at [278, 207] on p at bounding box center [311, 303] width 539 height 275
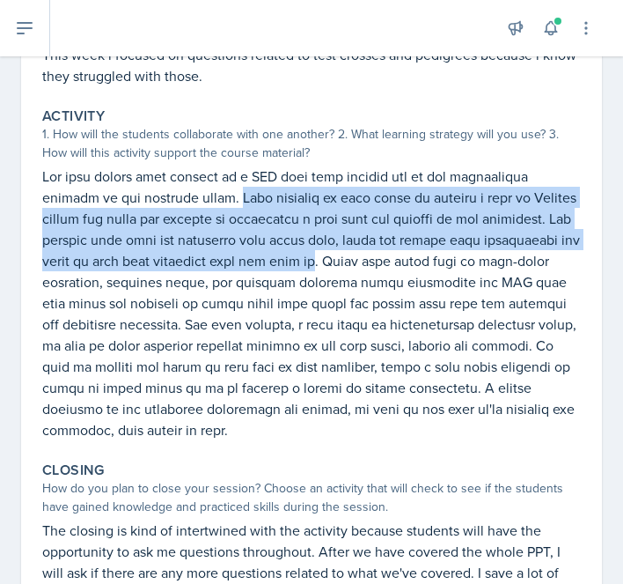
drag, startPoint x: 160, startPoint y: 196, endPoint x: 273, endPoint y: 266, distance: 132.5
click at [273, 266] on p at bounding box center [311, 303] width 539 height 275
copy p "This sessions we will start by playing a game of Headsup except the terms are w…"
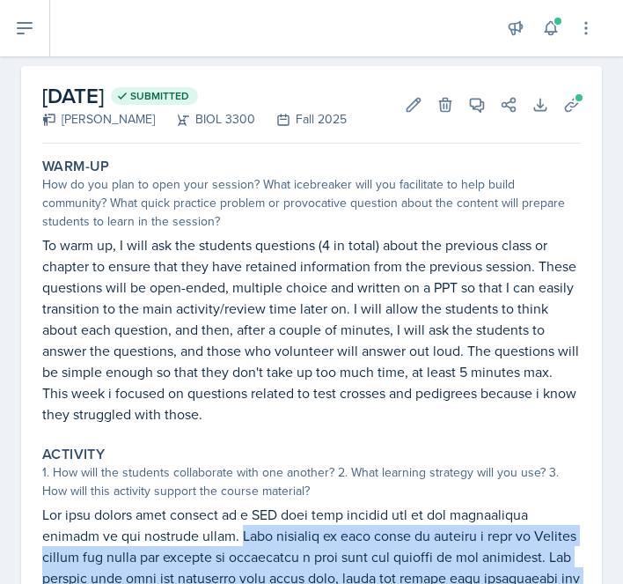
scroll to position [0, 0]
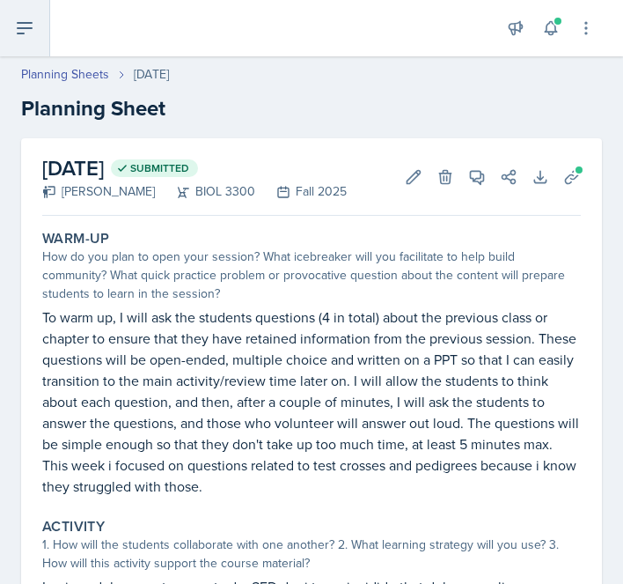
click at [24, 35] on icon at bounding box center [24, 28] width 21 height 21
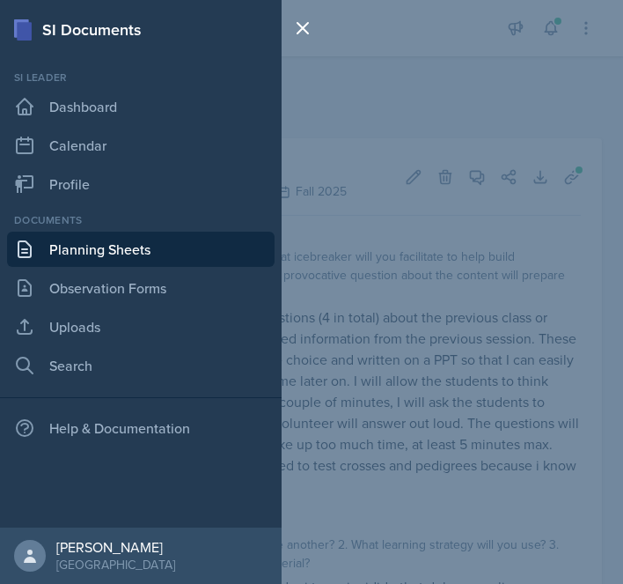
click at [113, 250] on link "Planning Sheets" at bounding box center [141, 249] width 268 height 35
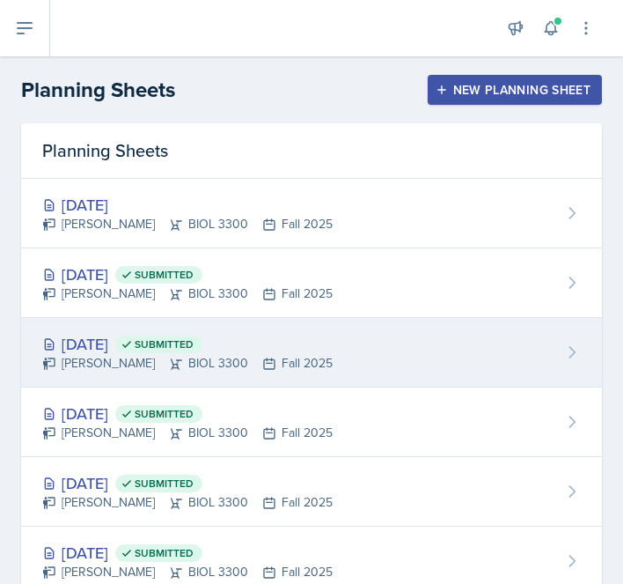
click at [133, 350] on icon at bounding box center [127, 344] width 12 height 12
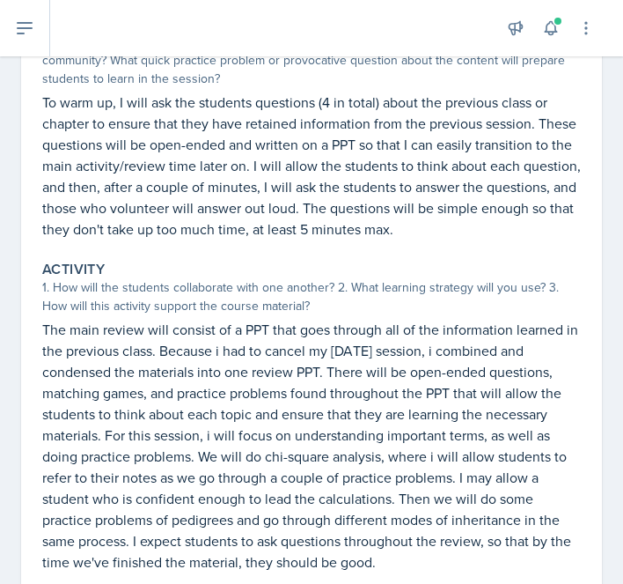
scroll to position [313, 0]
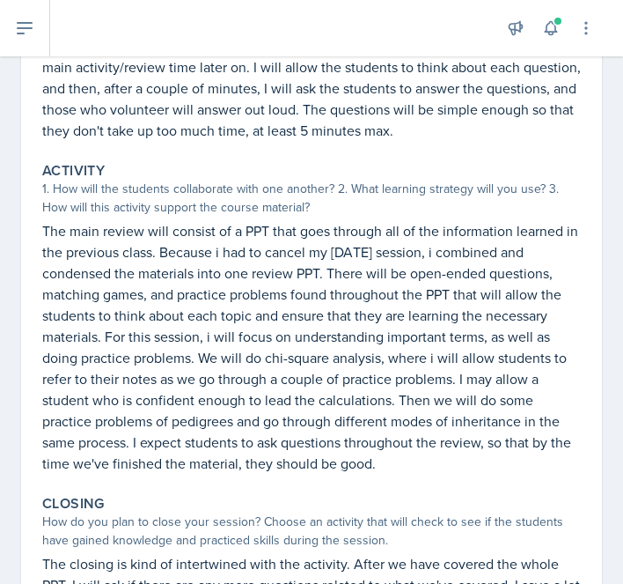
drag, startPoint x: 41, startPoint y: 233, endPoint x: 402, endPoint y: 469, distance: 431.3
click at [402, 469] on div "Activity 1. How will the students collaborate with one another? 2. What learnin…" at bounding box center [311, 318] width 553 height 326
copy p "The main review will consist of a PPT that goes through all of the information …"
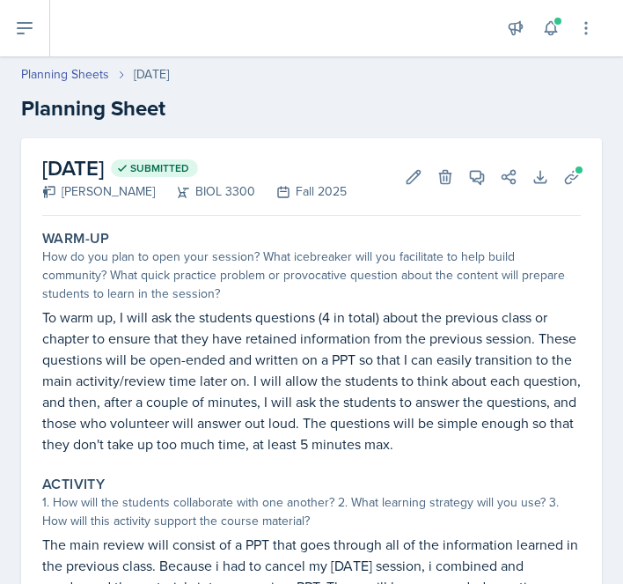
scroll to position [313, 0]
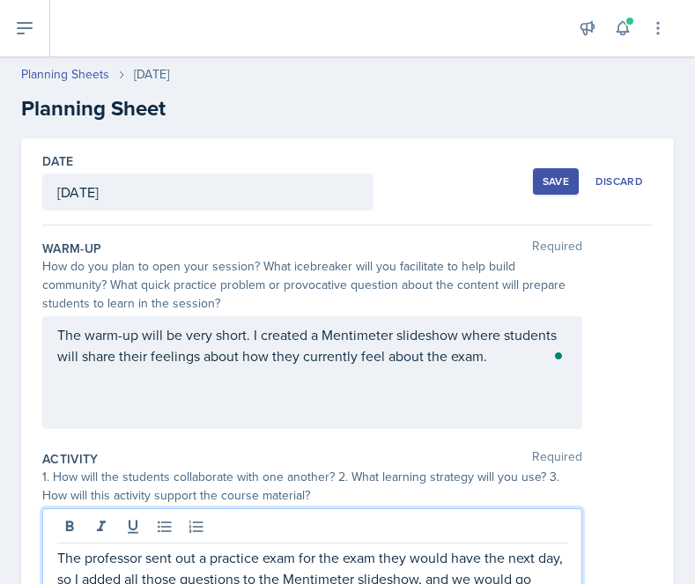
scroll to position [245, 0]
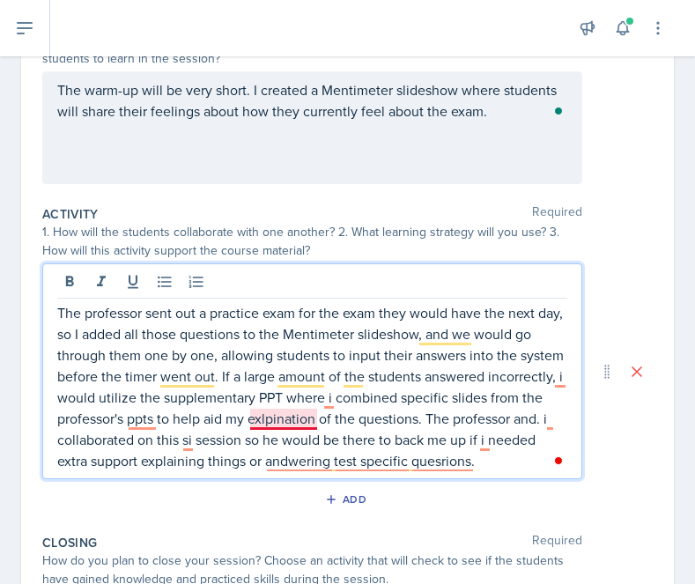
click at [308, 410] on p "The professor sent out a practice exam for the exam they would have the next da…" at bounding box center [312, 386] width 510 height 169
click at [141, 421] on p "The professor sent out a practice exam for the exam they would have the next da…" at bounding box center [312, 386] width 510 height 169
click at [191, 437] on p "The professor sent out a practice exam for the exam they would have the next da…" at bounding box center [312, 386] width 510 height 169
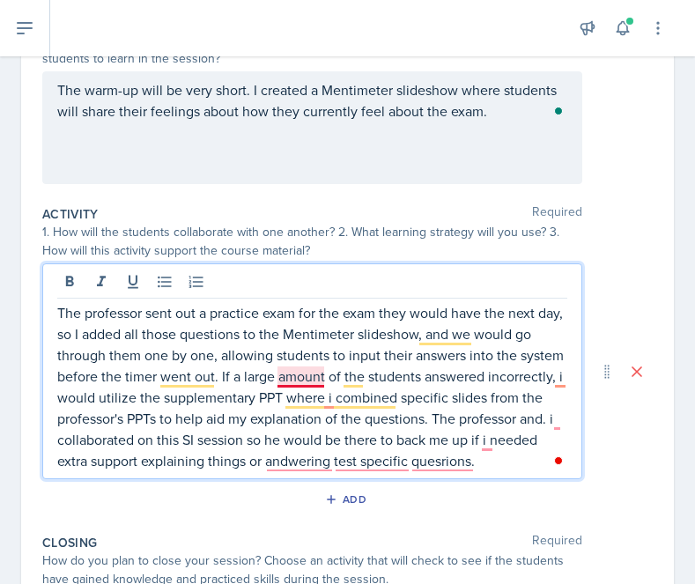
click at [308, 379] on p "The professor sent out a practice exam for the exam they would have the next da…" at bounding box center [312, 386] width 510 height 169
click at [313, 462] on p "The professor sent out a practice exam for the exam they would have the next da…" at bounding box center [312, 386] width 510 height 169
click at [369, 472] on div "The professor sent out a practice exam for the exam they would have the next da…" at bounding box center [312, 371] width 540 height 216
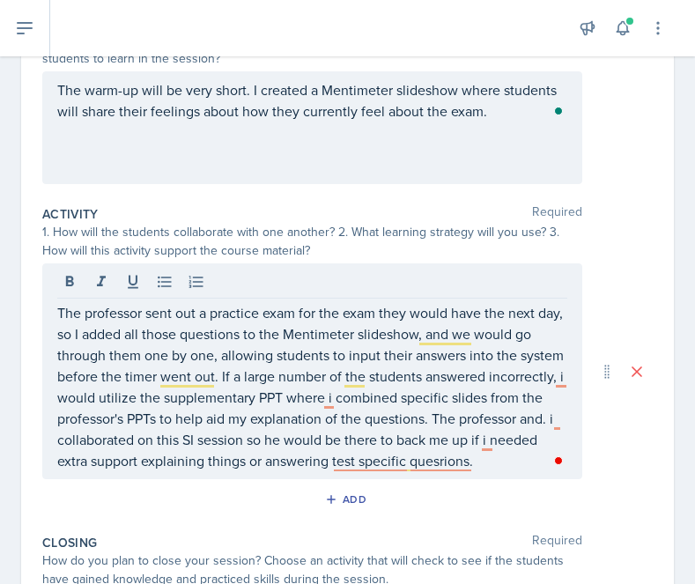
click at [369, 472] on div "The professor sent out a practice exam for the exam they would have the next da…" at bounding box center [312, 371] width 540 height 216
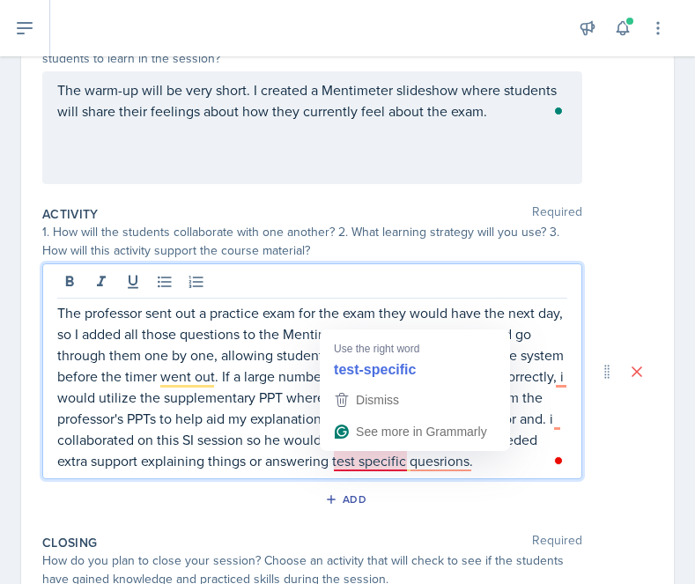
click at [369, 461] on p "The professor sent out a practice exam for the exam they would have the next da…" at bounding box center [312, 386] width 510 height 169
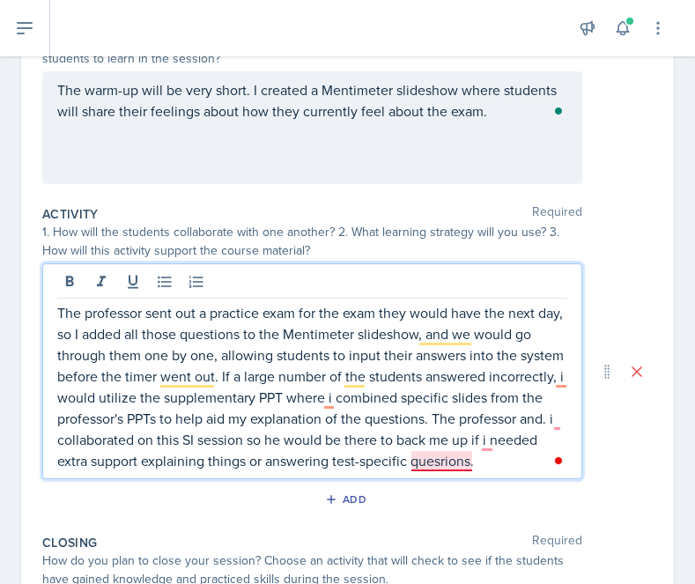
click at [431, 463] on p "The professor sent out a practice exam for the exam they would have the next da…" at bounding box center [312, 386] width 510 height 169
click at [452, 459] on p "The professor sent out a practice exam for the exam they would have the next da…" at bounding box center [312, 386] width 510 height 169
click at [487, 438] on p "The professor sent out a practice exam for the exam they would have the next da…" at bounding box center [312, 386] width 510 height 169
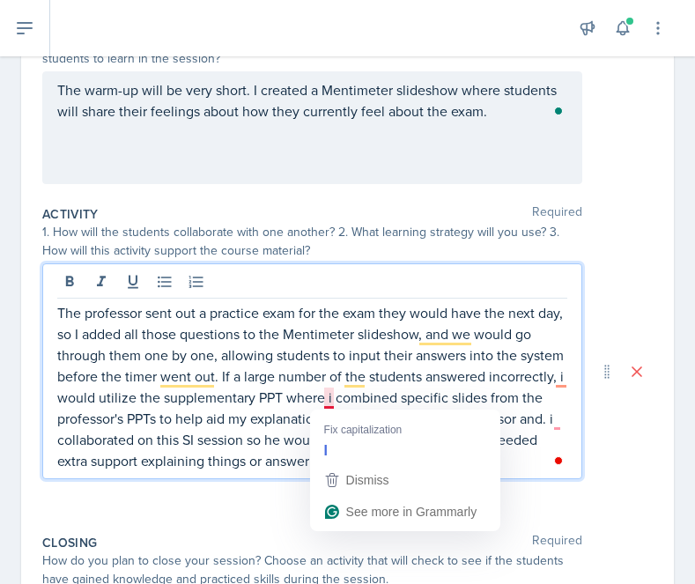
click at [328, 402] on p "The professor sent out a practice exam for the exam they would have the next da…" at bounding box center [312, 386] width 510 height 169
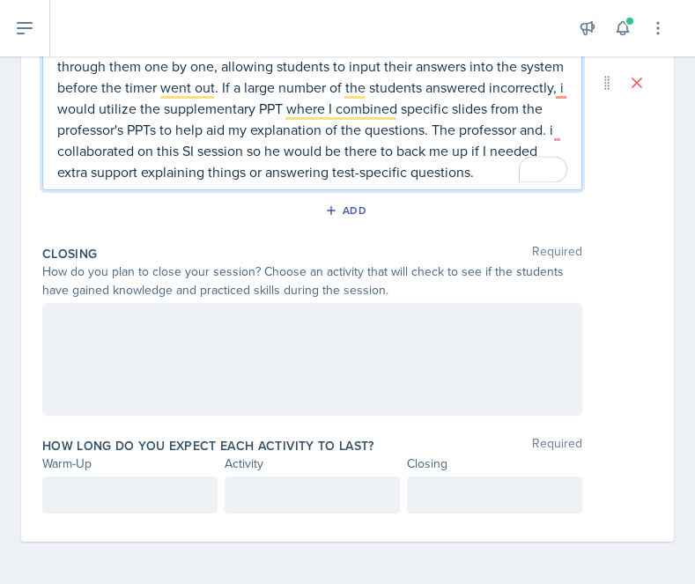
click at [312, 366] on div at bounding box center [312, 359] width 540 height 113
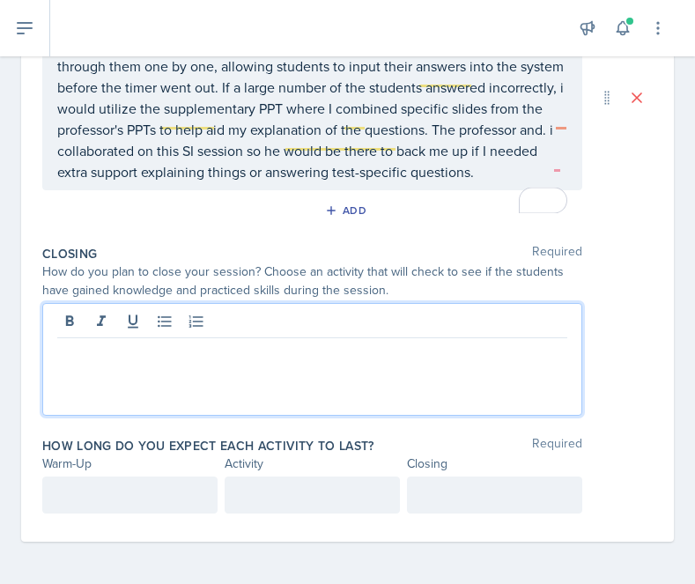
scroll to position [503, 0]
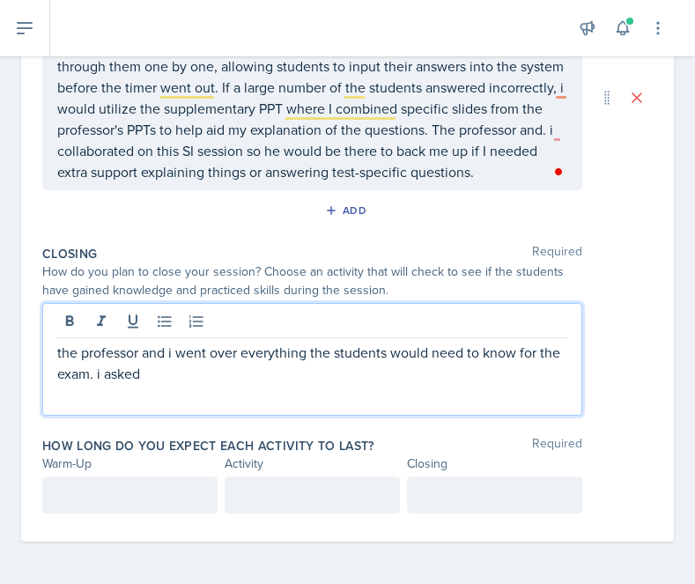
click at [207, 349] on p "the professor and i went over everything the students would need to know for th…" at bounding box center [312, 363] width 510 height 42
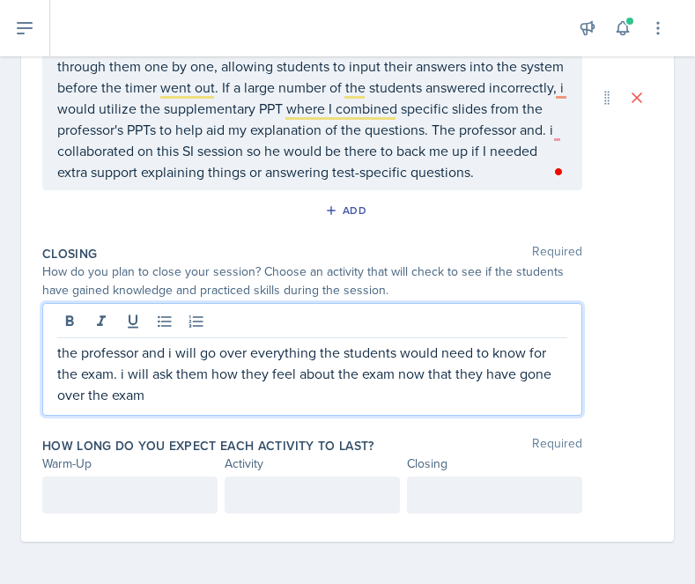
click at [104, 512] on div at bounding box center [129, 494] width 175 height 37
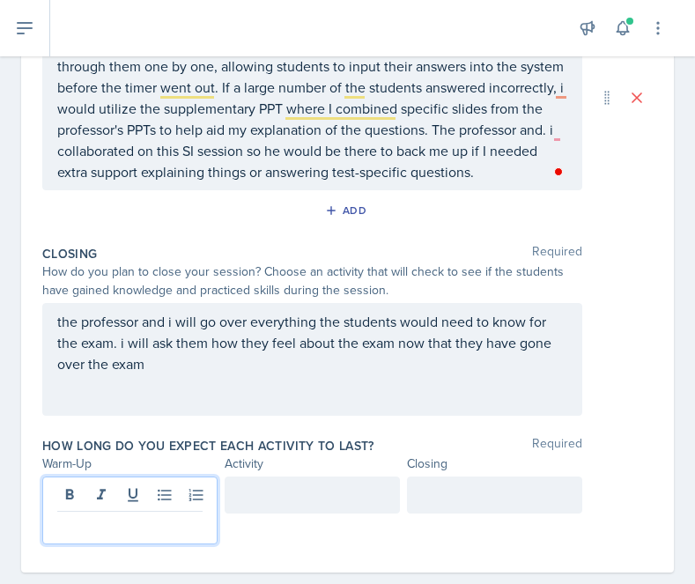
scroll to position [534, 0]
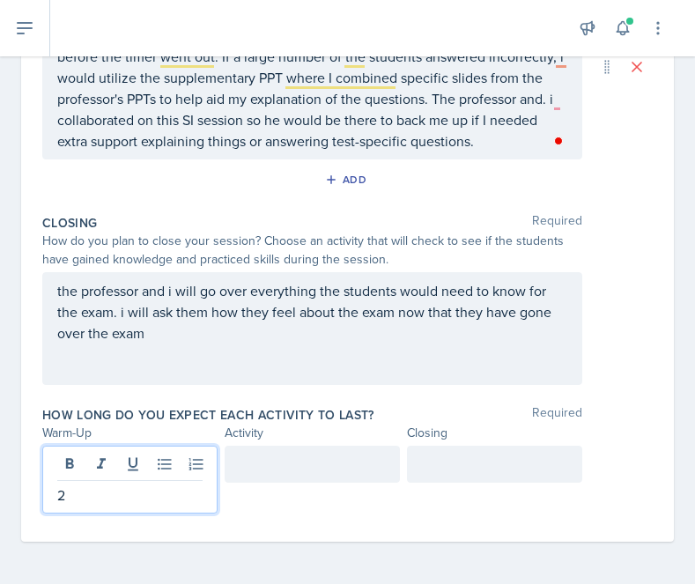
click at [285, 461] on div at bounding box center [312, 464] width 175 height 37
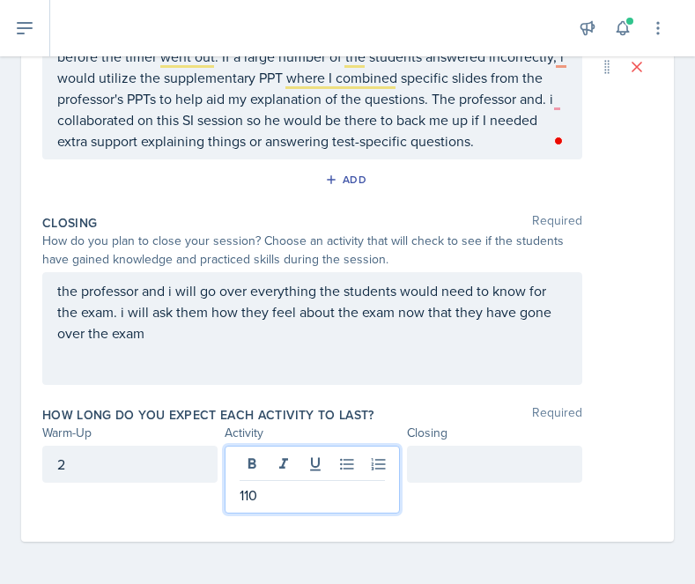
click at [476, 452] on div at bounding box center [494, 464] width 175 height 37
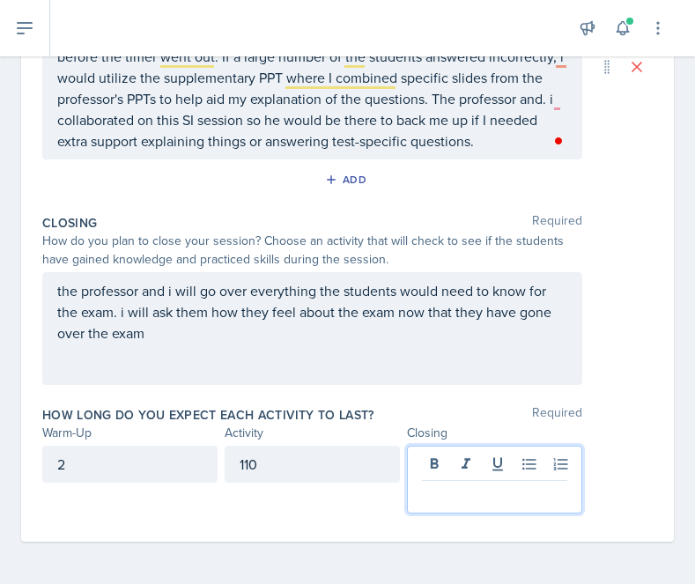
click at [315, 466] on div "110" at bounding box center [312, 464] width 175 height 37
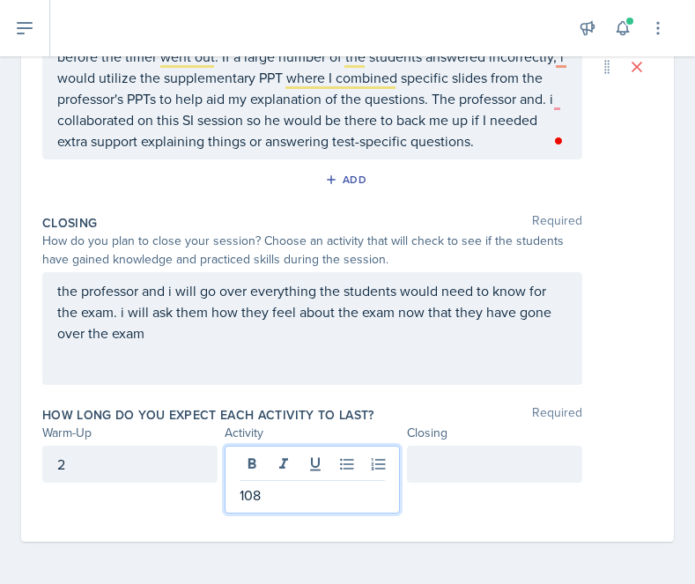
click at [422, 478] on div at bounding box center [494, 464] width 175 height 37
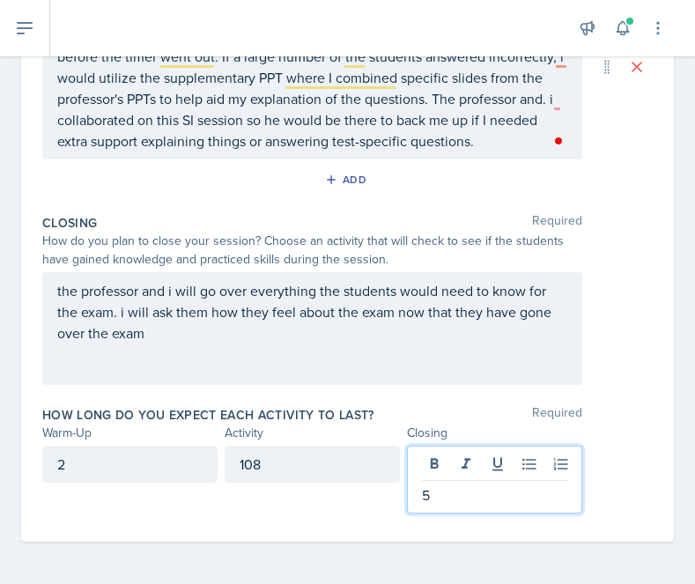
click at [346, 466] on div "108" at bounding box center [312, 464] width 175 height 37
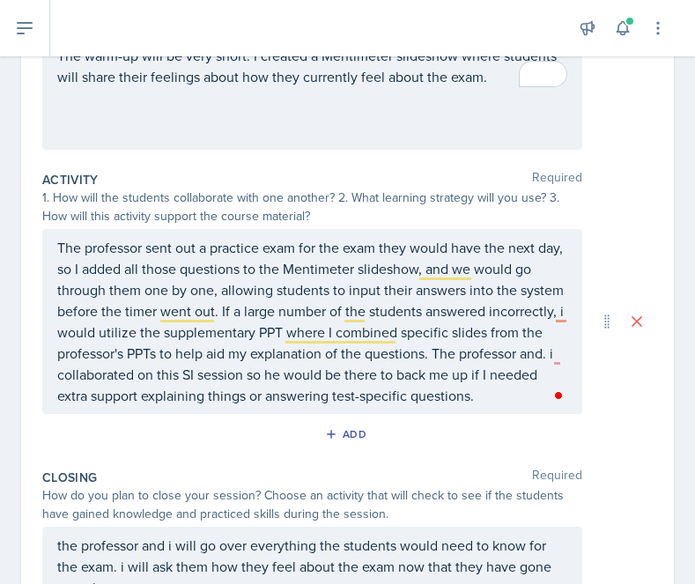
scroll to position [0, 0]
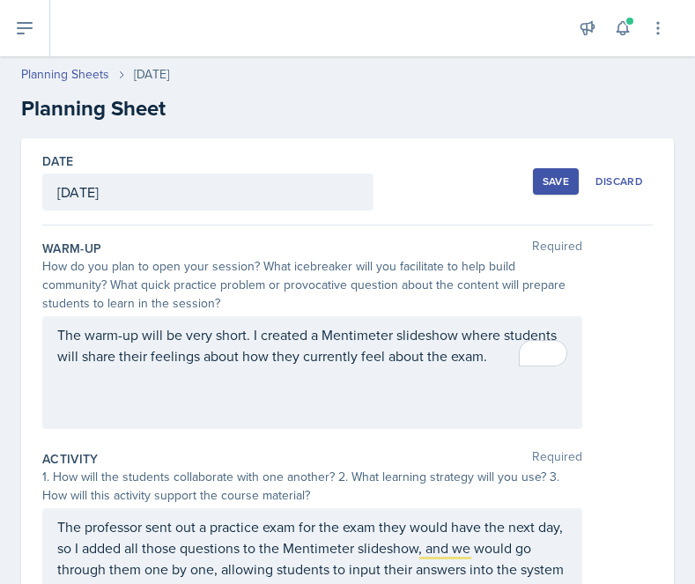
click at [555, 177] on div "Save" at bounding box center [555, 181] width 26 height 14
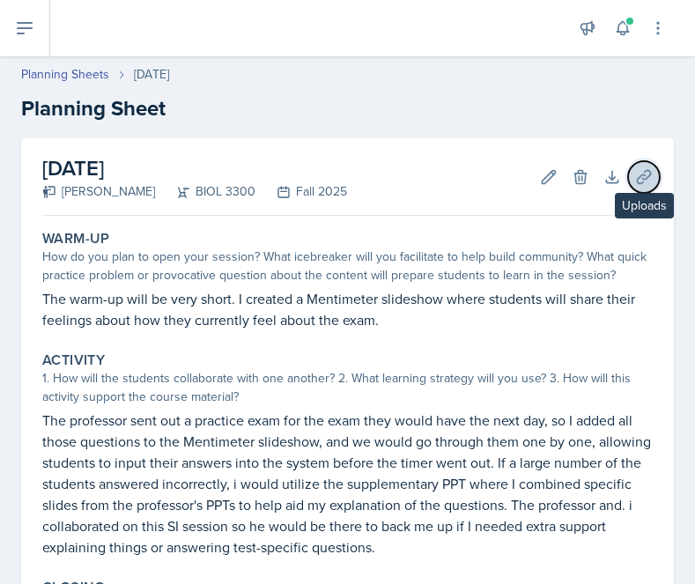
click at [646, 176] on icon at bounding box center [644, 177] width 18 height 18
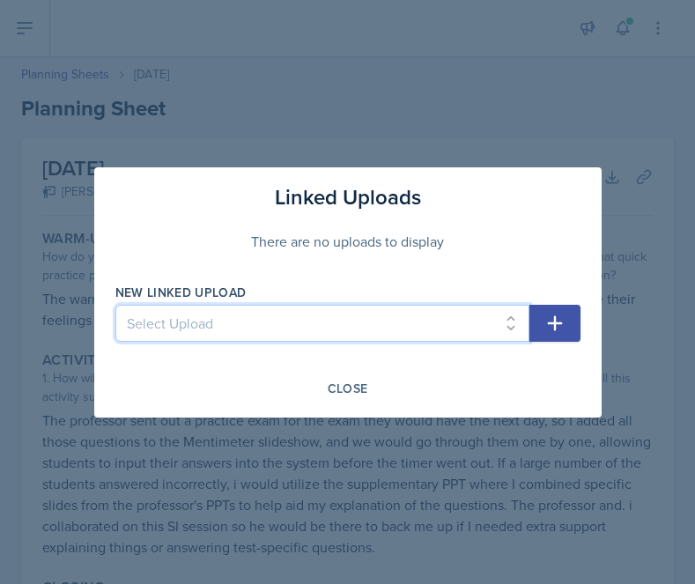
click at [453, 309] on select "Select Upload SI Session PPT for sessions 1,2, and 3 Session 1 Quizlet live lin…" at bounding box center [322, 323] width 414 height 37
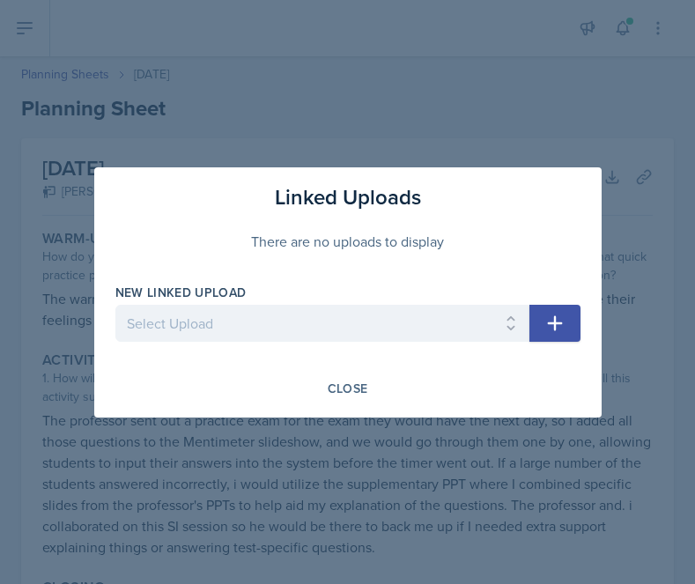
click at [515, 115] on div at bounding box center [347, 292] width 695 height 584
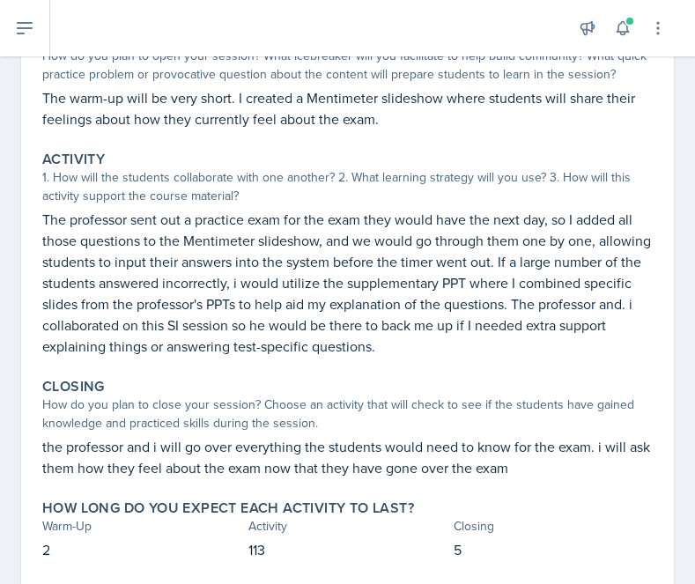
scroll to position [299, 0]
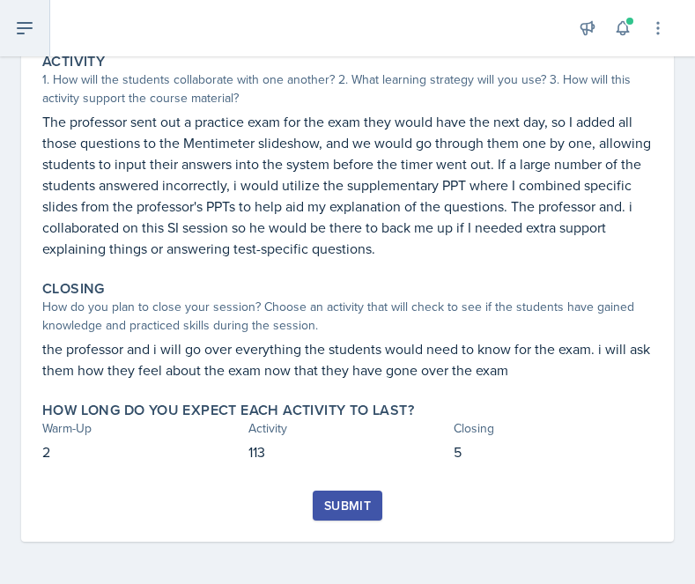
click at [17, 36] on icon at bounding box center [24, 28] width 21 height 21
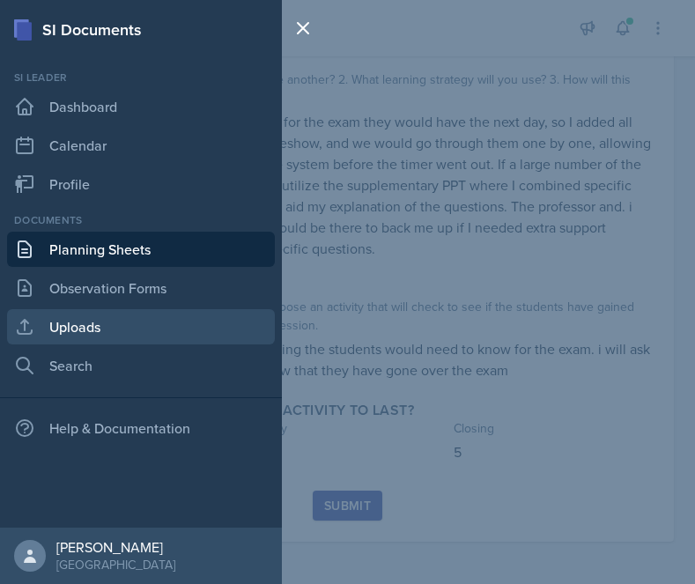
click at [75, 328] on link "Uploads" at bounding box center [141, 326] width 268 height 35
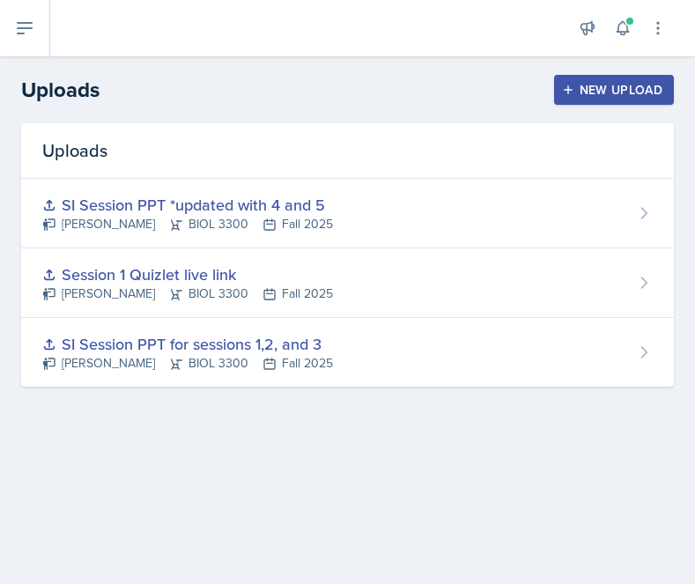
click at [616, 100] on button "New Upload" at bounding box center [614, 90] width 121 height 30
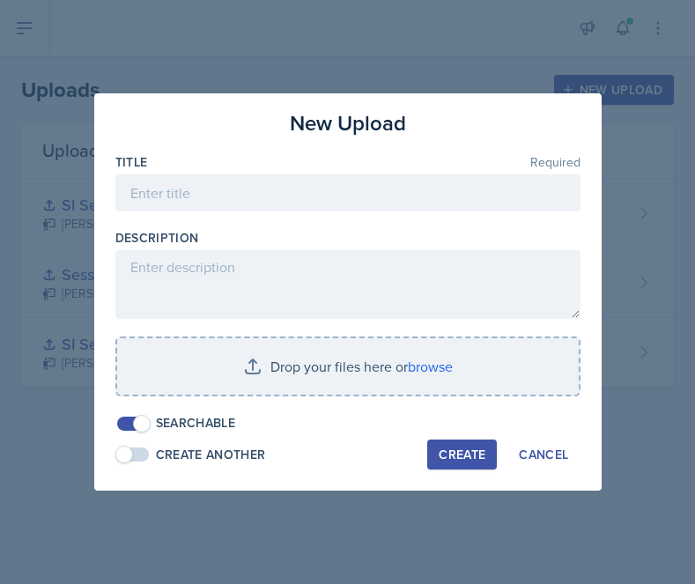
click at [487, 173] on div "Title Required" at bounding box center [347, 191] width 465 height 76
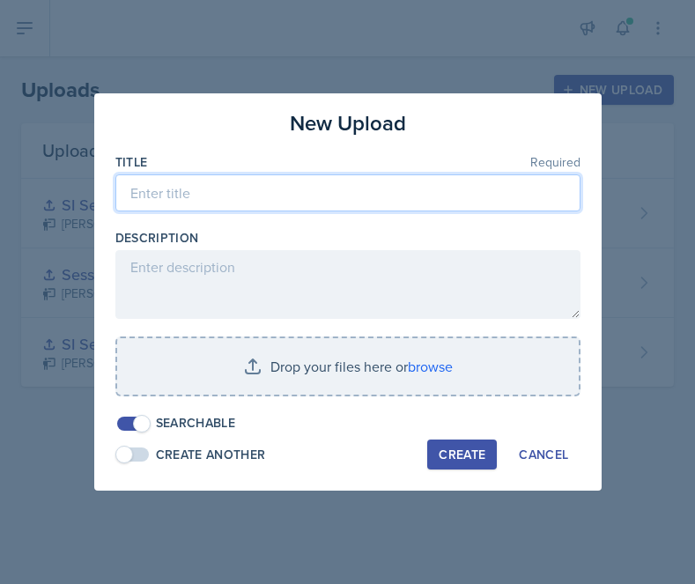
click at [452, 205] on input at bounding box center [347, 192] width 465 height 37
type input "Mentimeter"
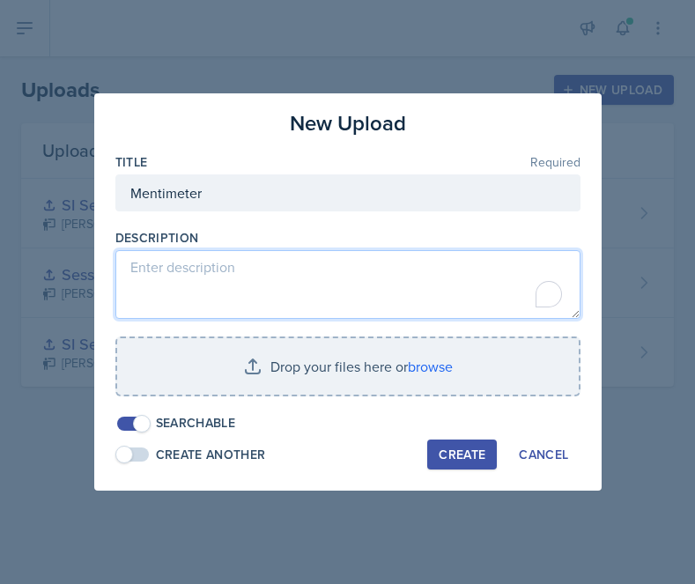
click at [414, 273] on textarea "To enrich screen reader interactions, please activate Accessibility in Grammarl…" at bounding box center [347, 284] width 465 height 69
paste textarea "https://www.mentimeter.com/app/presentation/al8vbi4czrfowfv3vrj71t7qm5bcmypo/ed…"
type textarea "https://www.mentimeter.com/app/presentation/al8vbi4czrfowfv3vrj71t7qm5bcmypo/ed…"
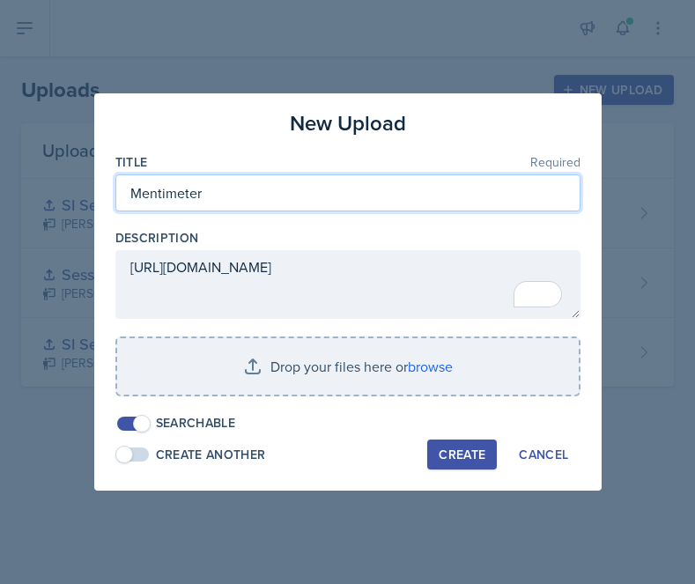
click at [206, 193] on input "Mentimeter" at bounding box center [347, 192] width 465 height 37
type input "Mentimeter Exam 1 Review"
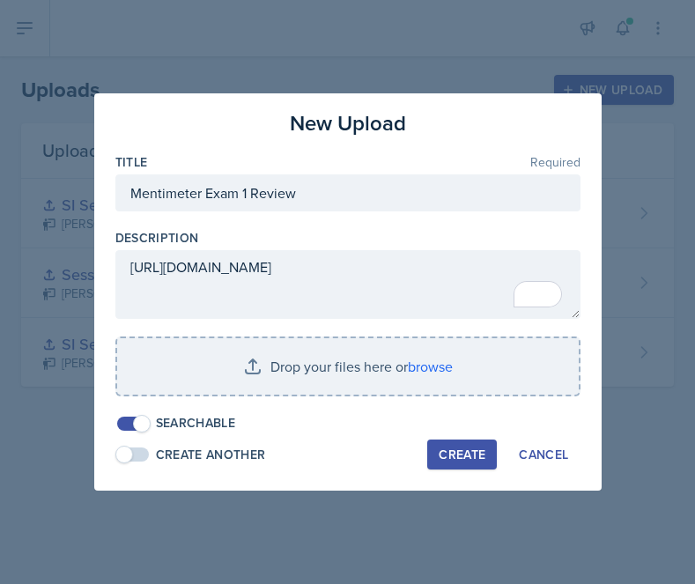
click at [430, 449] on button "Create" at bounding box center [462, 454] width 70 height 30
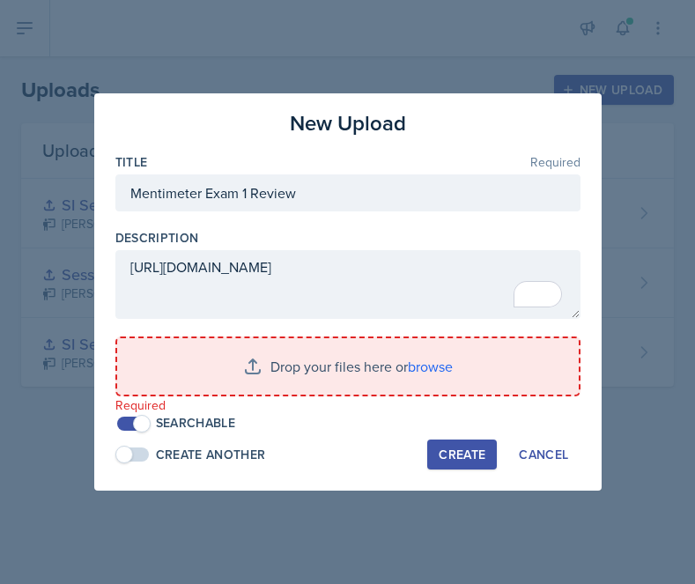
click at [427, 439] on button "Create" at bounding box center [462, 454] width 70 height 30
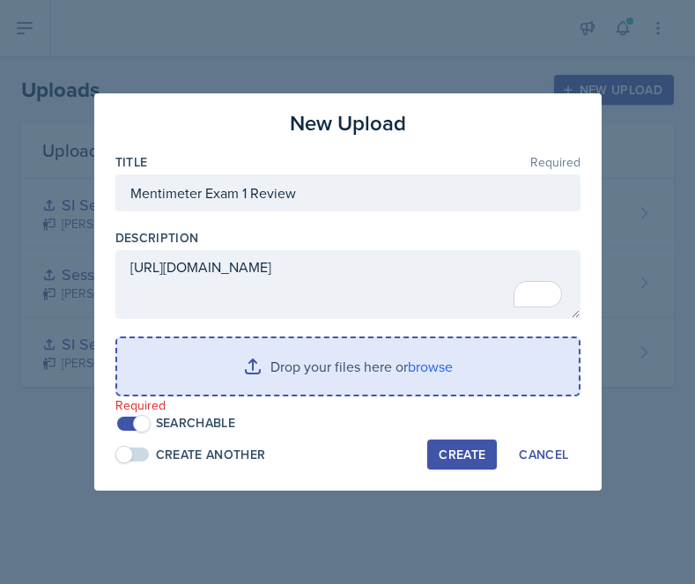
click at [247, 340] on input "file" at bounding box center [347, 366] width 461 height 56
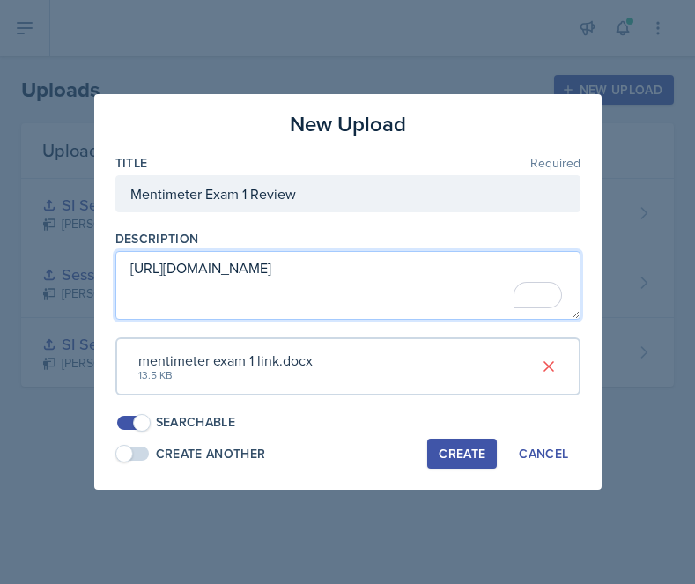
drag, startPoint x: 402, startPoint y: 304, endPoint x: 50, endPoint y: 189, distance: 369.5
click at [50, 189] on div "New Upload Title Required Mentimeter Exam 1 Review Description https://www.ment…" at bounding box center [347, 292] width 695 height 584
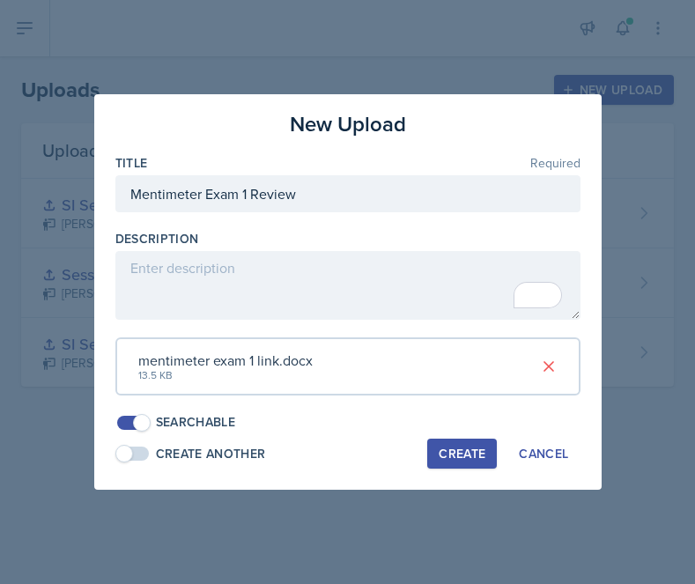
click at [439, 449] on div "Create" at bounding box center [462, 453] width 47 height 14
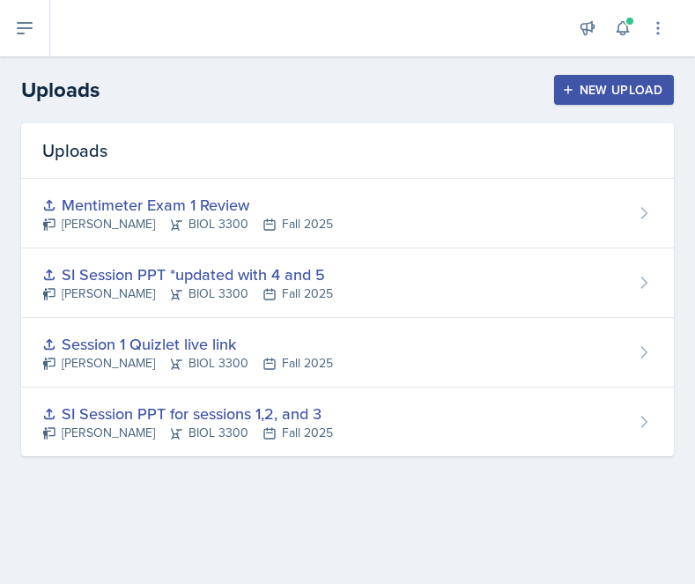
click at [590, 97] on div "New Upload" at bounding box center [614, 90] width 98 height 14
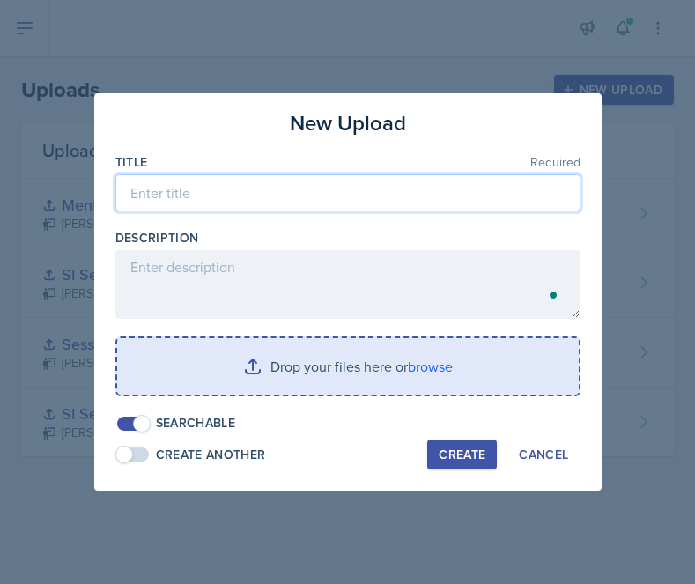
click at [218, 195] on input at bounding box center [347, 192] width 465 height 37
click at [215, 181] on input "Exam 1 Supplimentary PPT" at bounding box center [347, 192] width 465 height 37
click at [226, 195] on input "Exam 1 Supplimentary PPT" at bounding box center [347, 192] width 465 height 37
type input "Exam 1 Supplementary PPT"
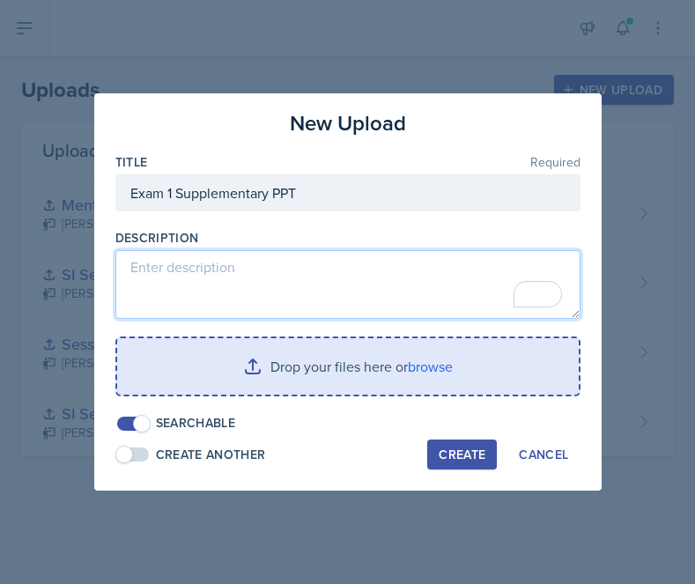
click at [268, 283] on textarea "To enrich screen reader interactions, please activate Accessibility in Grammarl…" at bounding box center [347, 284] width 465 height 69
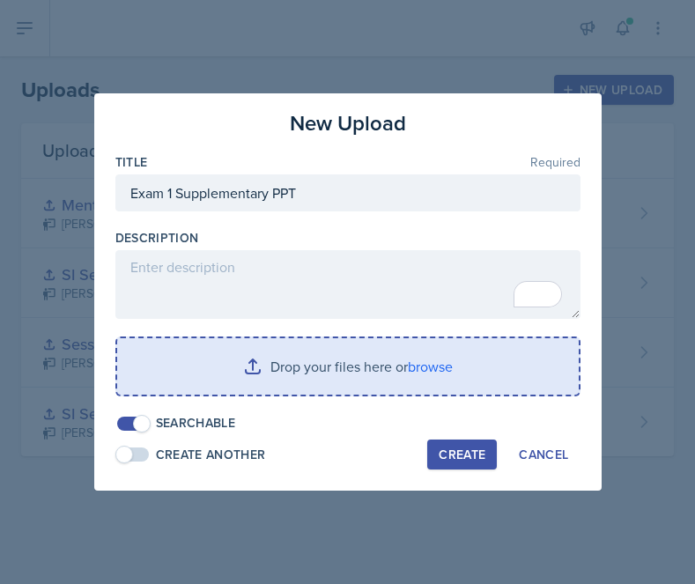
click at [306, 350] on input "file" at bounding box center [347, 366] width 461 height 56
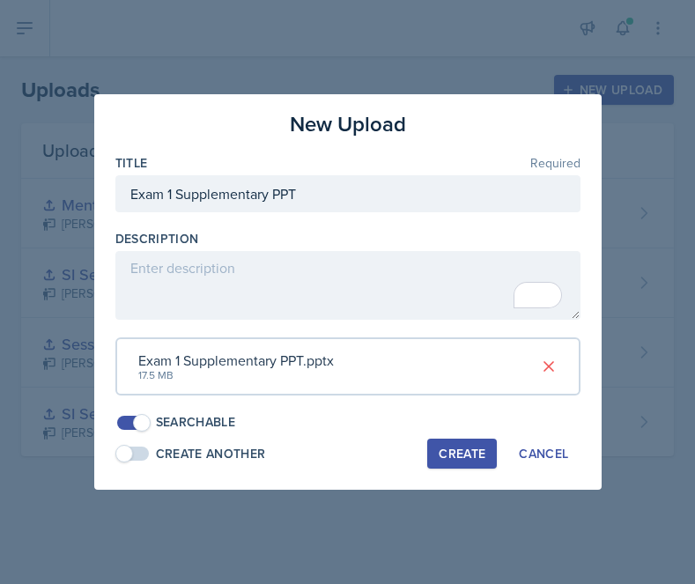
click at [470, 455] on div "Create" at bounding box center [462, 453] width 47 height 14
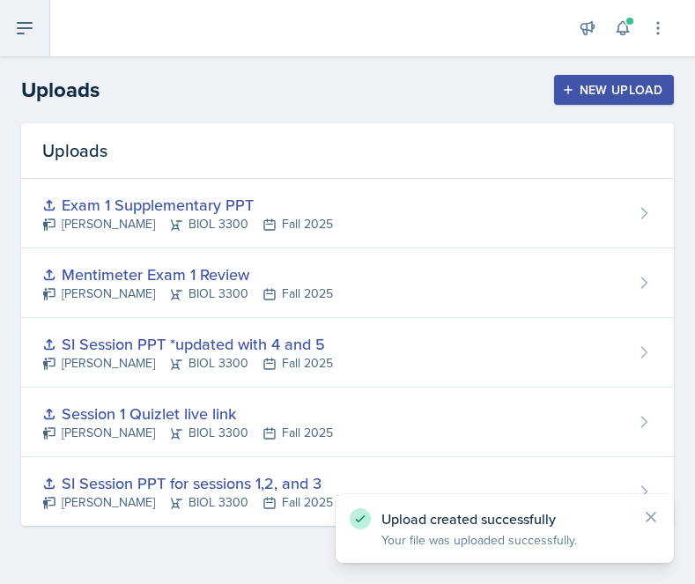
click at [31, 40] on button at bounding box center [25, 28] width 50 height 56
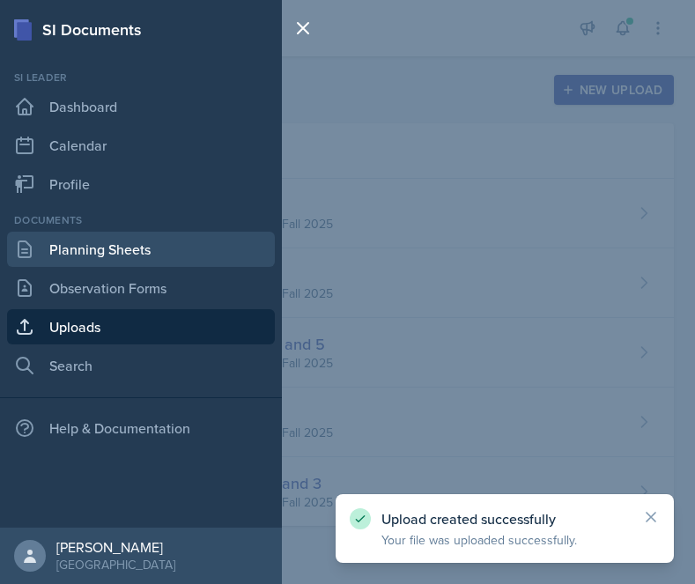
click at [107, 245] on link "Planning Sheets" at bounding box center [141, 249] width 268 height 35
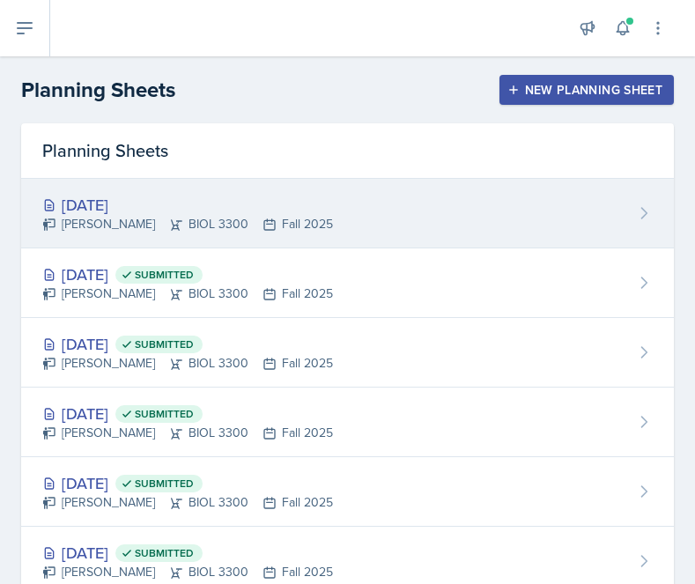
click at [395, 217] on div "Sep 15th, 2025 Jillian Guye BIOL 3300 Fall 2025" at bounding box center [347, 214] width 652 height 70
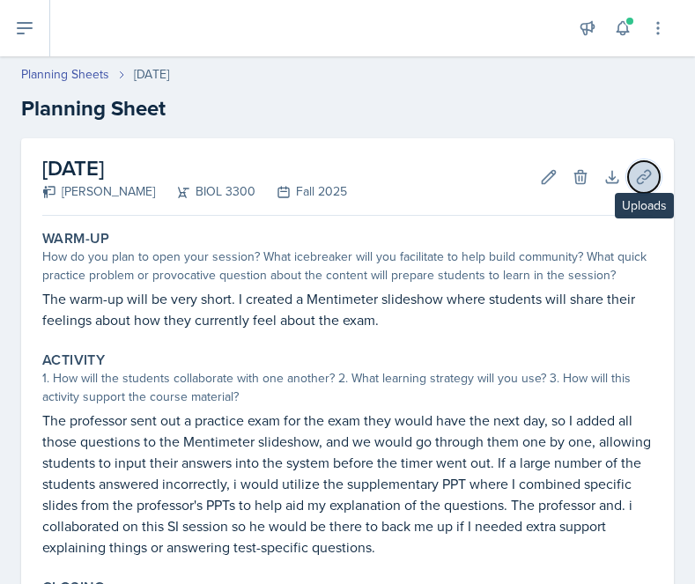
click at [641, 182] on icon at bounding box center [643, 176] width 13 height 13
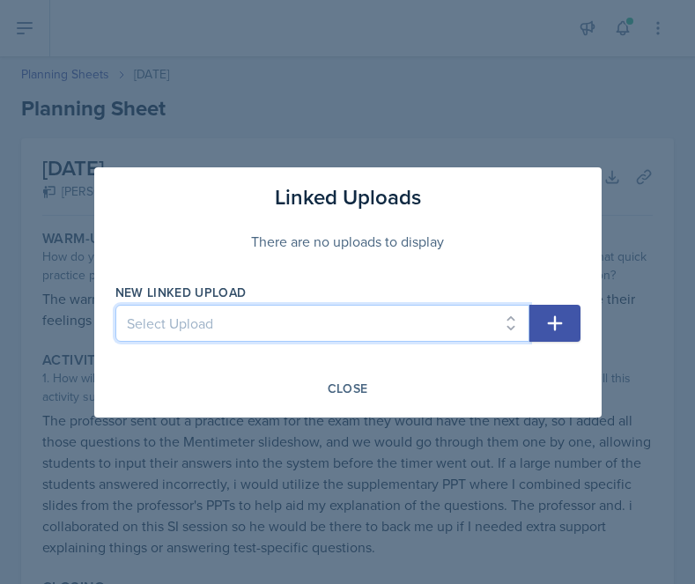
click at [425, 306] on select "Select Upload SI Session PPT for sessions 1,2, and 3 Session 1 Quizlet live lin…" at bounding box center [322, 323] width 414 height 37
select select "7a8f5fb3-51d2-4433-9d60-e6c84a26d88b"
click at [115, 305] on select "Select Upload SI Session PPT for sessions 1,2, and 3 Session 1 Quizlet live lin…" at bounding box center [322, 323] width 414 height 37
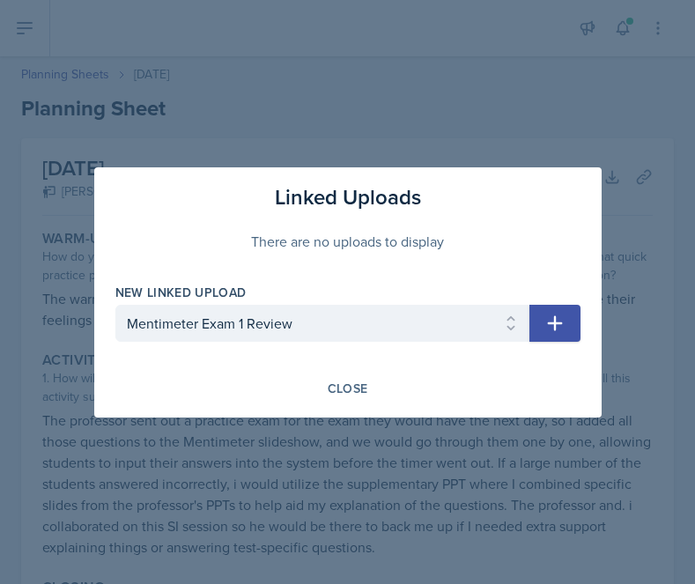
click at [555, 310] on button "button" at bounding box center [554, 323] width 51 height 37
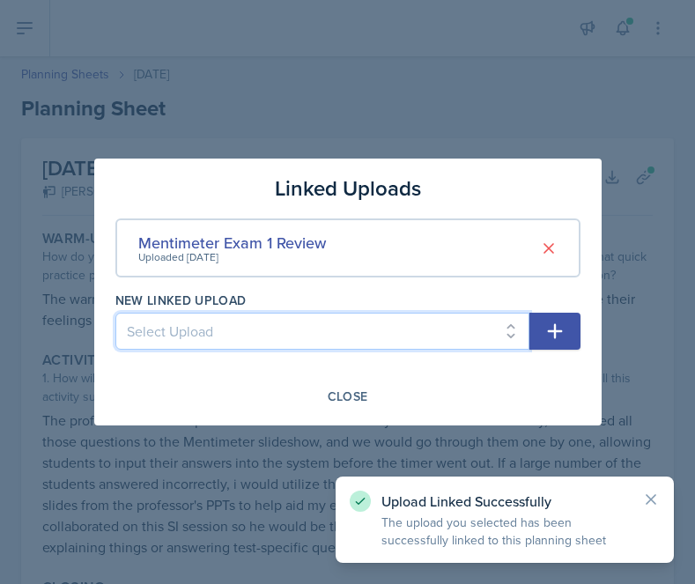
click at [442, 319] on select "Select Upload SI Session PPT for sessions 1,2, and 3 Session 1 Quizlet live lin…" at bounding box center [322, 331] width 414 height 37
select select "f661568c-4abb-4faa-8815-b301ee4ef40f"
click at [115, 313] on select "Select Upload SI Session PPT for sessions 1,2, and 3 Session 1 Quizlet live lin…" at bounding box center [322, 331] width 414 height 37
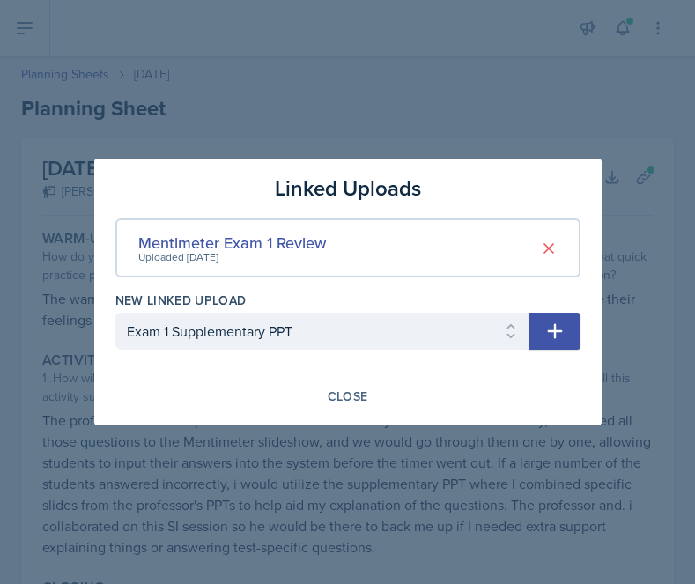
click at [552, 329] on icon "button" at bounding box center [554, 331] width 21 height 21
select select
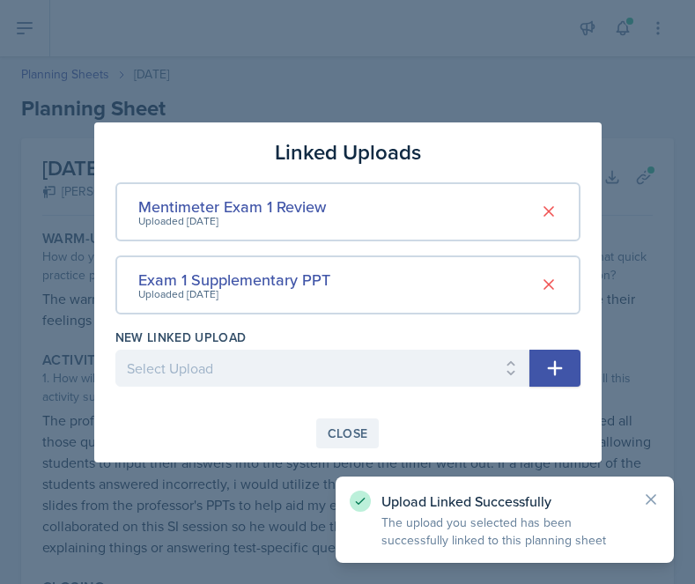
click at [358, 427] on div "Close" at bounding box center [348, 433] width 41 height 14
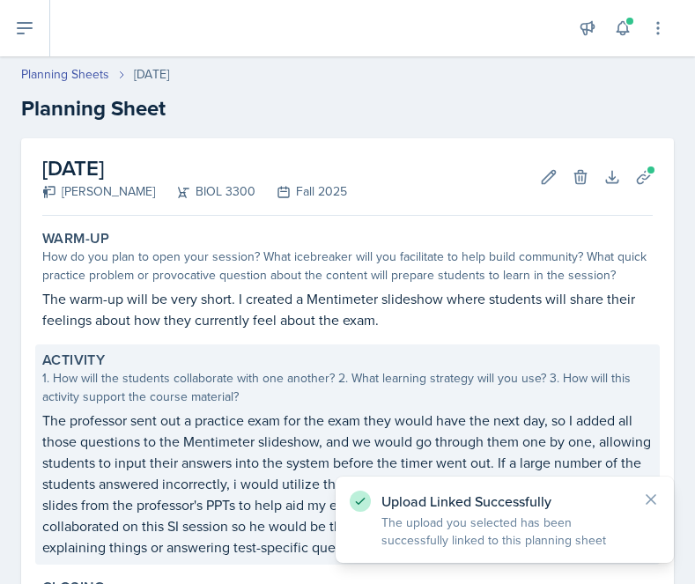
scroll to position [299, 0]
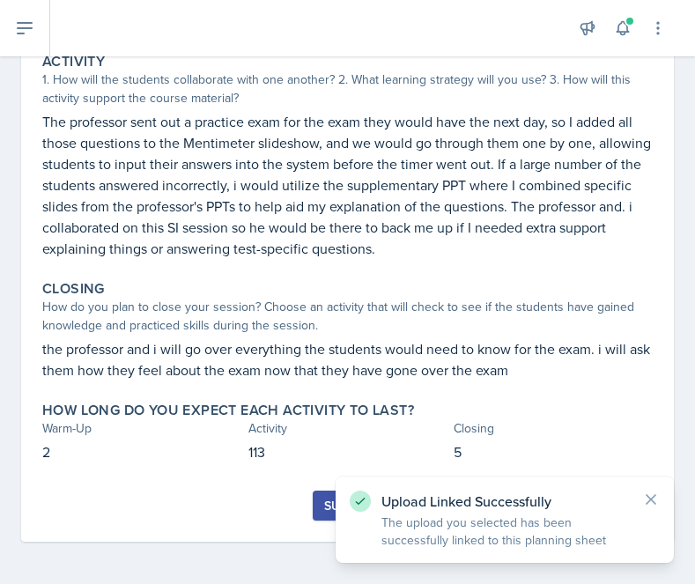
click at [327, 507] on div "Submit" at bounding box center [347, 505] width 47 height 14
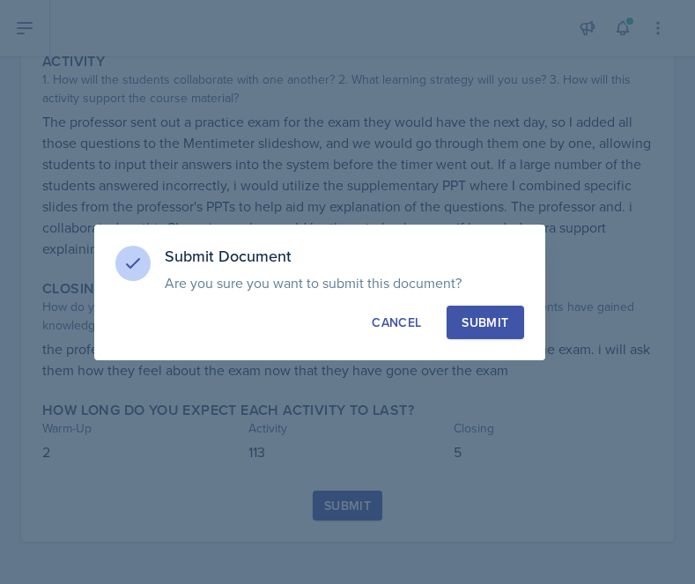
click at [479, 328] on div "Submit" at bounding box center [484, 322] width 47 height 18
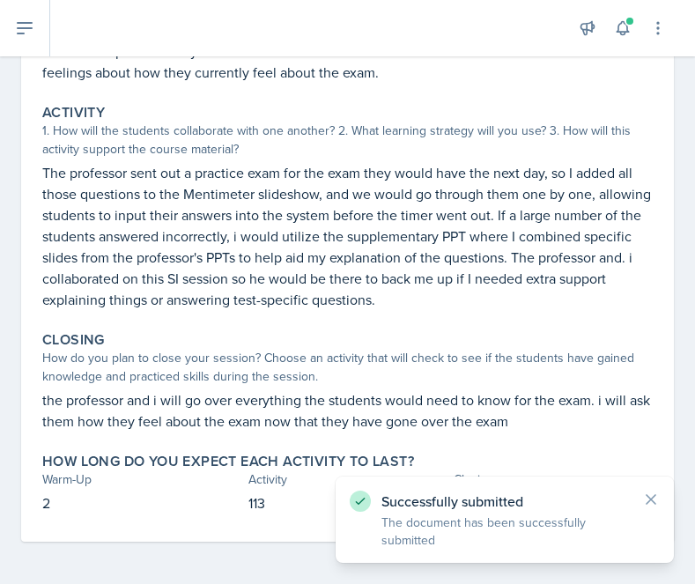
scroll to position [0, 0]
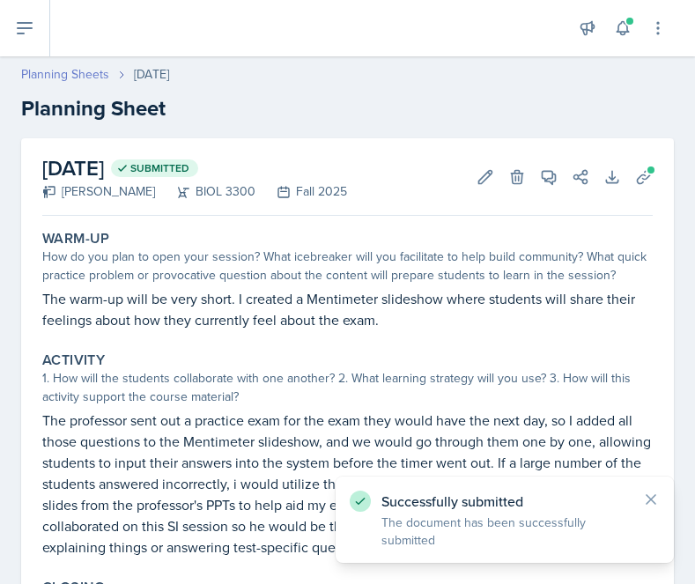
click at [62, 79] on link "Planning Sheets" at bounding box center [65, 74] width 88 height 18
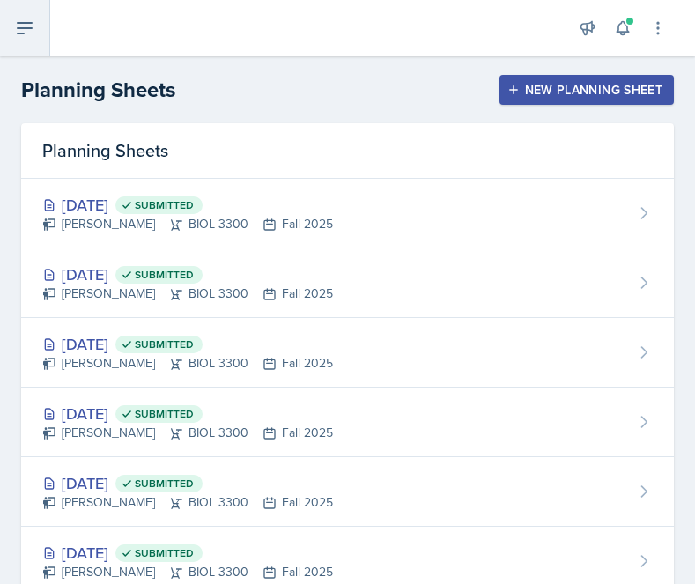
click at [32, 20] on icon at bounding box center [24, 28] width 21 height 21
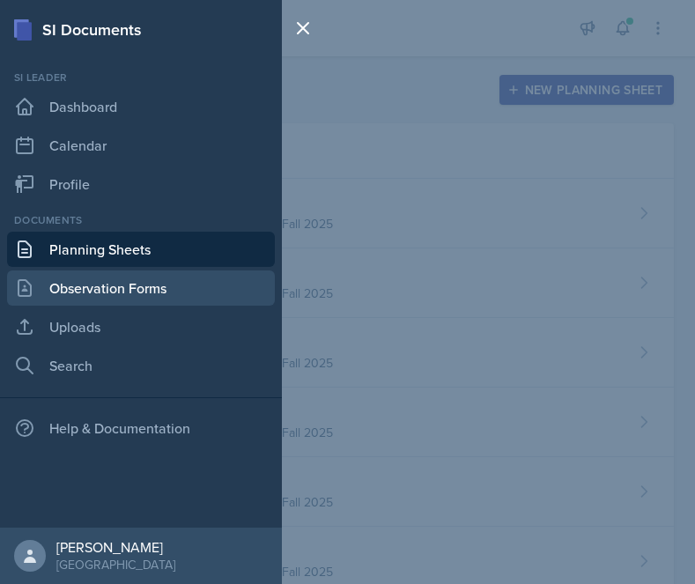
click at [125, 303] on link "Observation Forms" at bounding box center [141, 287] width 268 height 35
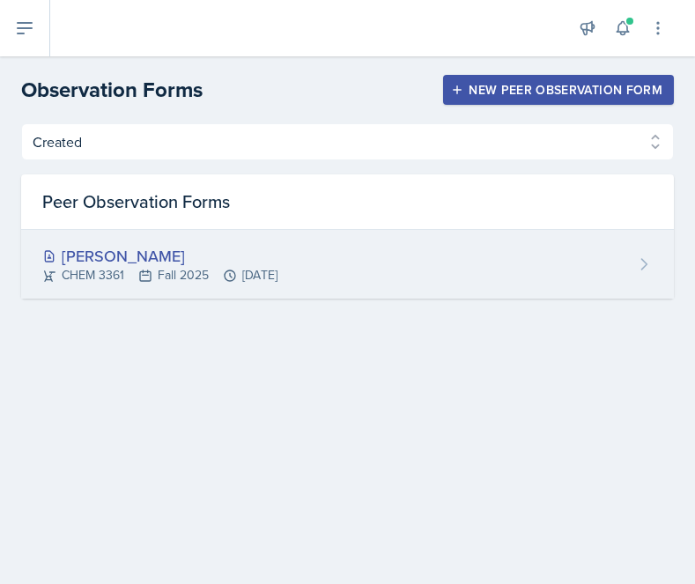
click at [234, 271] on icon at bounding box center [230, 276] width 14 height 14
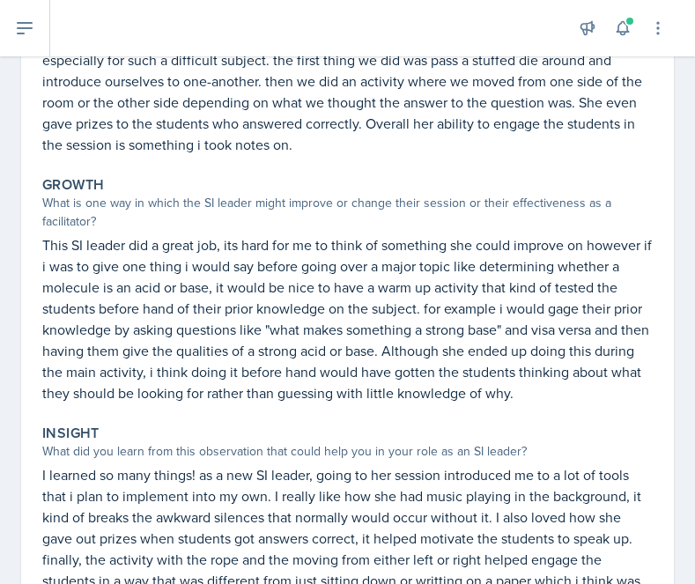
scroll to position [604, 0]
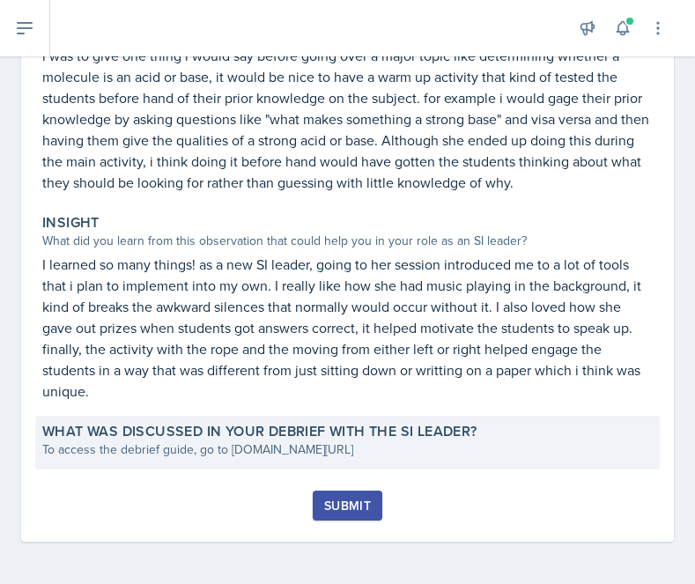
click at [372, 436] on label "What was discussed in your debrief with the SI Leader?" at bounding box center [259, 432] width 435 height 18
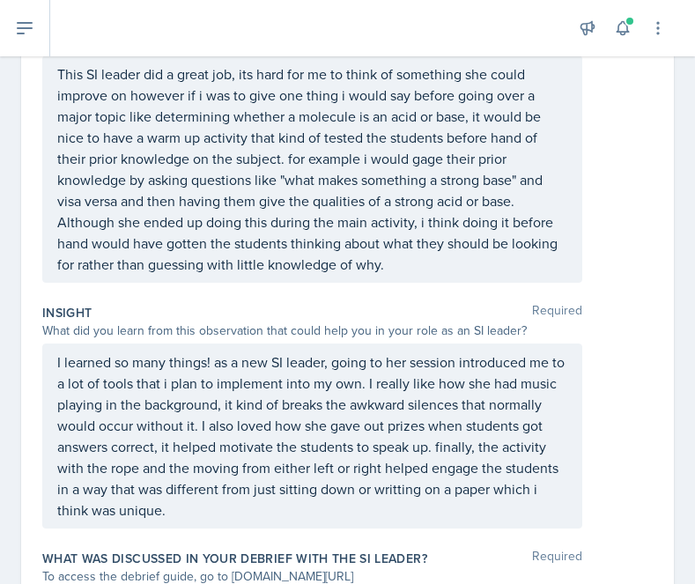
scroll to position [793, 0]
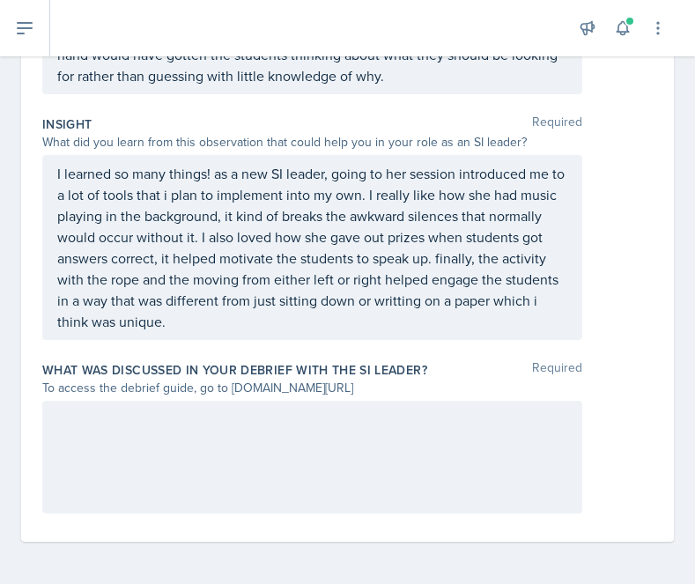
click at [331, 438] on div at bounding box center [312, 457] width 540 height 113
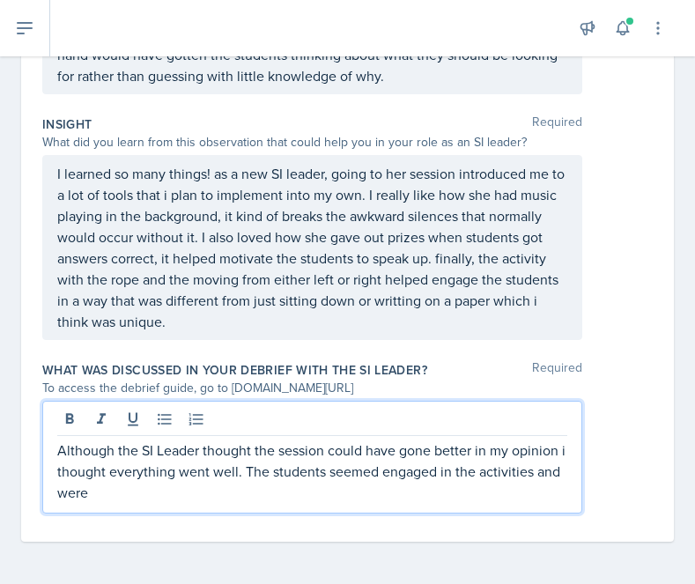
click at [453, 448] on p "Although the SI Leader thought the session could have gone better in my opinion…" at bounding box center [312, 470] width 510 height 63
click at [231, 468] on p "Although the SI Leader thought the session could have gone better, in my opinio…" at bounding box center [312, 470] width 510 height 63
click at [204, 491] on p "Although the SI Leader thought the session could have gone better, in my opinio…" at bounding box center [312, 470] width 510 height 63
click at [179, 505] on div "Although the SI Leader thought the session could have gone better, in my opinio…" at bounding box center [312, 457] width 540 height 113
click at [163, 486] on p "Although the SI Leader thought the session could have gone better, in my opinio…" at bounding box center [312, 470] width 510 height 63
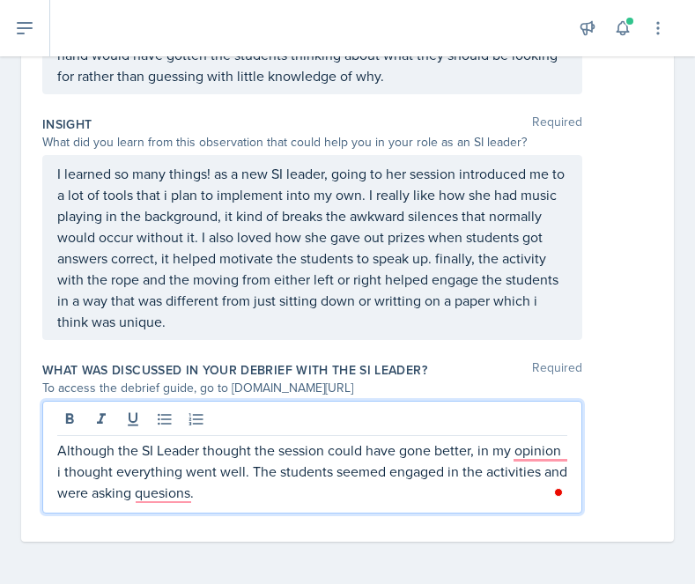
click at [211, 497] on p "Although the SI Leader thought the session could have gone better, in my opinio…" at bounding box center [312, 470] width 510 height 63
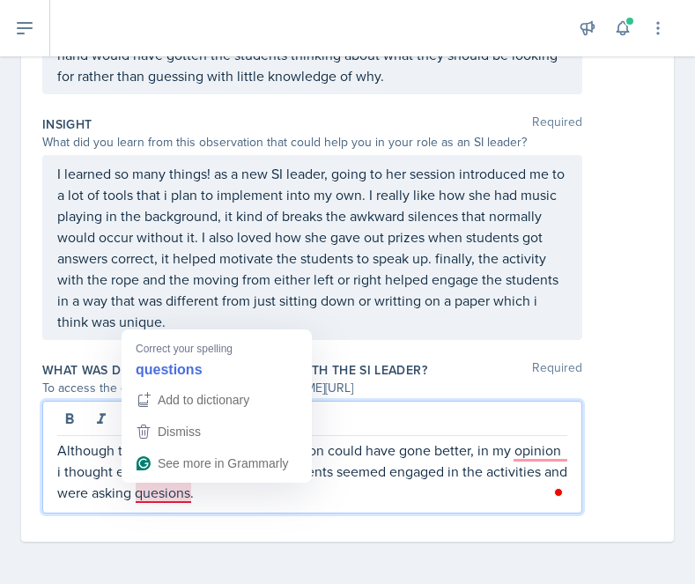
click at [172, 488] on p "Although the SI Leader thought the session could have gone better, in my opinio…" at bounding box center [312, 470] width 510 height 63
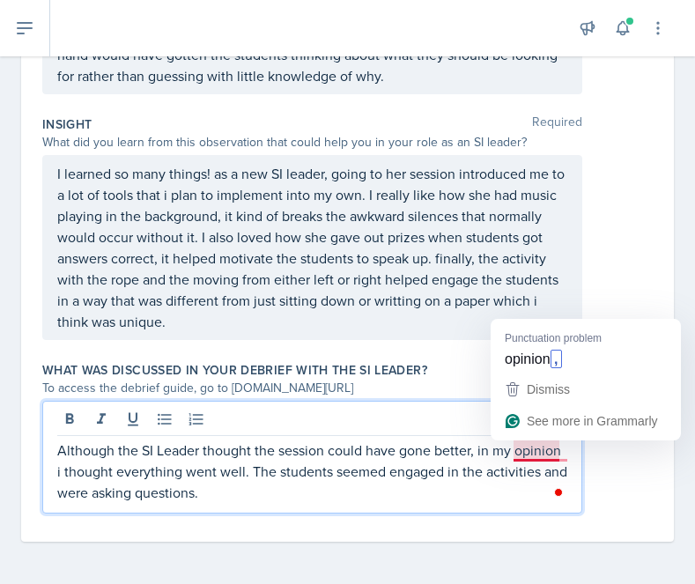
click at [536, 456] on p "Although the SI Leader thought the session could have gone better, in my opinio…" at bounding box center [312, 470] width 510 height 63
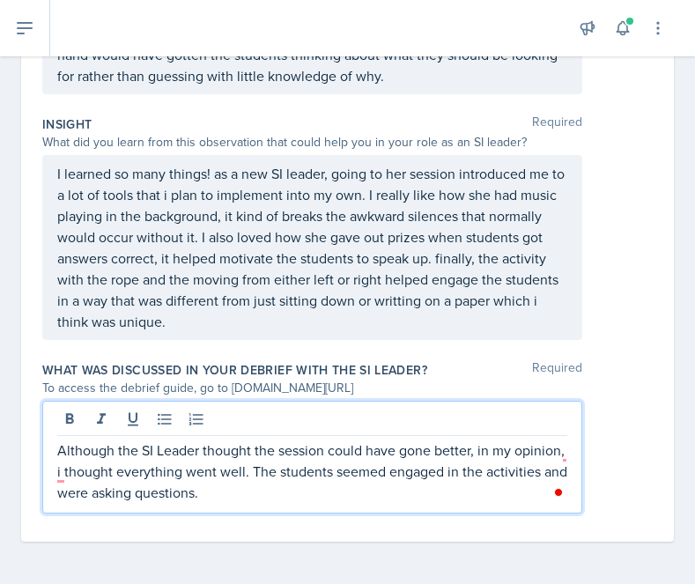
click at [265, 490] on p "Although the SI Leader thought the session could have gone better, in my opinio…" at bounding box center [312, 470] width 510 height 63
click at [178, 473] on p "Although the SI Leader thought the session could have gone better, in my opinio…" at bounding box center [312, 470] width 510 height 63
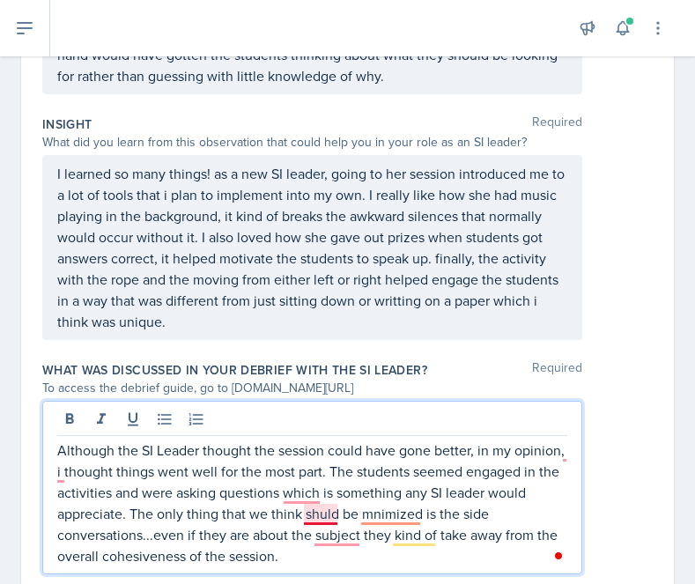
click at [313, 508] on p "Although the SI Leader thought the session could have gone better, in my opinio…" at bounding box center [312, 502] width 510 height 127
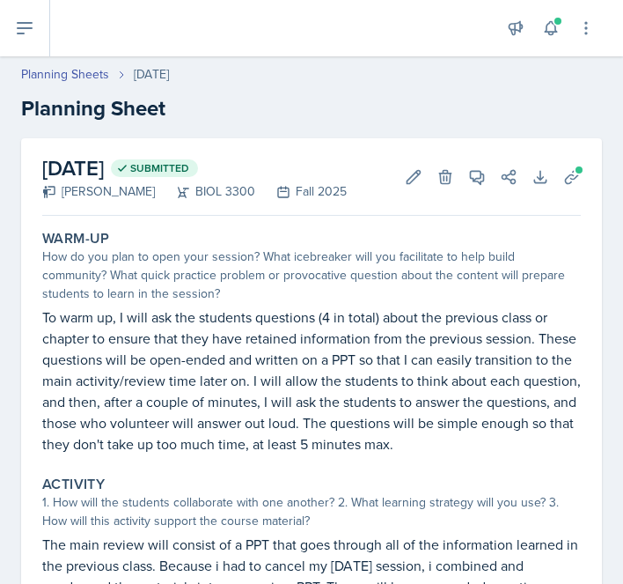
scroll to position [313, 0]
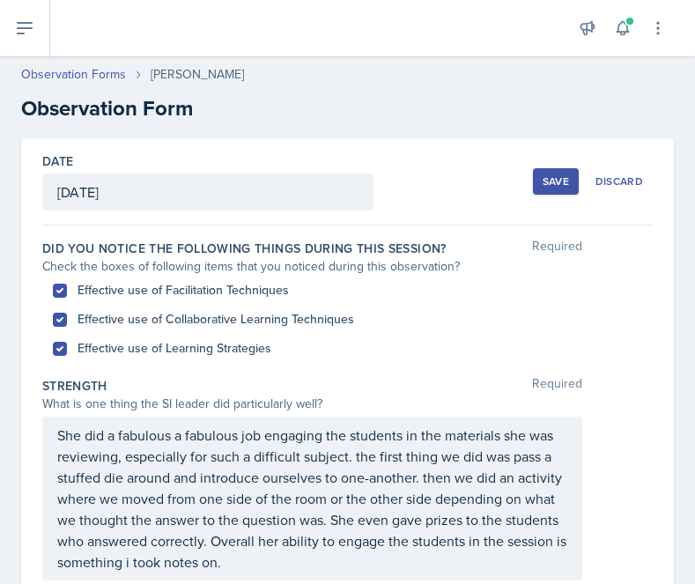
scroll to position [793, 0]
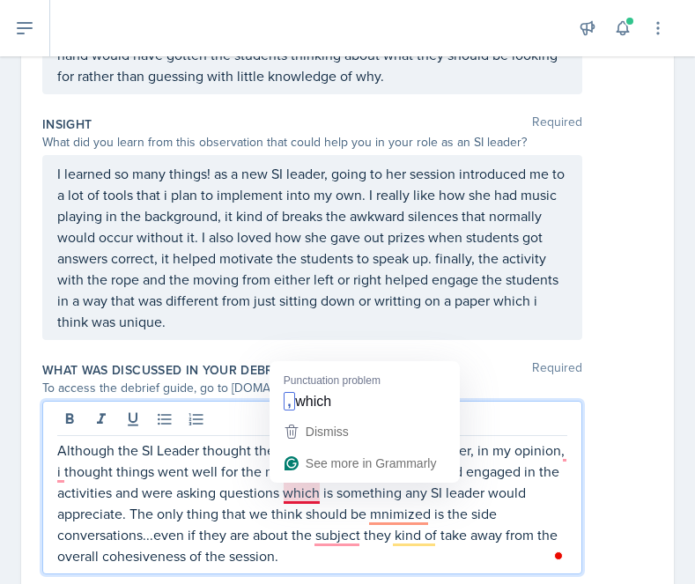
click at [308, 492] on p "Although the SI Leader thought the session could have gone better, in my opinio…" at bounding box center [312, 502] width 510 height 127
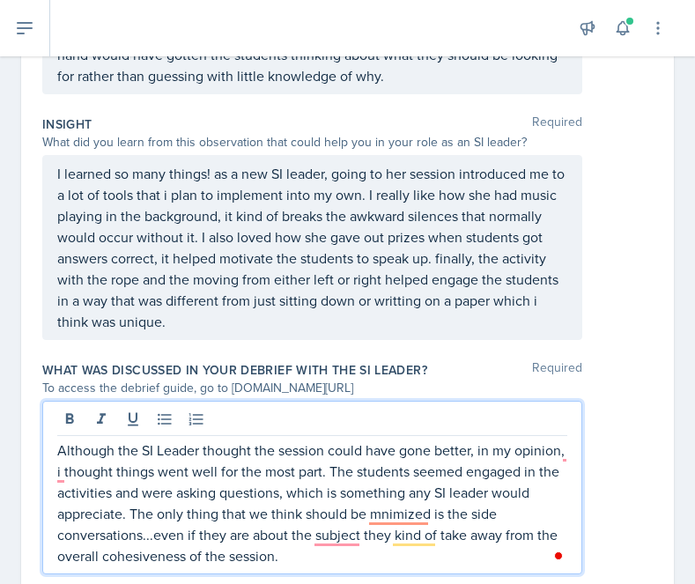
click at [335, 521] on p "Although the SI Leader thought the session could have gone better, in my opinio…" at bounding box center [312, 502] width 510 height 127
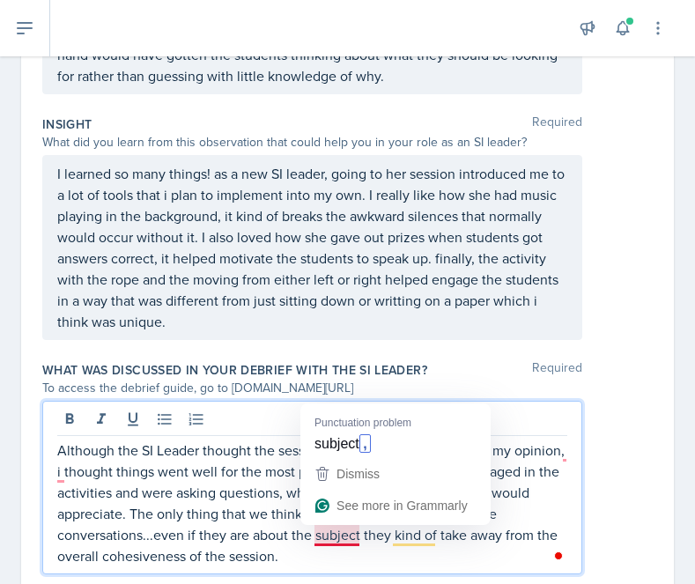
click at [337, 534] on p "Although the SI Leader thought the session could have gone better, in my opinio…" at bounding box center [312, 502] width 510 height 127
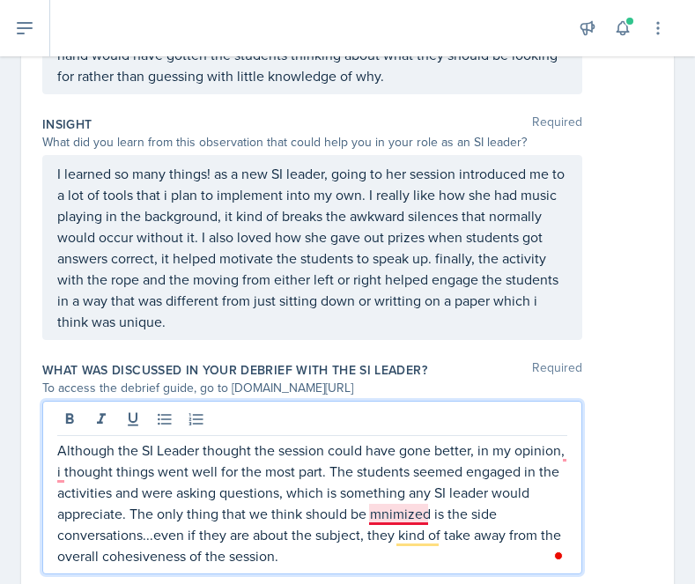
click at [392, 514] on p "Although the SI Leader thought the session could have gone better, in my opinio…" at bounding box center [312, 502] width 510 height 127
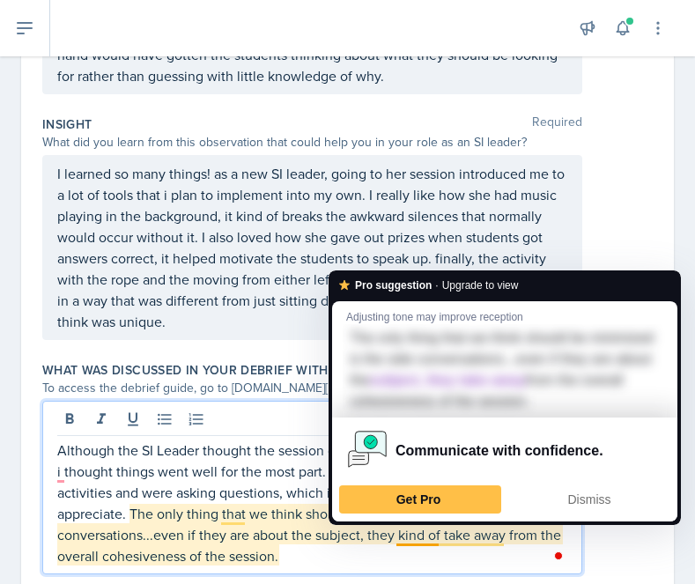
click at [418, 535] on p "Although the SI Leader thought the session could have gone better, in my opinio…" at bounding box center [312, 502] width 510 height 127
click at [359, 564] on p "Although the SI Leader thought the session could have gone better, in my opinio…" at bounding box center [312, 502] width 510 height 127
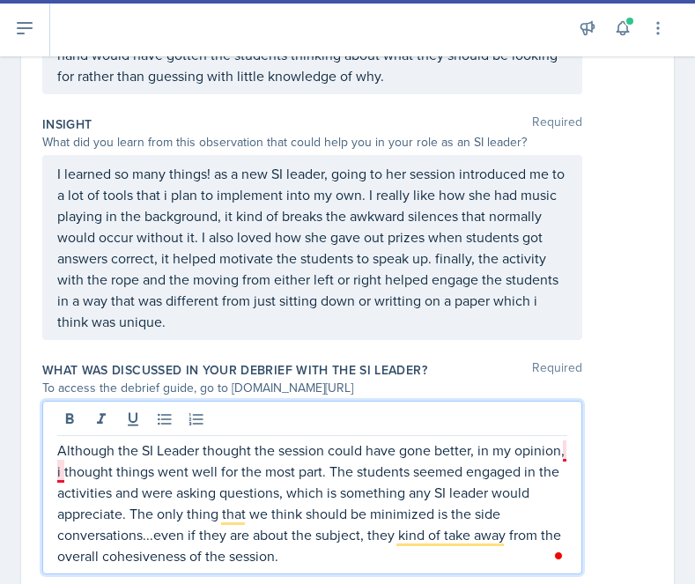
click at [61, 477] on p "Although the SI Leader thought the session could have gone better, in my opinio…" at bounding box center [312, 502] width 510 height 127
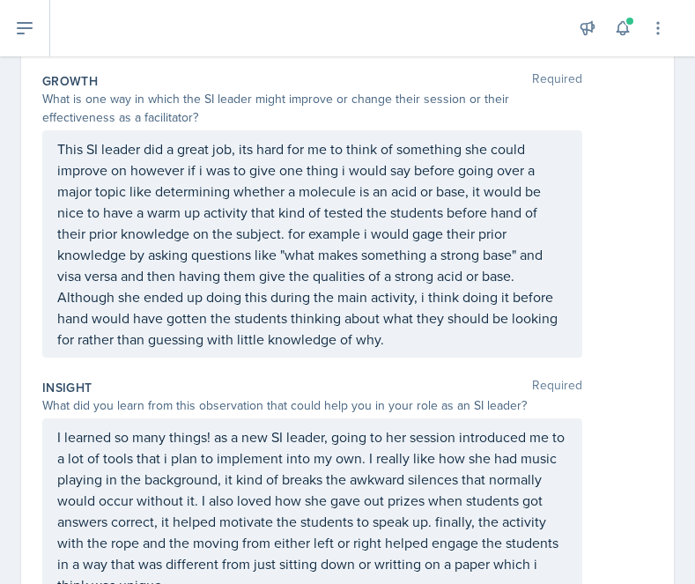
scroll to position [515, 0]
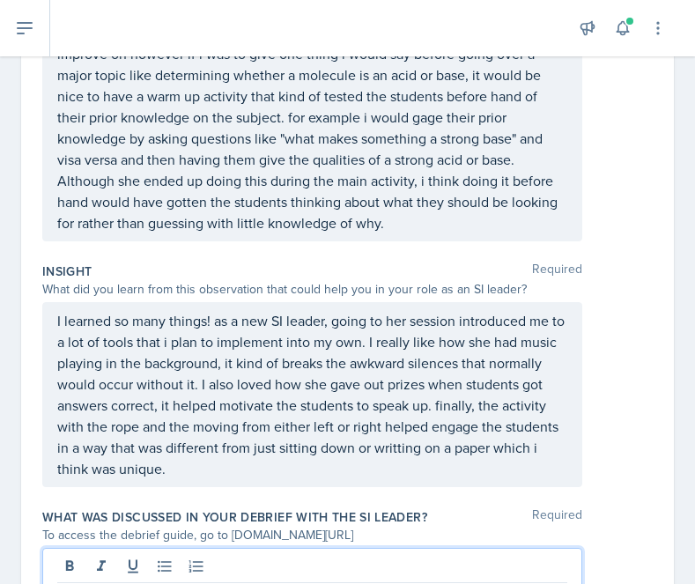
click at [265, 461] on p "I learned so many things! as a new SI leader, going to her session introduced m…" at bounding box center [312, 394] width 510 height 169
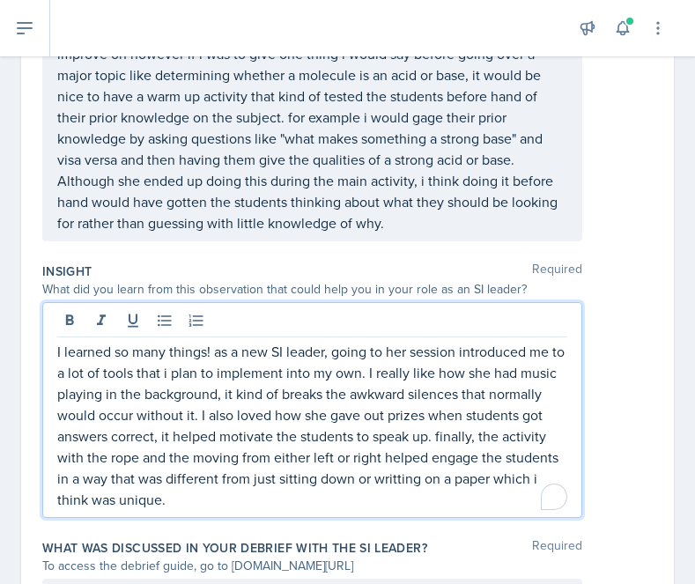
scroll to position [676, 0]
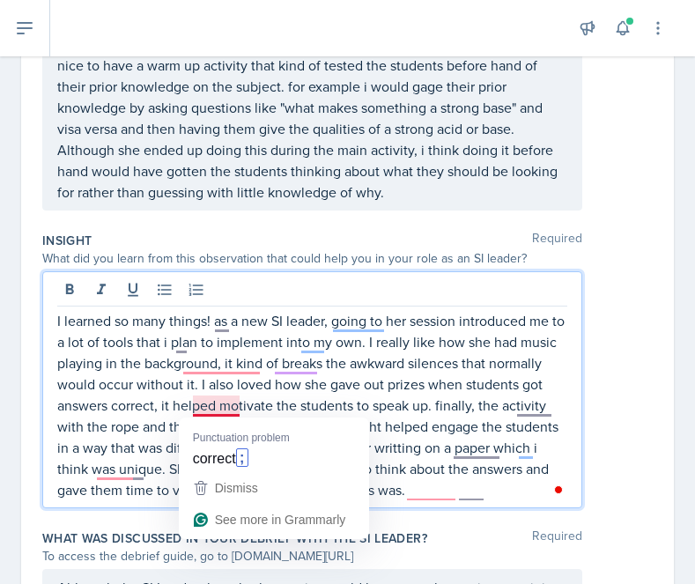
click at [198, 412] on p "I learned so many things! as a new SI leader, going to her session introduced m…" at bounding box center [312, 405] width 510 height 190
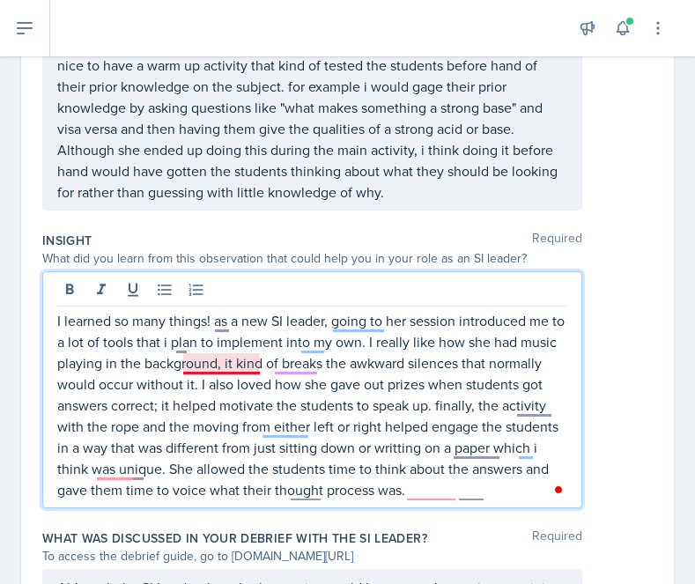
click at [217, 364] on p "I learned so many things! as a new SI leader, going to her session introduced m…" at bounding box center [312, 405] width 510 height 190
click at [120, 470] on p "I learned so many things! as a new SI leader, going to her session introduced m…" at bounding box center [312, 405] width 510 height 190
click at [431, 491] on p "I learned so many things! as a new SI leader, going to her session introduced m…" at bounding box center [312, 405] width 510 height 190
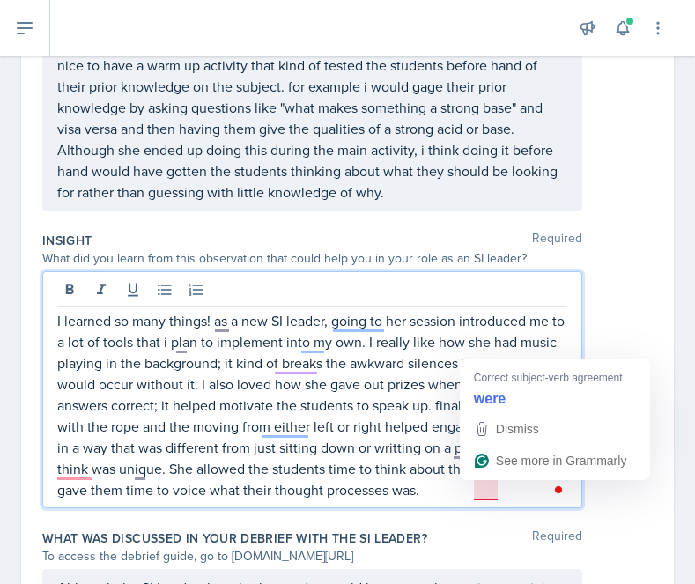
click at [497, 491] on p "I learned so many things! as a new SI leader, going to her session introduced m…" at bounding box center [312, 405] width 510 height 190
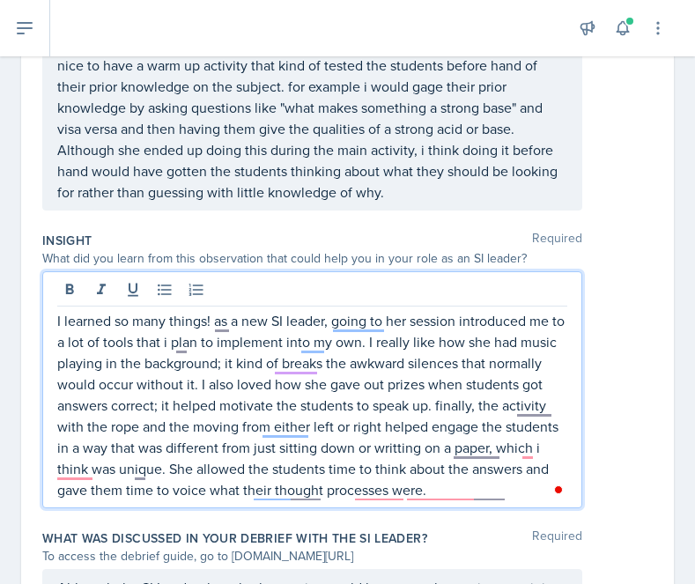
click at [516, 495] on p "I learned so many things! as a new SI leader, going to her session introduced m…" at bounding box center [312, 405] width 510 height 190
click at [458, 488] on p "I learned so many things! as a new SI leader, going to her session introduced m…" at bounding box center [312, 405] width 510 height 190
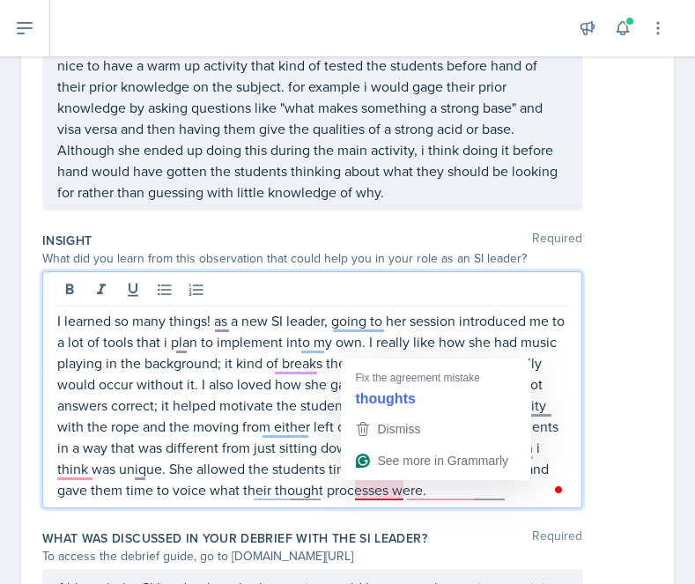
click at [379, 491] on p "I learned so many things! as a new SI leader, going to her session introduced m…" at bounding box center [312, 405] width 510 height 190
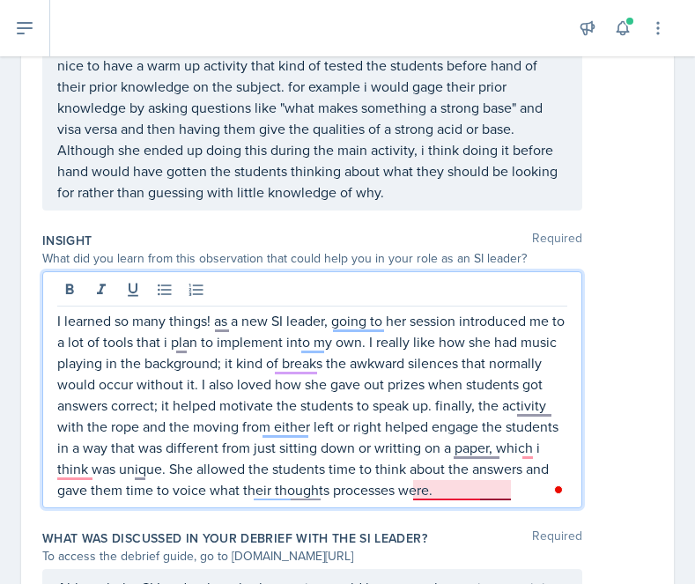
click at [434, 486] on p "I learned so many things! as a new SI leader, going to her session introduced m…" at bounding box center [312, 405] width 510 height 190
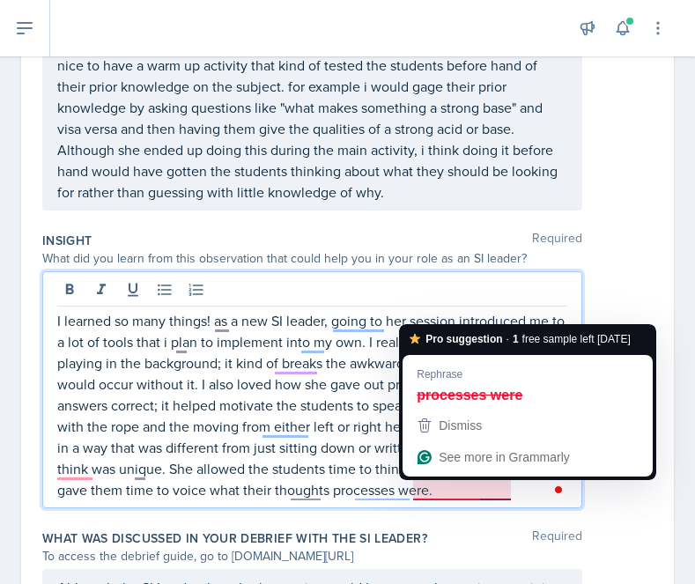
click at [453, 490] on p "I learned so many things! as a new SI leader, going to her session introduced m…" at bounding box center [312, 405] width 510 height 190
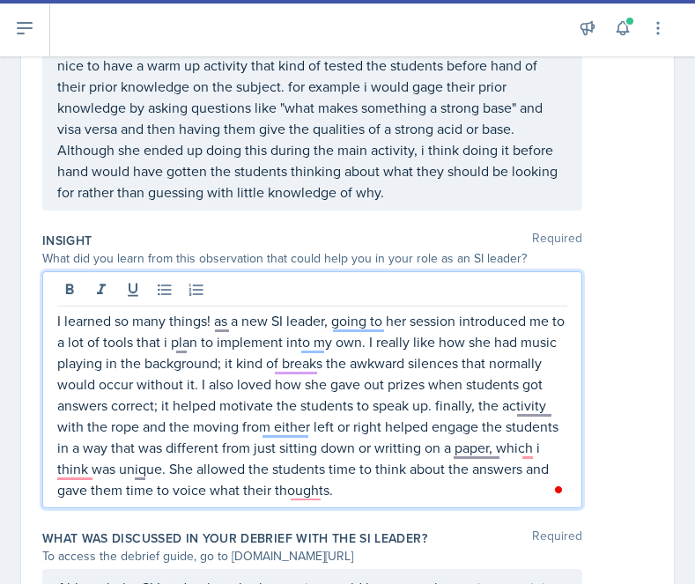
click at [242, 486] on p "I learned so many things! as a new SI leader, going to her session introduced m…" at bounding box center [312, 405] width 510 height 190
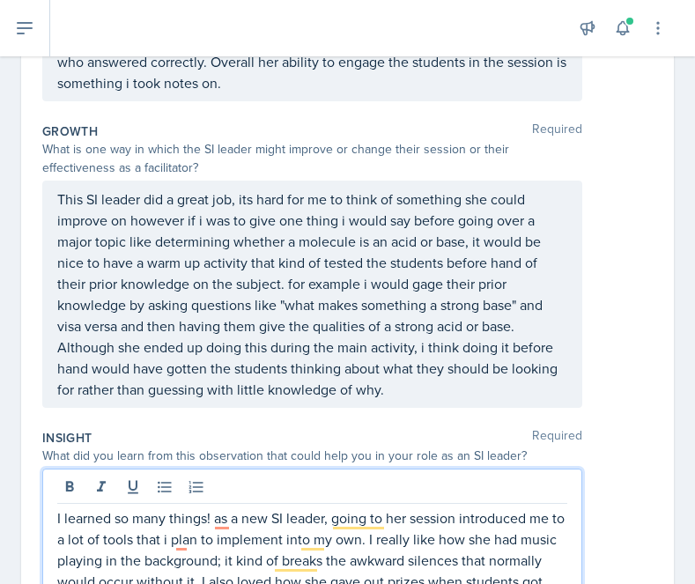
scroll to position [473, 0]
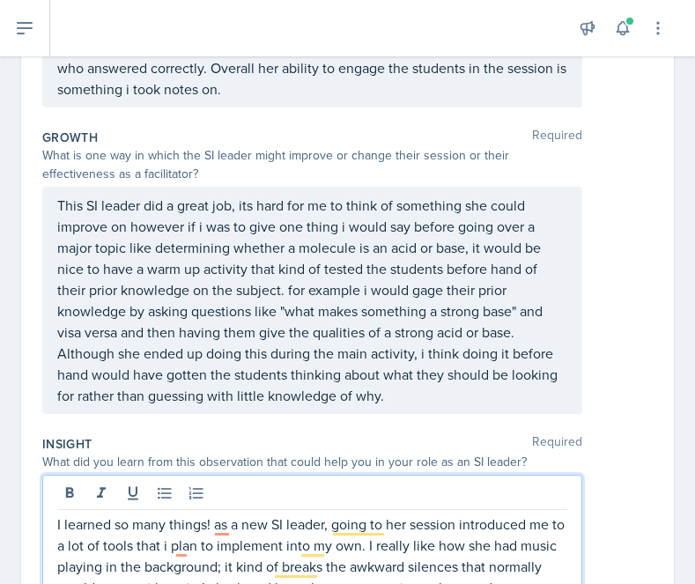
click at [398, 408] on div "This SI leader did a great job, its hard for me to think of something she could…" at bounding box center [312, 300] width 540 height 227
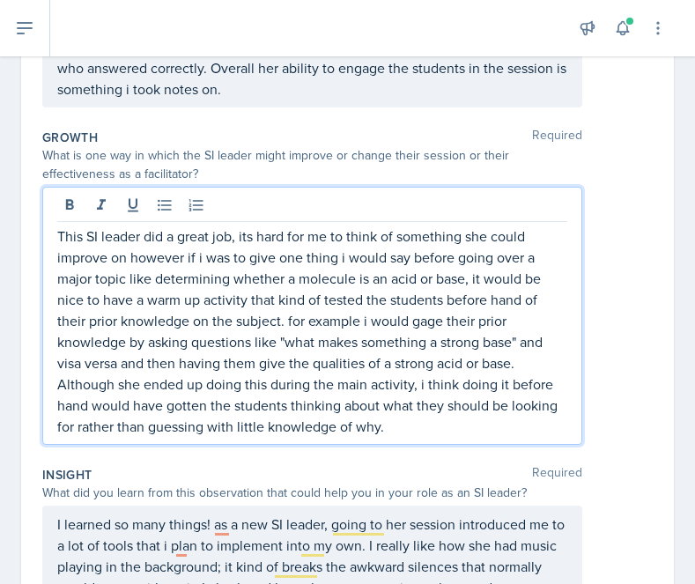
scroll to position [504, 0]
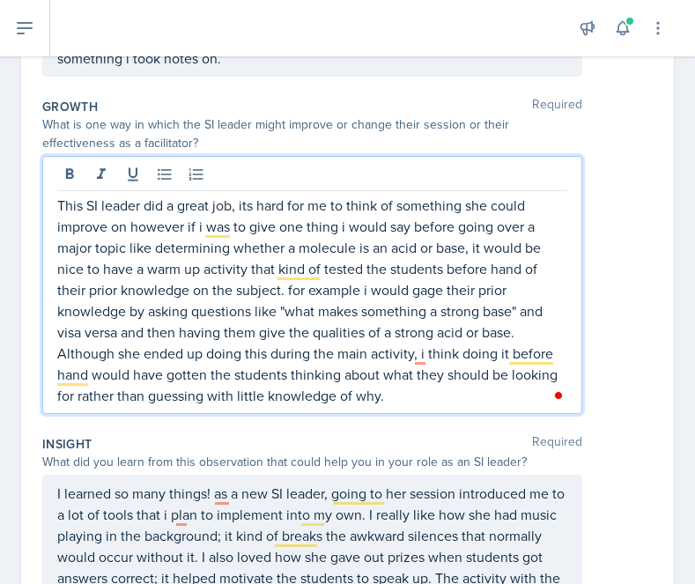
click at [401, 396] on p "This SI leader did a great job, its hard for me to think of something she could…" at bounding box center [312, 300] width 510 height 211
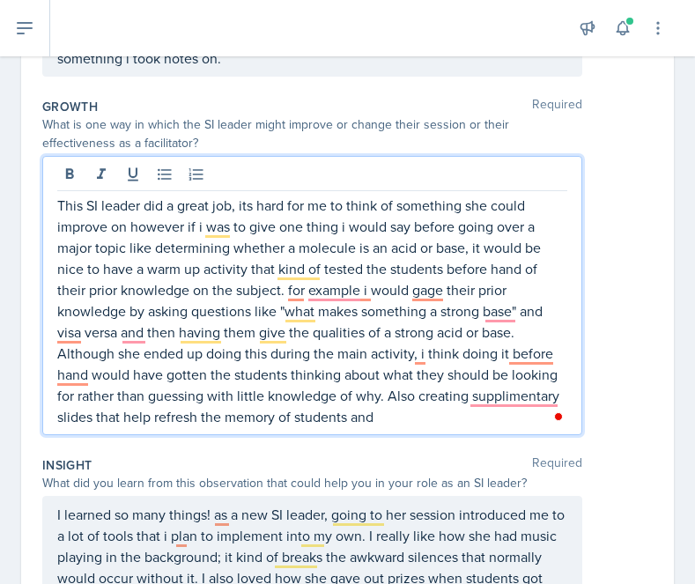
click at [481, 410] on p "This SI leader did a great job, its hard for me to think of something she could…" at bounding box center [312, 311] width 510 height 232
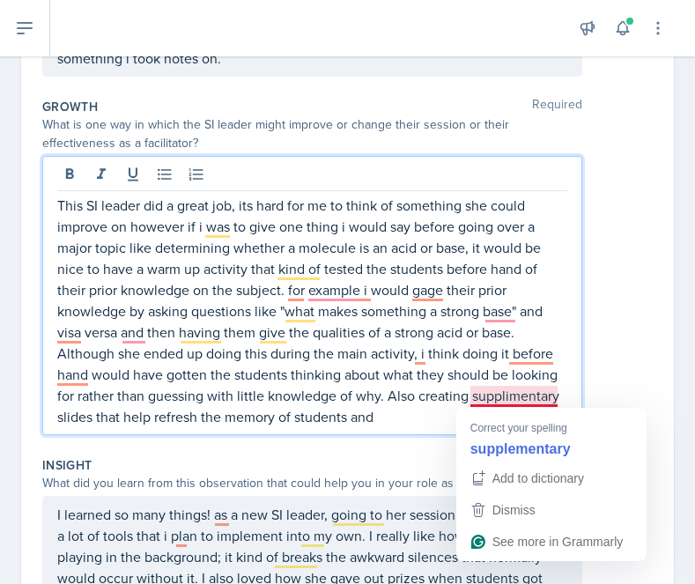
click at [499, 394] on p "This SI leader did a great job, its hard for me to think of something she could…" at bounding box center [312, 311] width 510 height 232
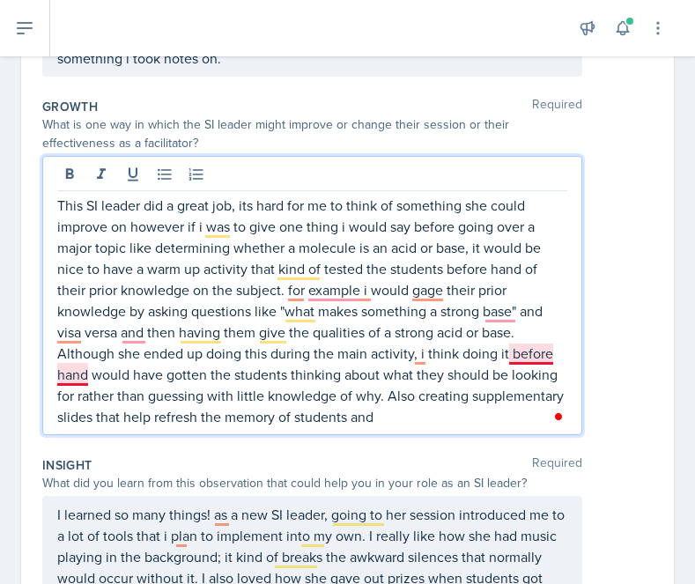
click at [525, 362] on p "This SI leader did a great job, its hard for me to think of something she could…" at bounding box center [312, 311] width 510 height 232
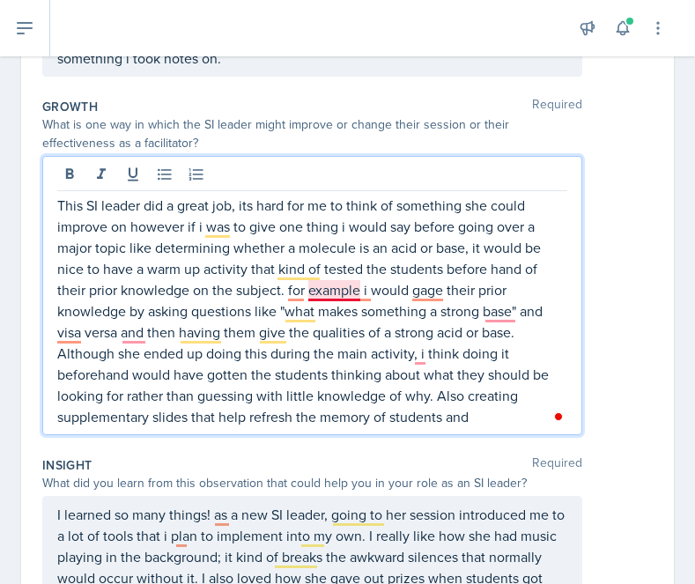
click at [328, 292] on p "This SI leader did a great job, its hard for me to think of something she could…" at bounding box center [312, 311] width 510 height 232
click at [434, 293] on p "This SI leader did a great job, its hard for me to think of something she could…" at bounding box center [312, 311] width 510 height 232
click at [490, 415] on p "This SI leader did a great job, its hard for me to think of something she could…" at bounding box center [312, 311] width 510 height 232
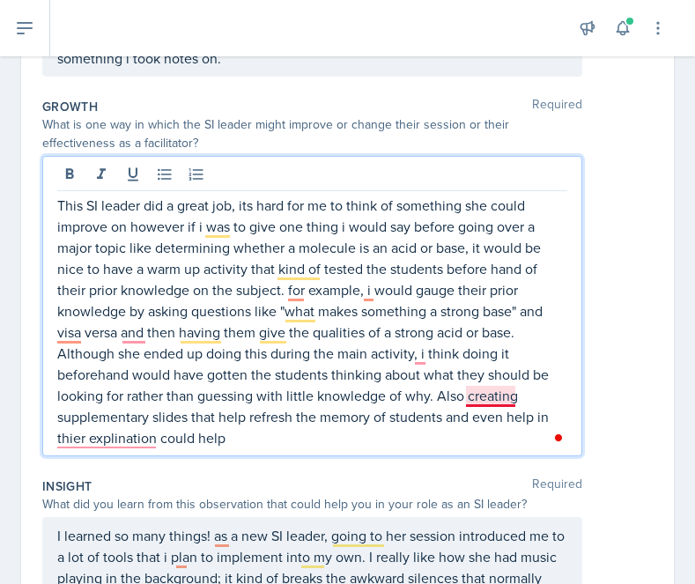
click at [488, 394] on p "This SI leader did a great job, its hard for me to think of something she could…" at bounding box center [312, 322] width 510 height 254
click at [96, 445] on p "This SI leader did a great job, its hard for me to think of something she could…" at bounding box center [312, 322] width 510 height 254
